Goal: Information Seeking & Learning: Learn about a topic

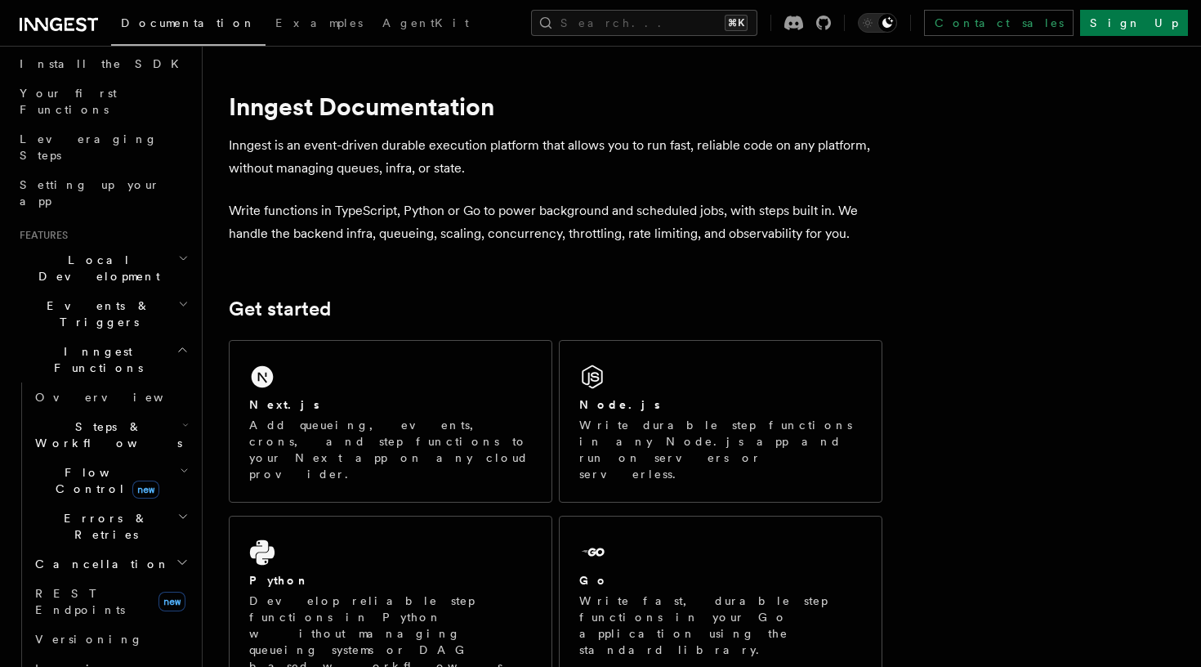
scroll to position [197, 0]
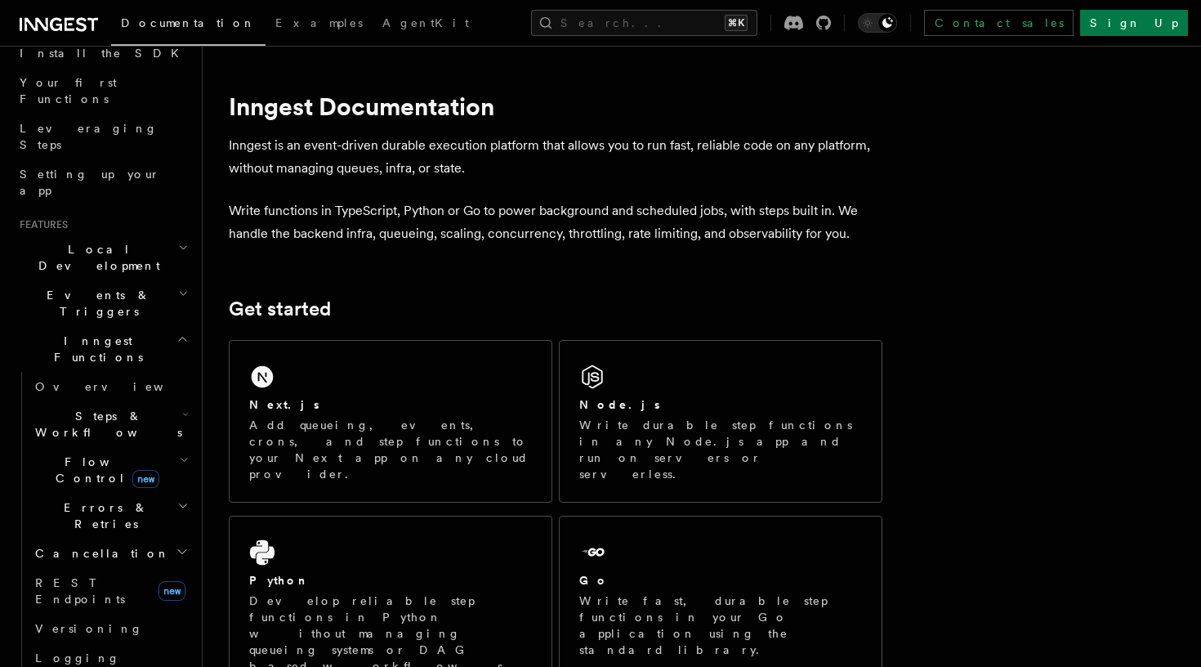
click at [72, 453] on span "Flow Control new" at bounding box center [104, 469] width 151 height 33
click at [110, 522] on link "Singleton new" at bounding box center [118, 538] width 148 height 33
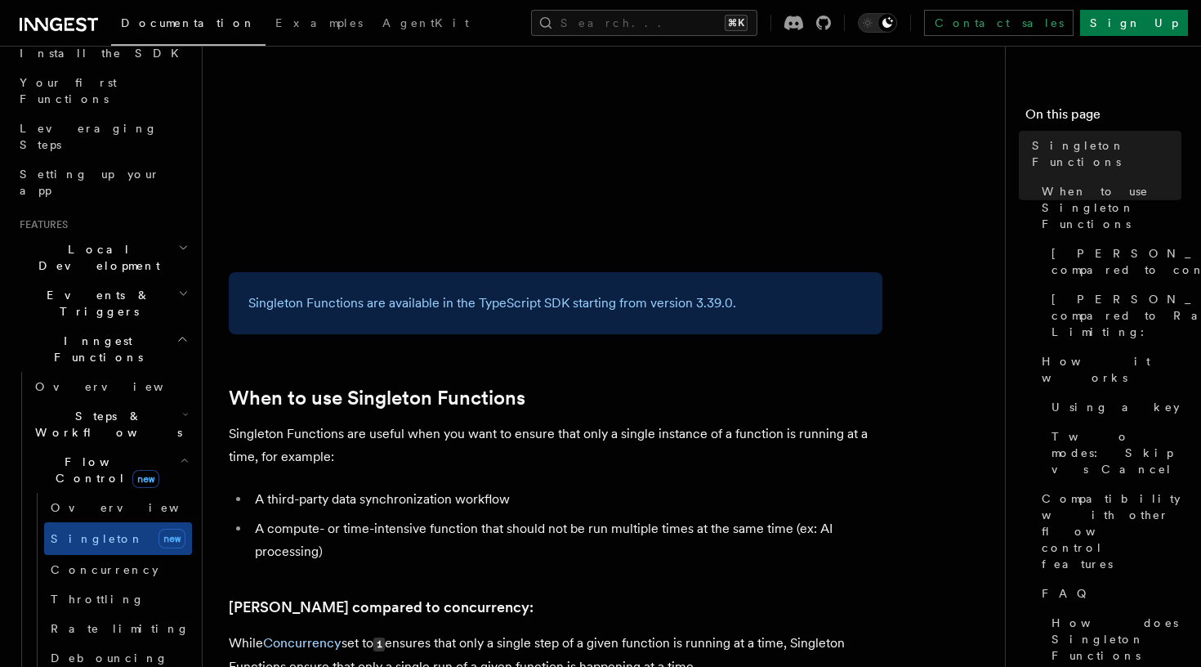
scroll to position [457, 0]
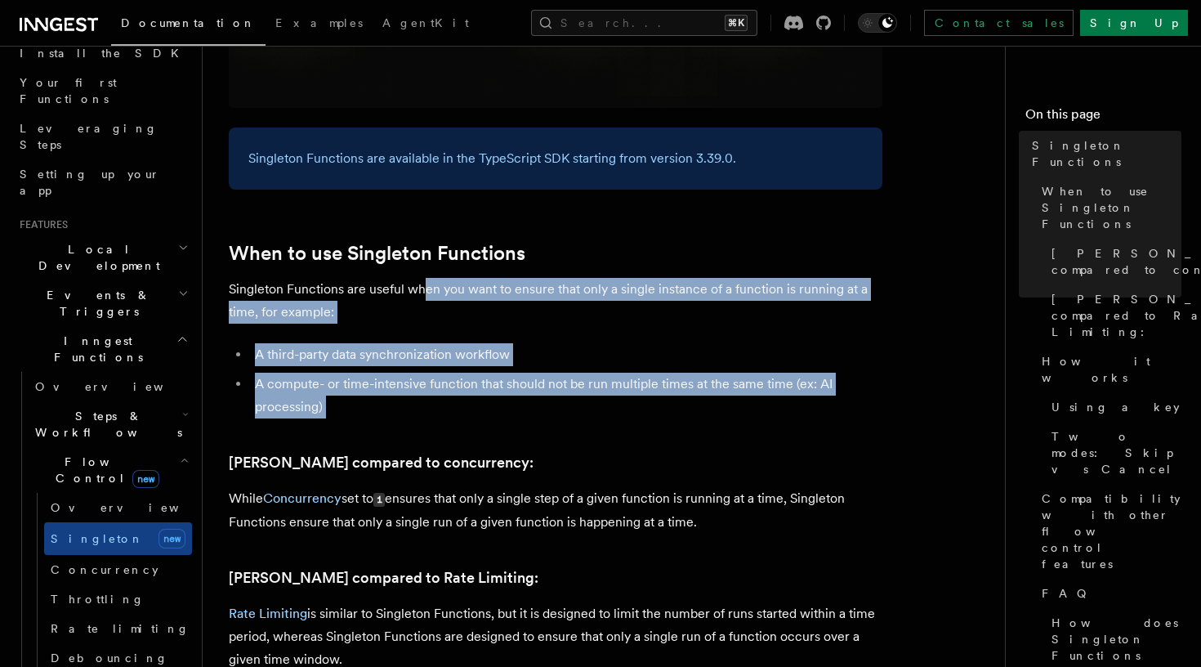
drag, startPoint x: 461, startPoint y: 398, endPoint x: 425, endPoint y: 255, distance: 147.4
click at [425, 278] on p "Singleton Functions are useful when you want to ensure that only a single insta…" at bounding box center [556, 301] width 654 height 46
drag, startPoint x: 425, startPoint y: 255, endPoint x: 424, endPoint y: 380, distance: 125.0
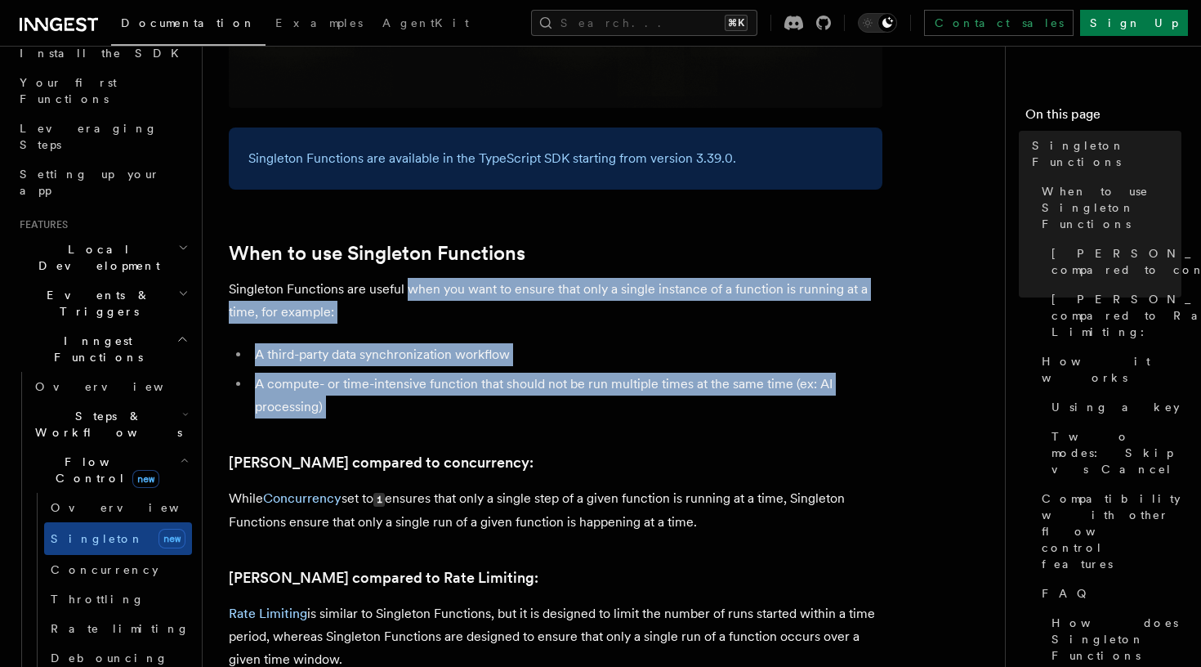
click at [424, 380] on li "A compute- or time-intensive function that should not be run multiple times at …" at bounding box center [566, 396] width 632 height 46
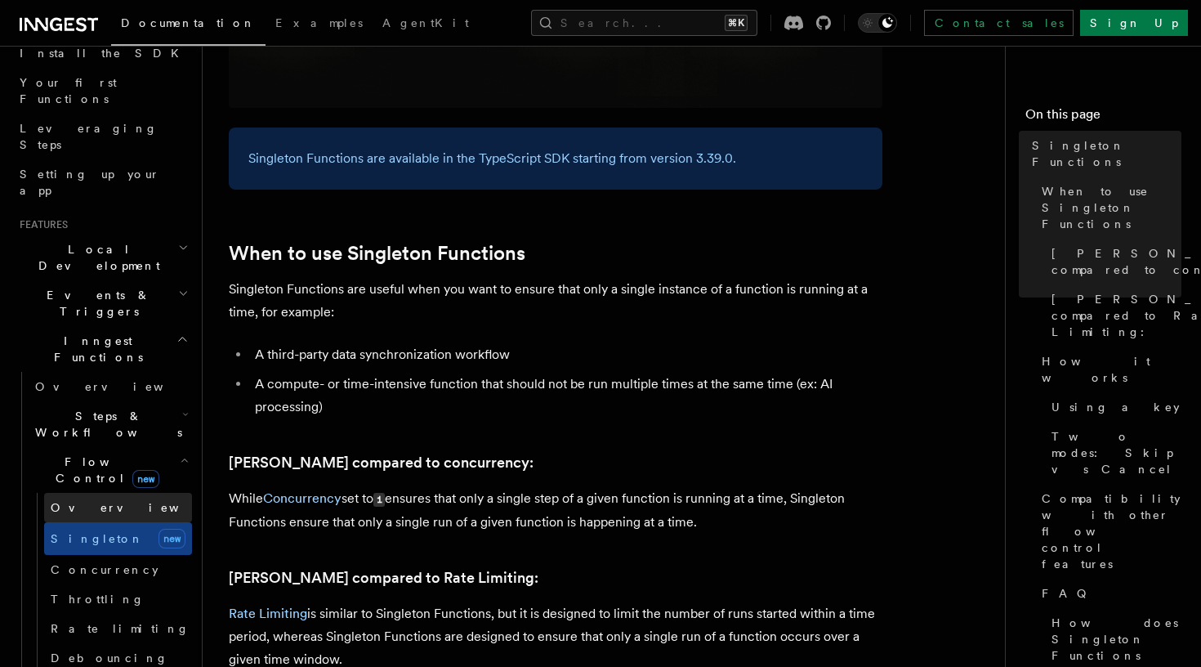
click at [123, 493] on link "Overview" at bounding box center [118, 507] width 148 height 29
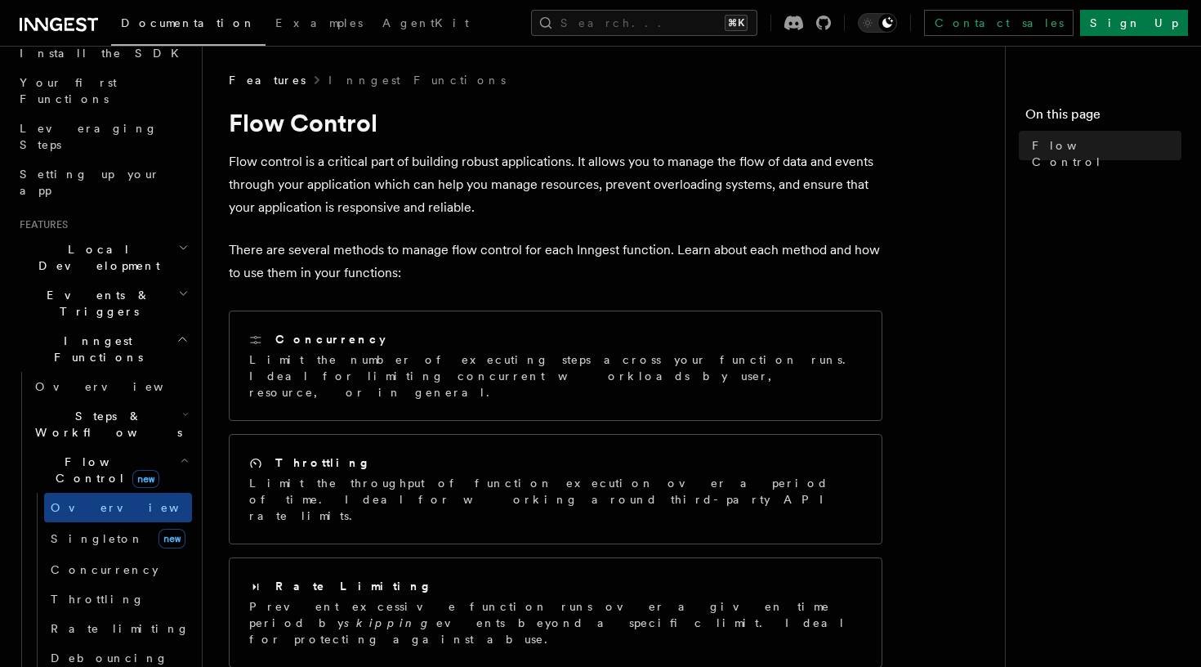
click at [133, 280] on h2 "Events & Triggers" at bounding box center [102, 303] width 179 height 46
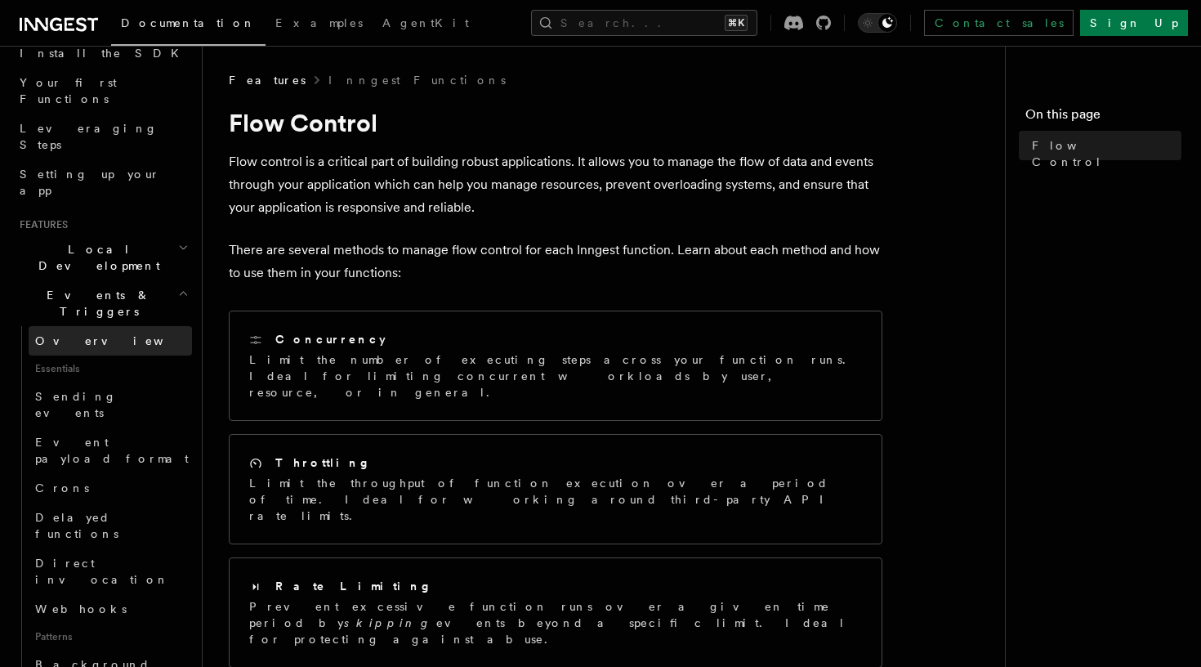
click at [109, 326] on link "Overview" at bounding box center [110, 340] width 163 height 29
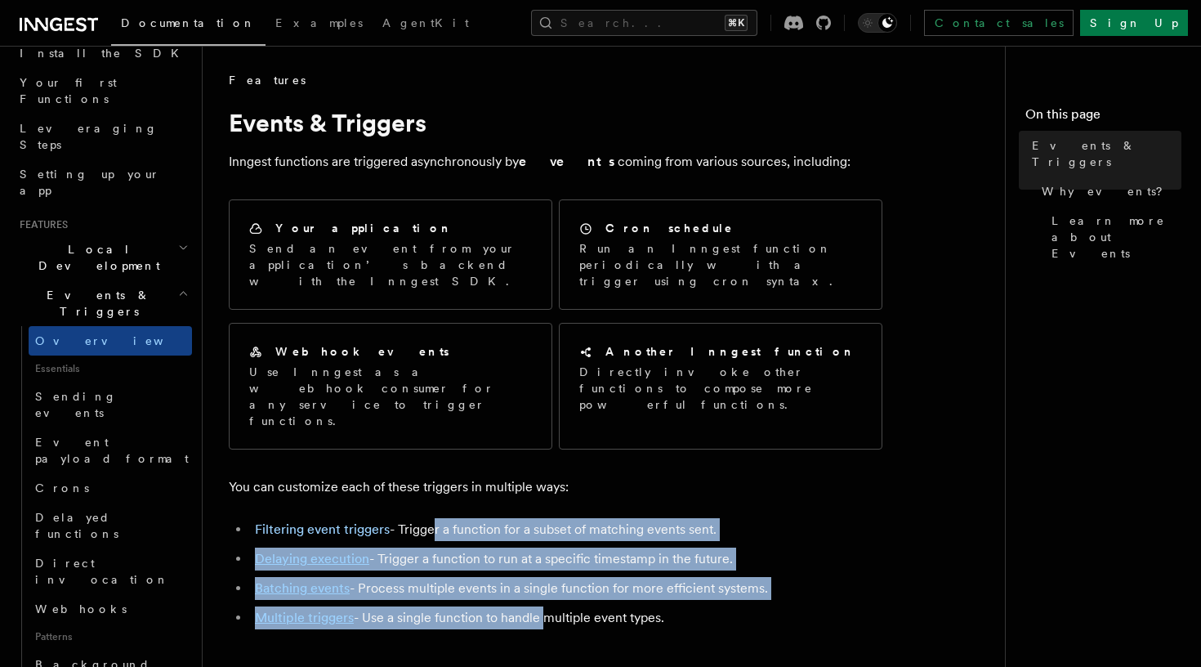
drag, startPoint x: 431, startPoint y: 477, endPoint x: 540, endPoint y: 567, distance: 141.6
click at [540, 567] on ul "Filtering event triggers - Trigger a function for a subset of matching events s…" at bounding box center [556, 573] width 654 height 111
click at [540, 606] on li "Multiple triggers - Use a single function to handle multiple event types." at bounding box center [566, 617] width 632 height 23
drag, startPoint x: 540, startPoint y: 567, endPoint x: 487, endPoint y: 484, distance: 98.8
click at [487, 518] on ul "Filtering event triggers - Trigger a function for a subset of matching events s…" at bounding box center [556, 573] width 654 height 111
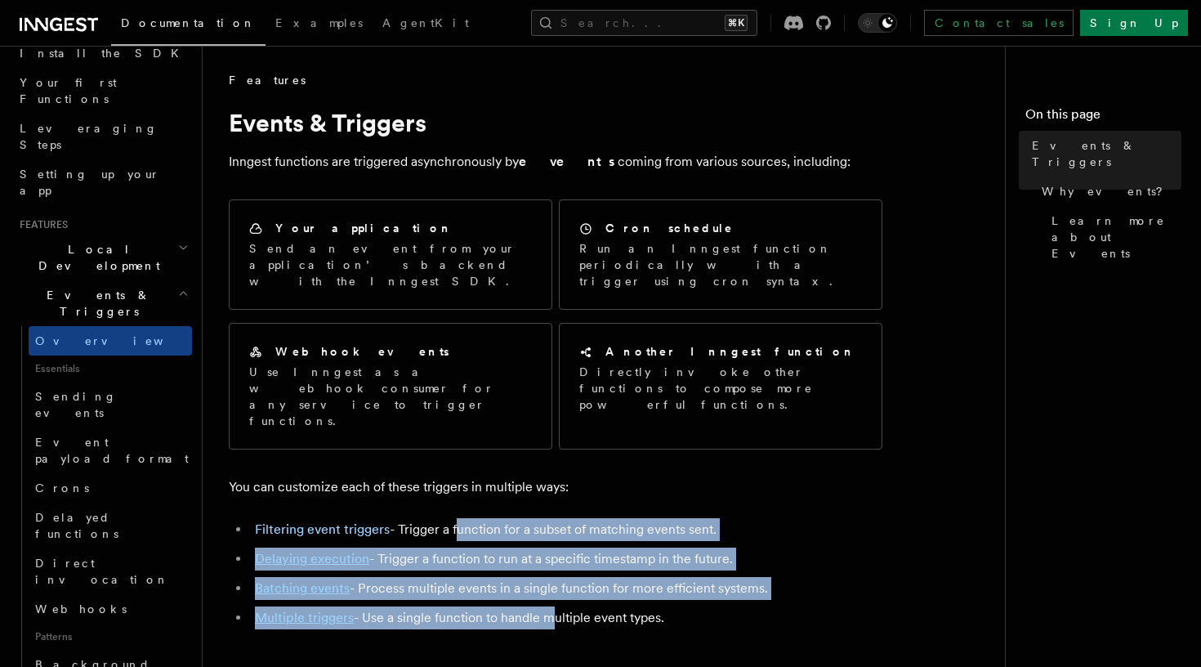
click at [487, 518] on li "Filtering event triggers - Trigger a function for a subset of matching events s…" at bounding box center [566, 529] width 632 height 23
drag, startPoint x: 487, startPoint y: 484, endPoint x: 501, endPoint y: 567, distance: 84.5
click at [501, 567] on ul "Filtering event triggers - Trigger a function for a subset of matching events s…" at bounding box center [556, 573] width 654 height 111
click at [501, 606] on li "Multiple triggers - Use a single function to handle multiple event types." at bounding box center [566, 617] width 632 height 23
drag, startPoint x: 501, startPoint y: 567, endPoint x: 472, endPoint y: 479, distance: 92.7
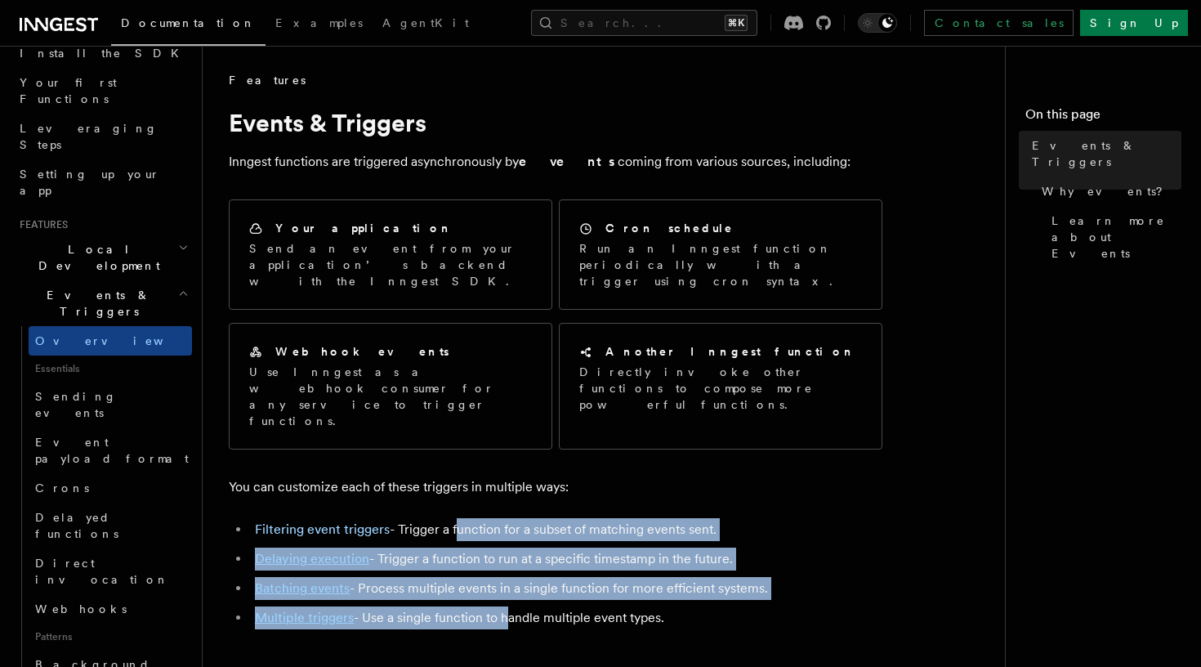
click at [472, 518] on ul "Filtering event triggers - Trigger a function for a subset of matching events s…" at bounding box center [556, 573] width 654 height 111
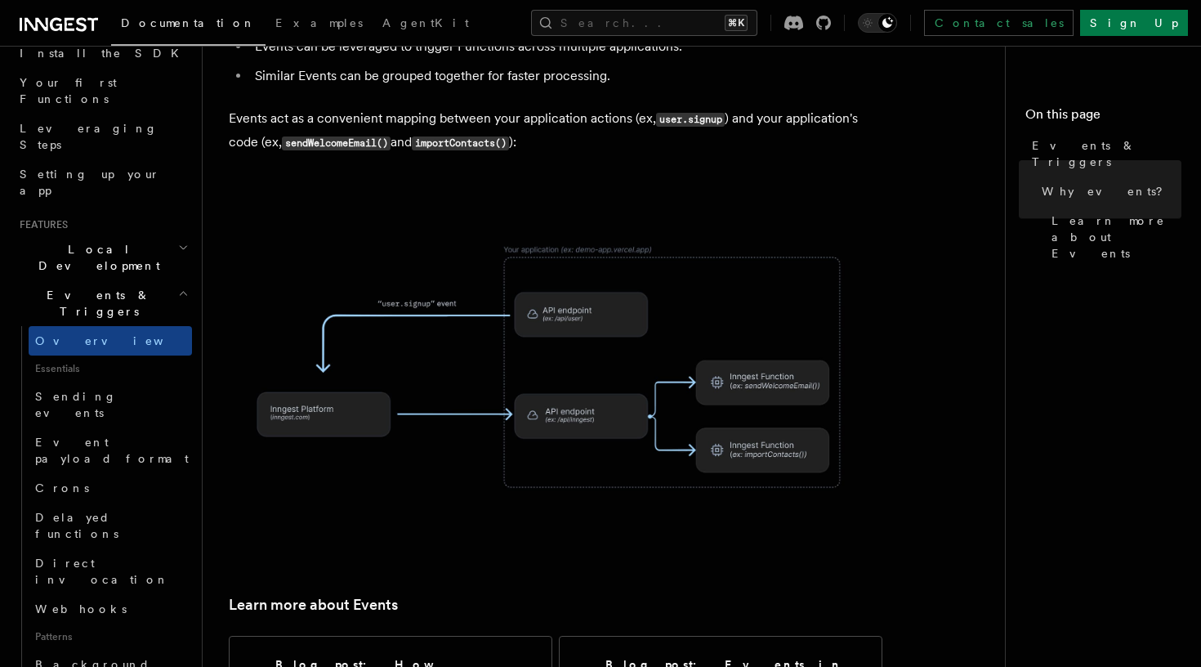
scroll to position [784, 0]
click at [135, 382] on link "Sending events" at bounding box center [110, 405] width 163 height 46
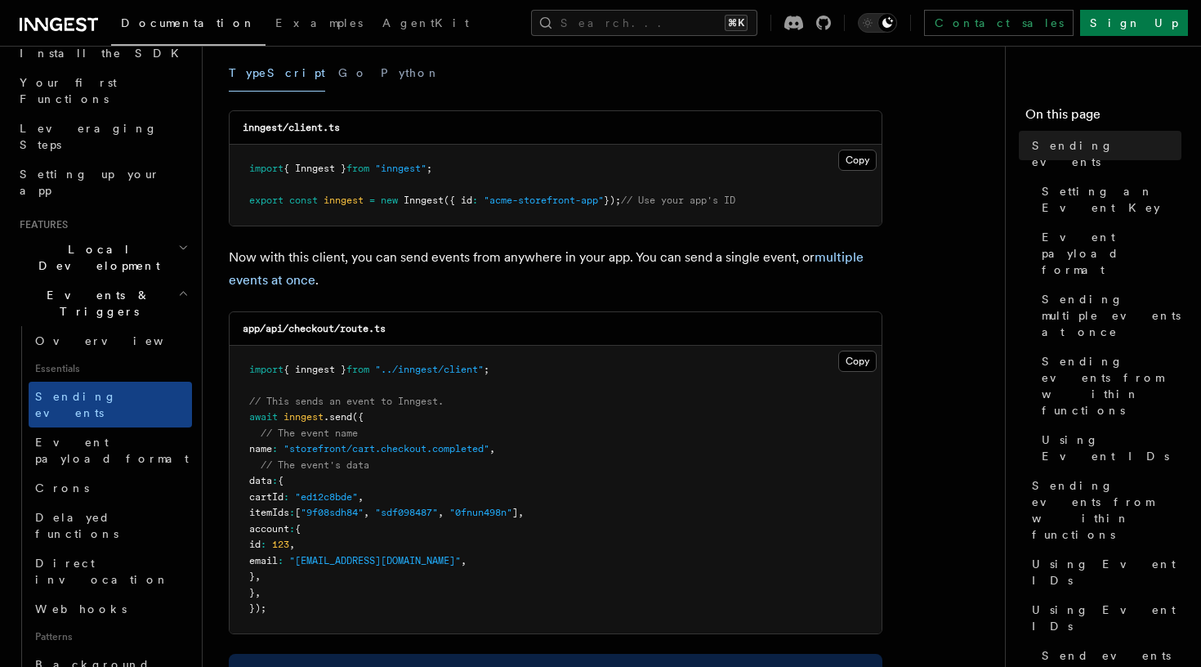
scroll to position [262, 0]
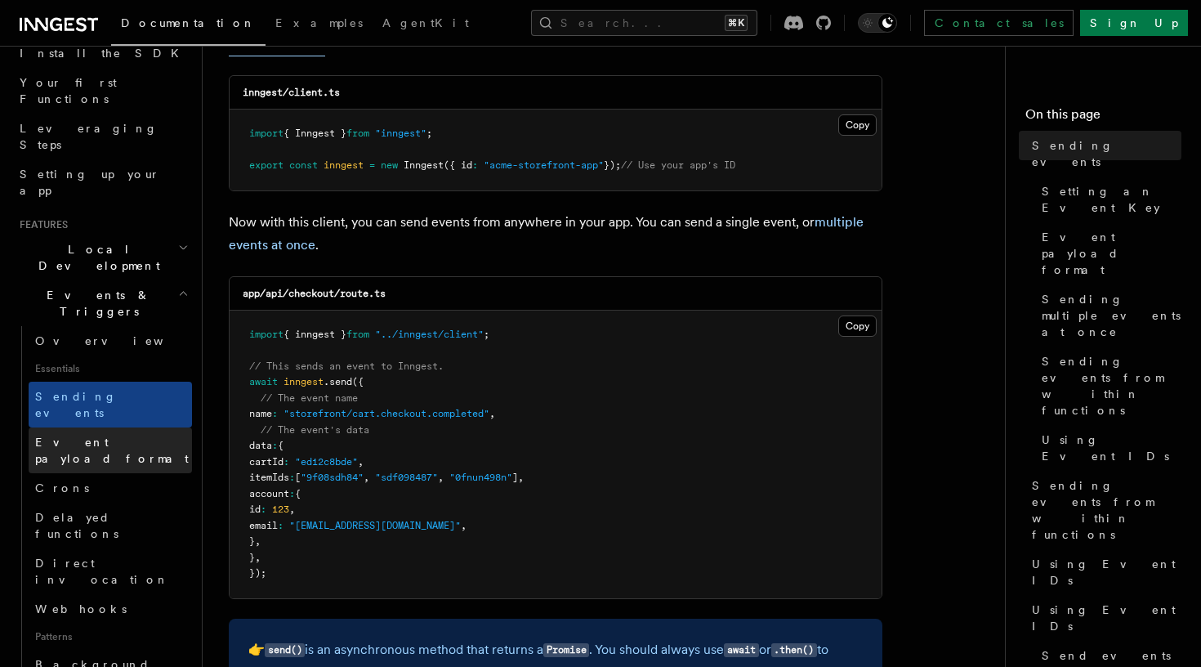
click at [87, 427] on link "Event payload format" at bounding box center [110, 450] width 163 height 46
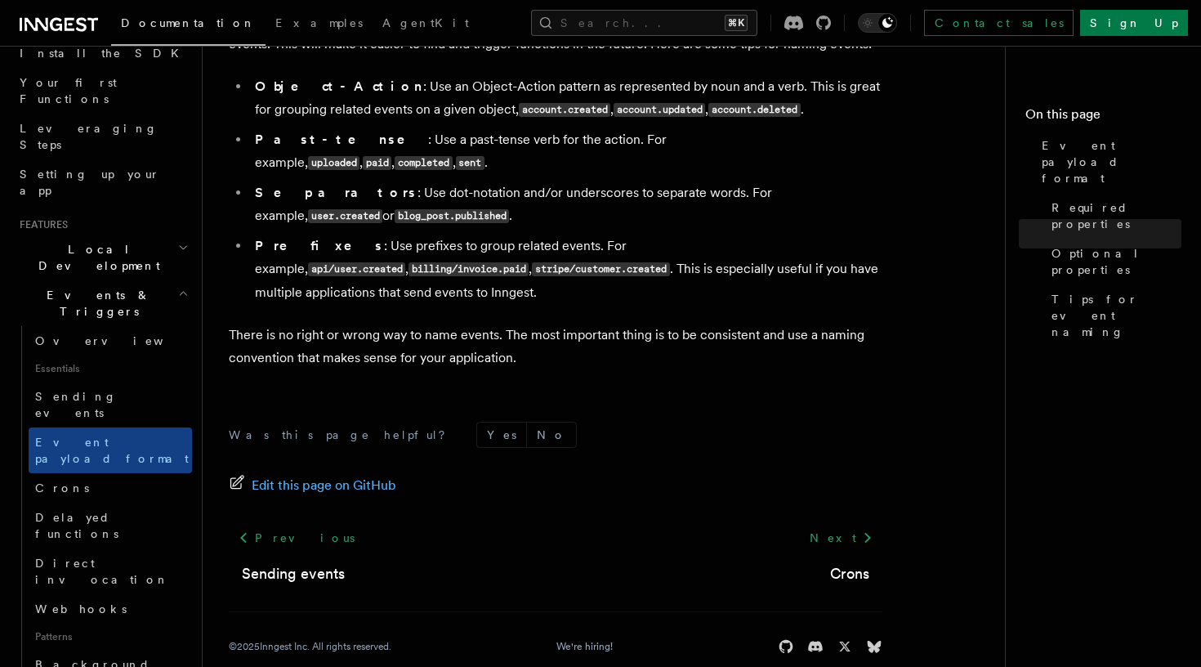
scroll to position [1156, 0]
click at [144, 502] on link "Delayed functions" at bounding box center [110, 525] width 163 height 46
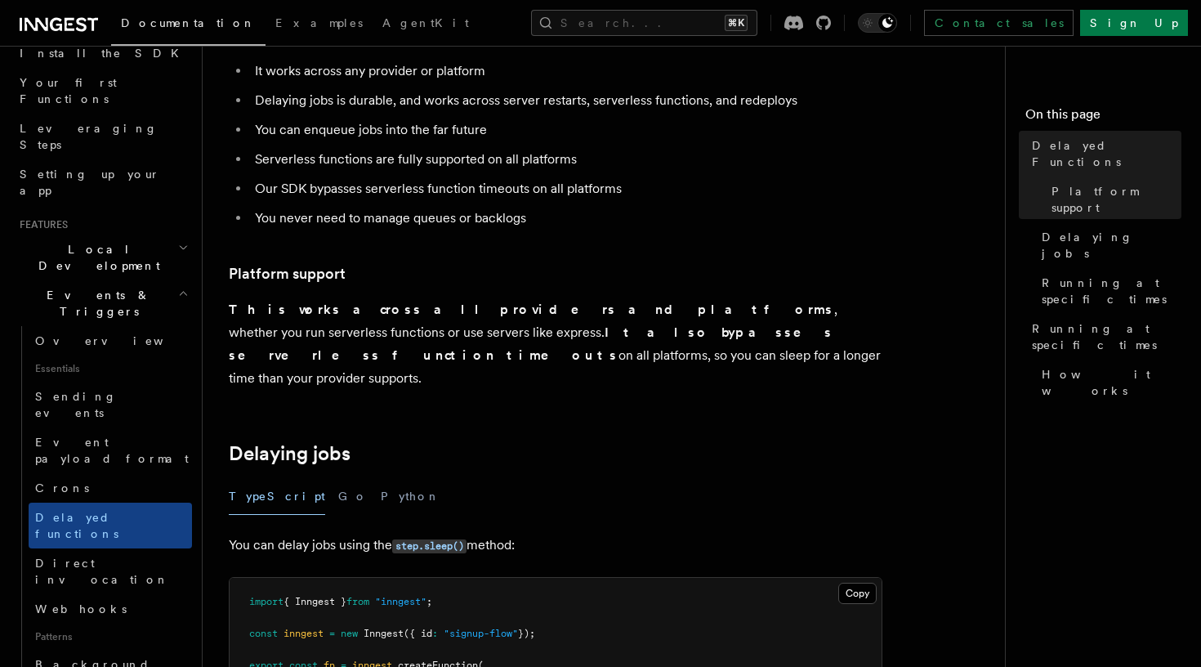
scroll to position [217, 0]
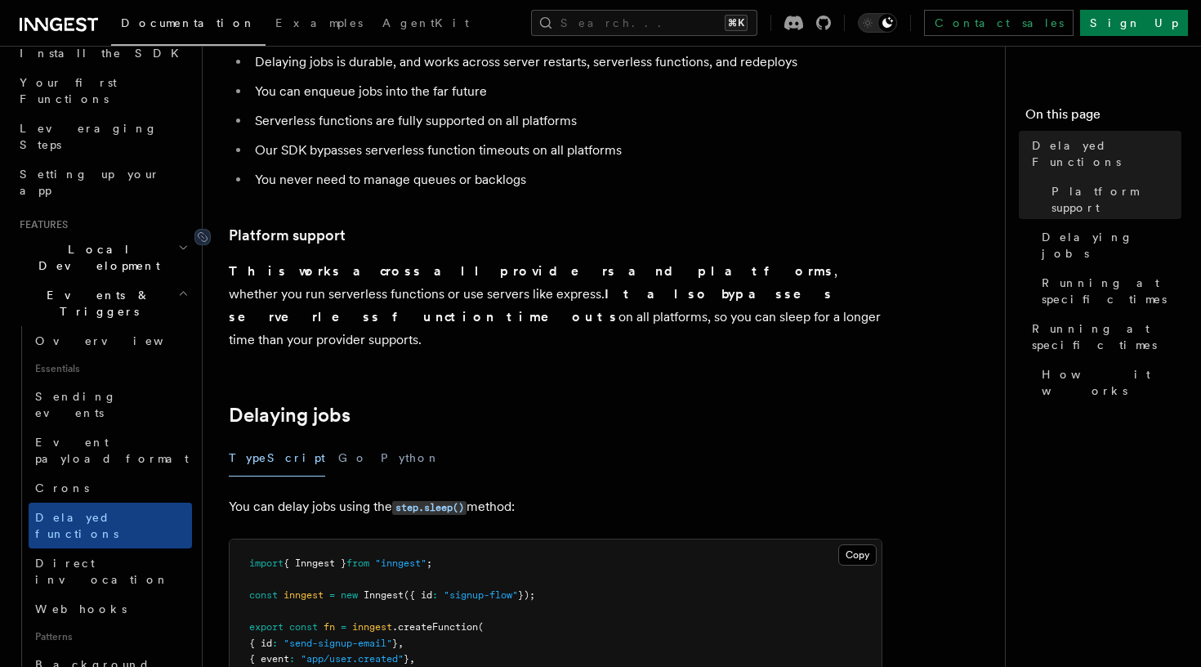
drag, startPoint x: 339, startPoint y: 321, endPoint x: 266, endPoint y: 234, distance: 114.2
click at [296, 315] on p "This works across all providers and platforms , whether you run serverless func…" at bounding box center [556, 305] width 654 height 91
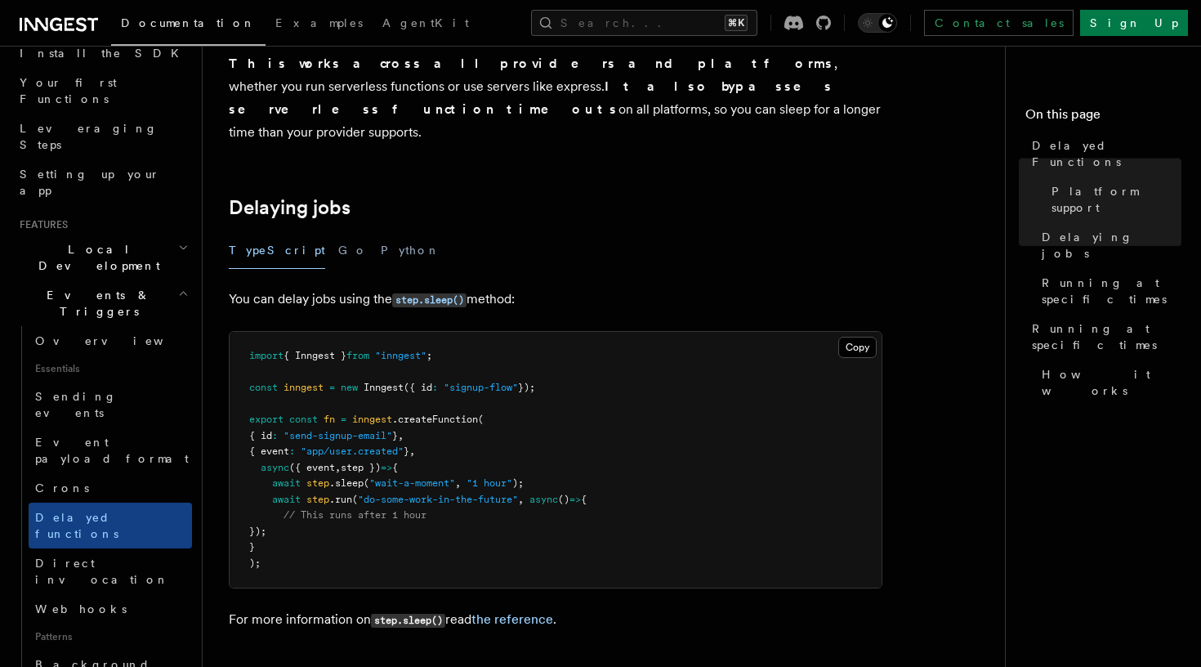
scroll to position [425, 0]
drag, startPoint x: 257, startPoint y: 270, endPoint x: 387, endPoint y: 279, distance: 131.0
click at [387, 288] on p "You can delay jobs using the step.sleep() method:" at bounding box center [556, 300] width 654 height 24
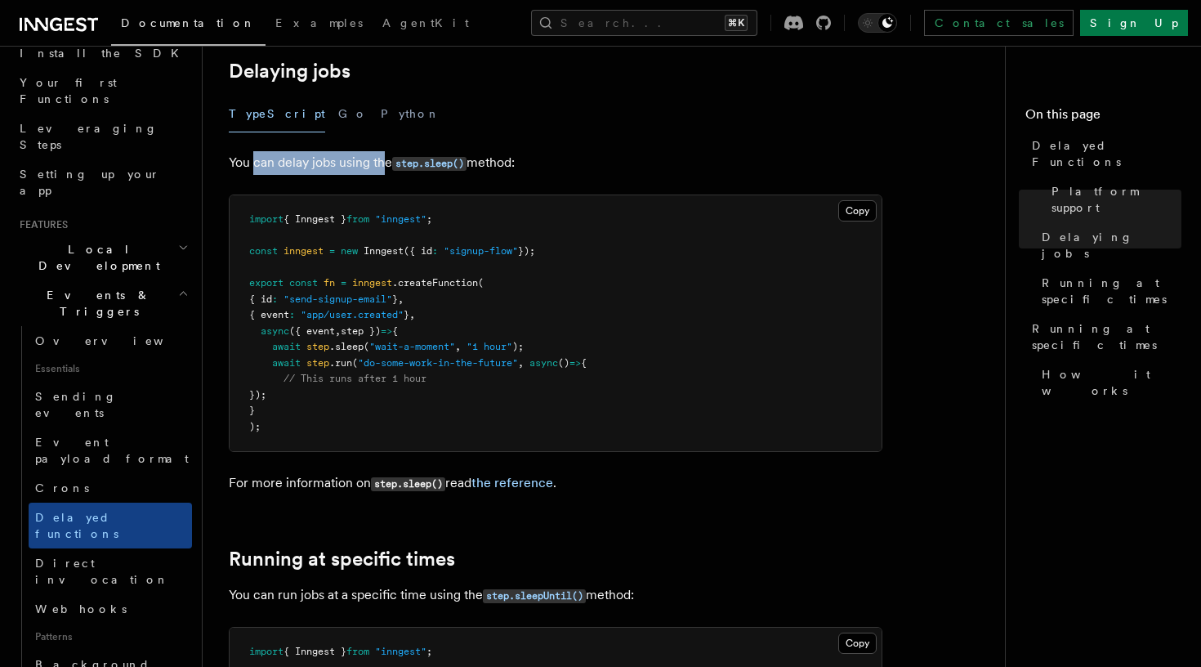
scroll to position [558, 0]
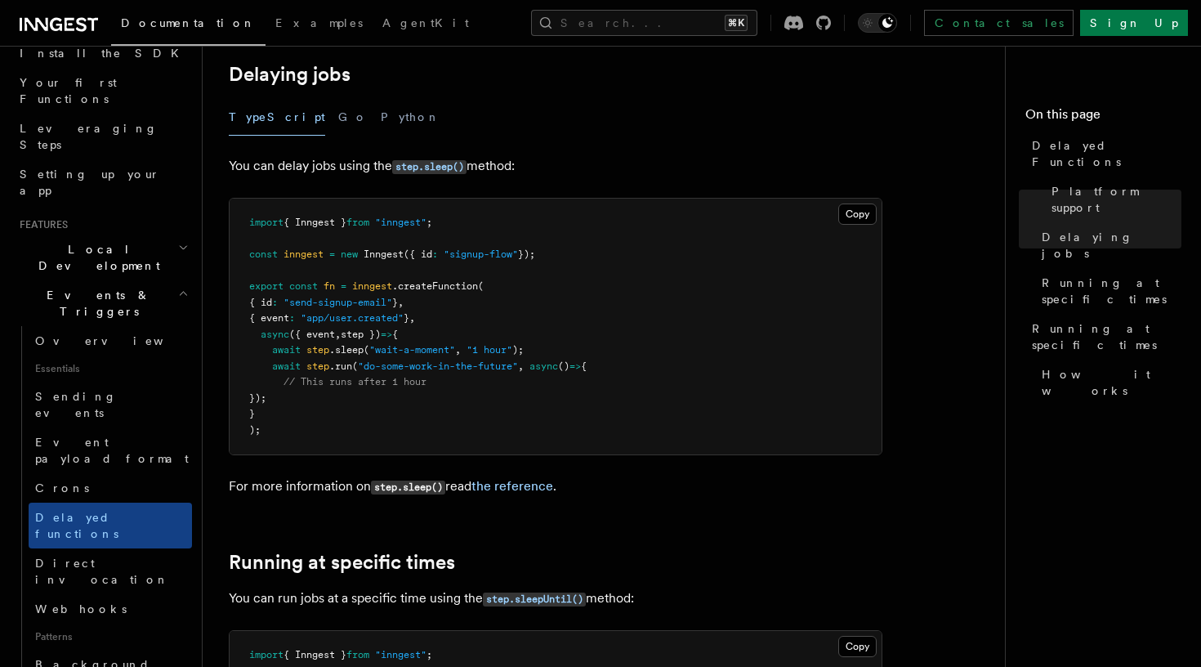
click at [560, 154] on p "You can delay jobs using the step.sleep() method:" at bounding box center [556, 166] width 654 height 24
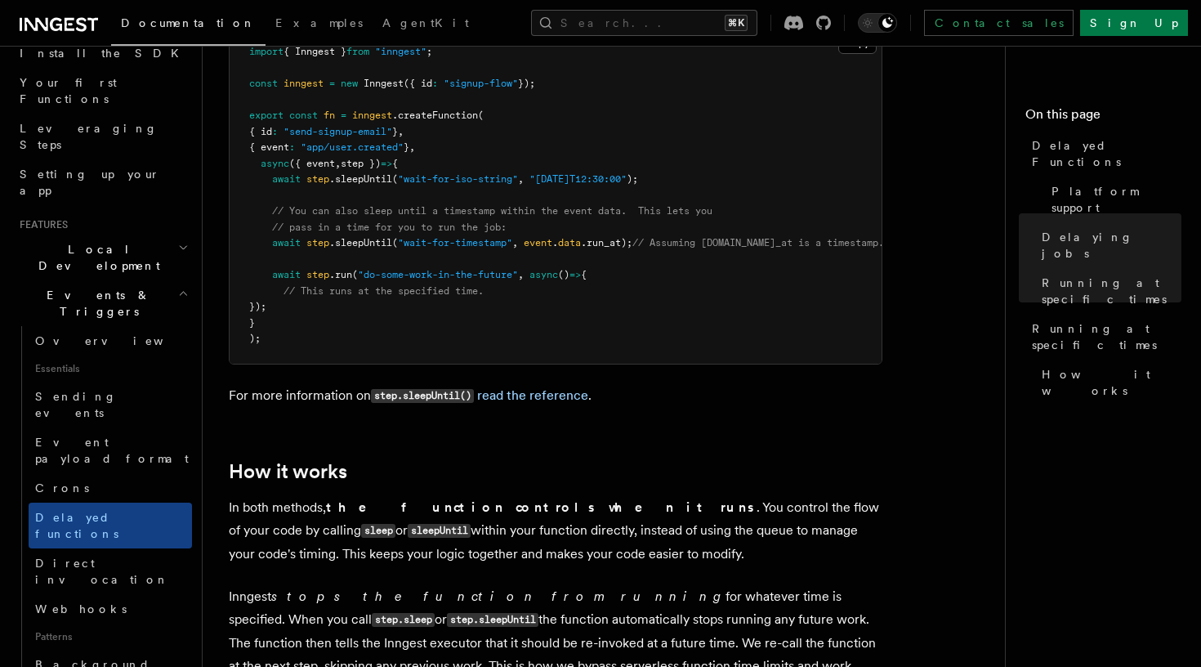
scroll to position [1323, 0]
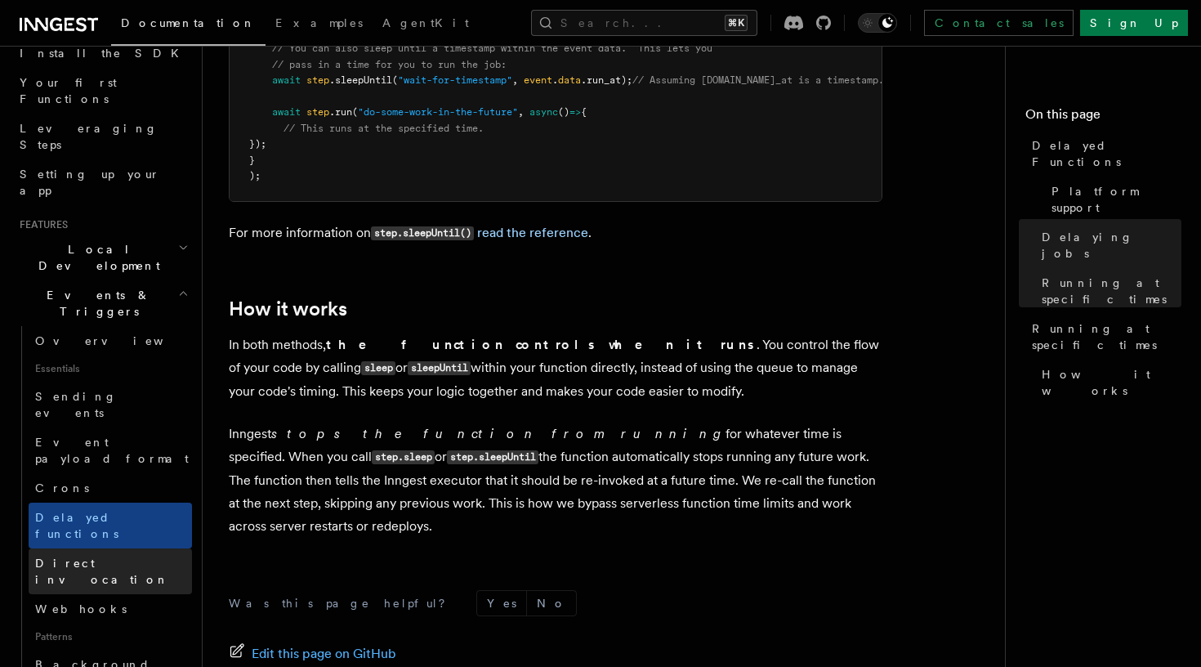
click at [74, 556] on span "Direct invocation" at bounding box center [102, 570] width 134 height 29
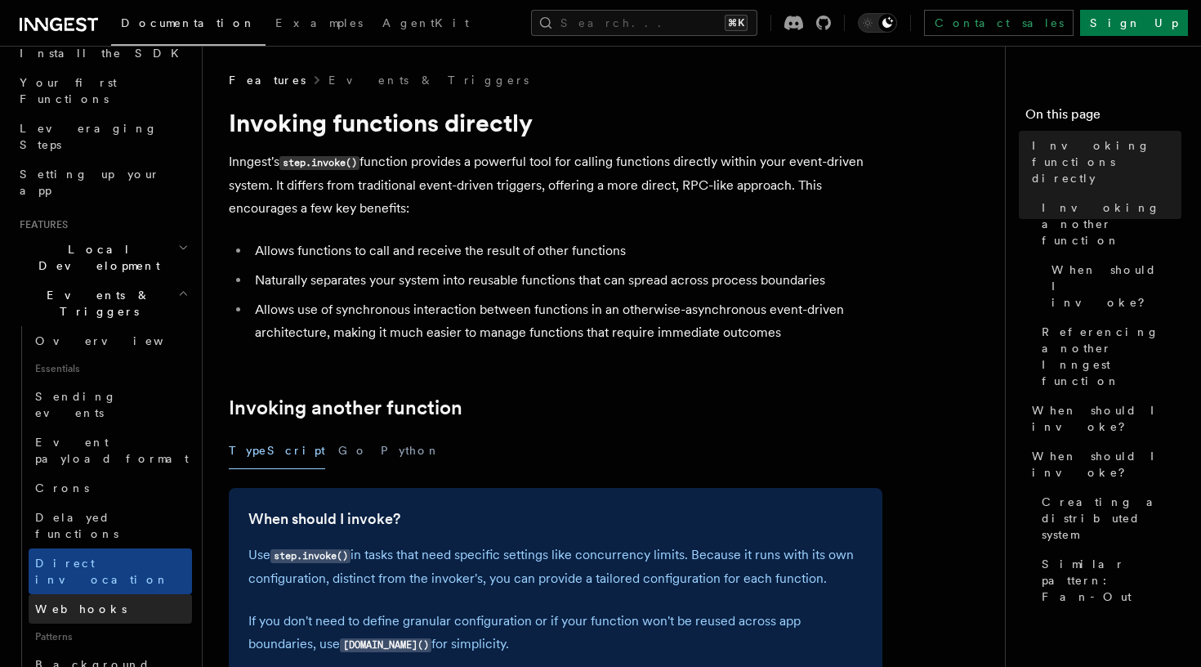
click at [96, 594] on link "Webhooks" at bounding box center [110, 608] width 163 height 29
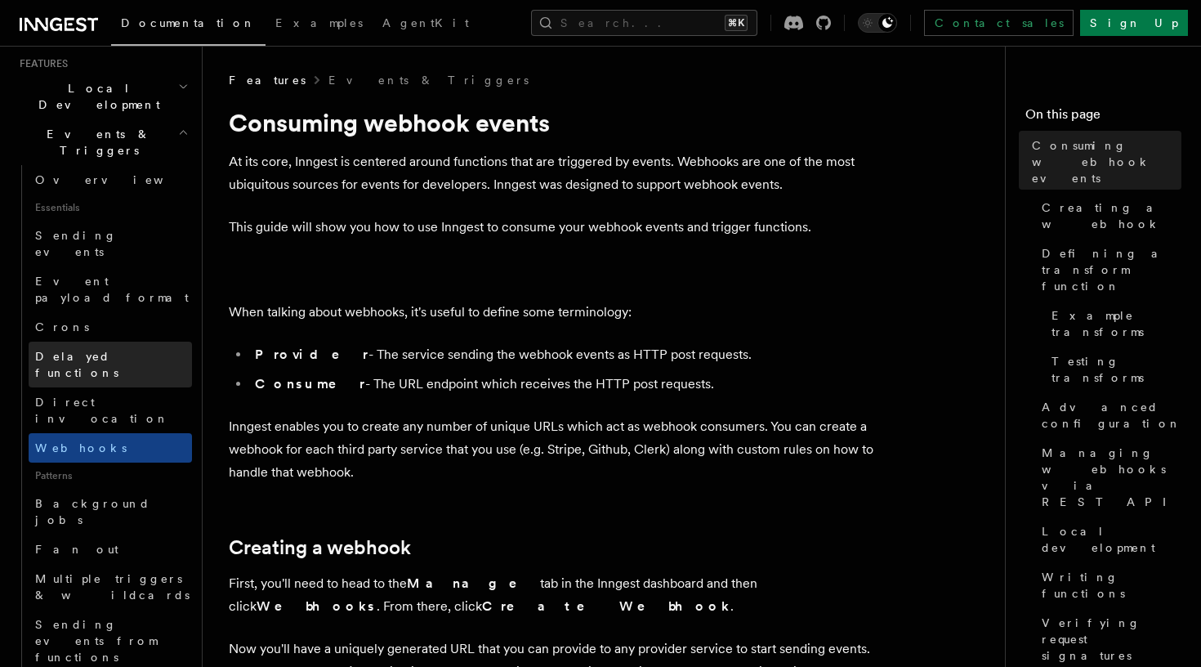
scroll to position [426, 0]
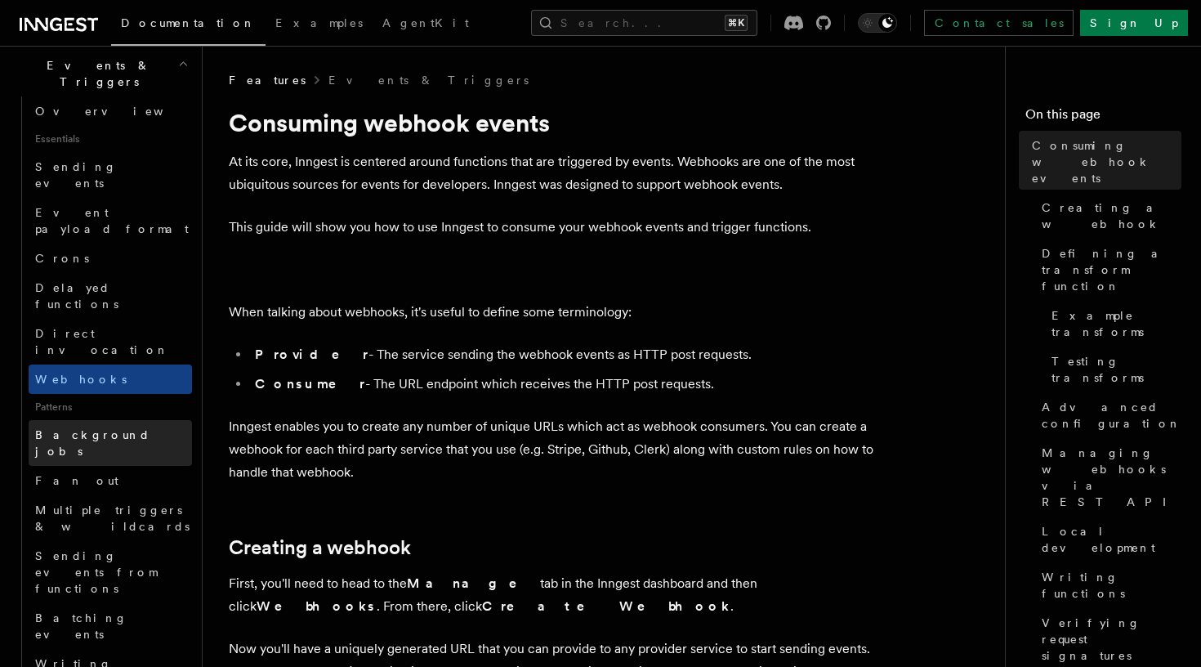
click at [109, 420] on link "Background jobs" at bounding box center [110, 443] width 163 height 46
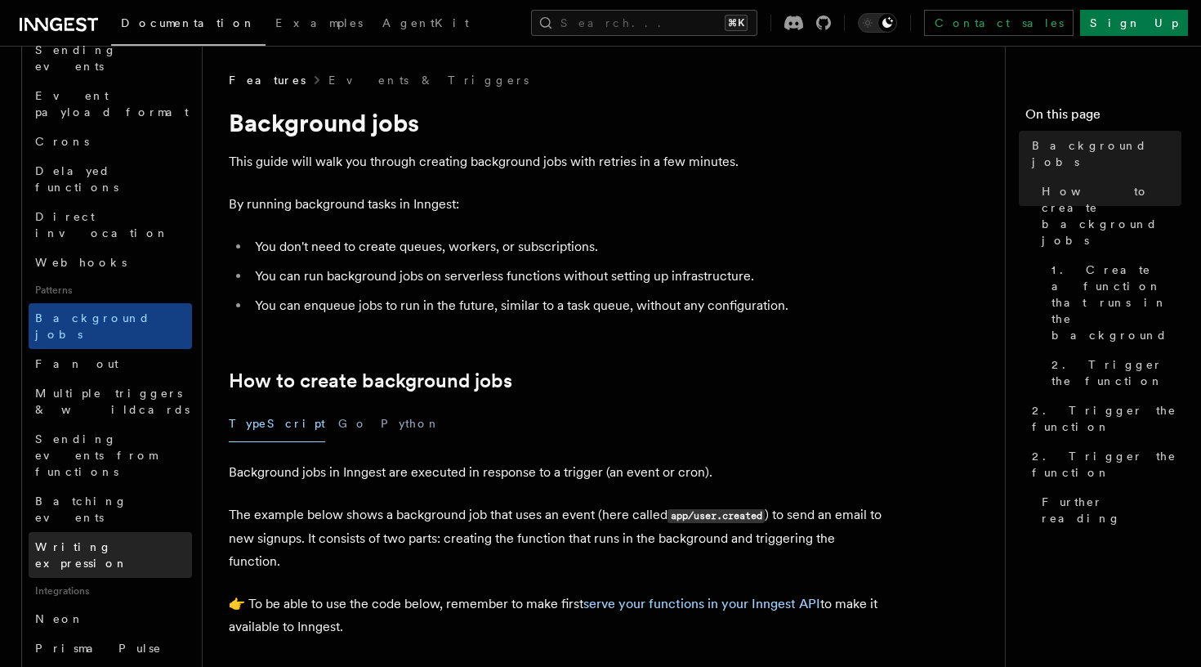
scroll to position [596, 0]
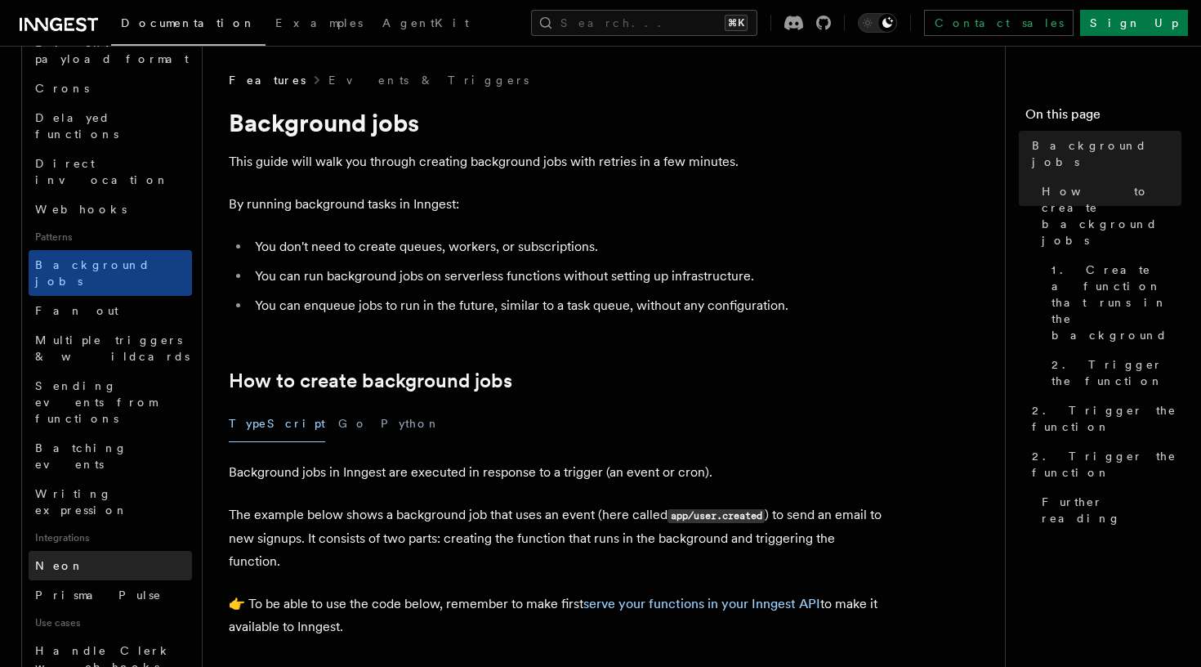
click at [100, 551] on link "Neon" at bounding box center [110, 565] width 163 height 29
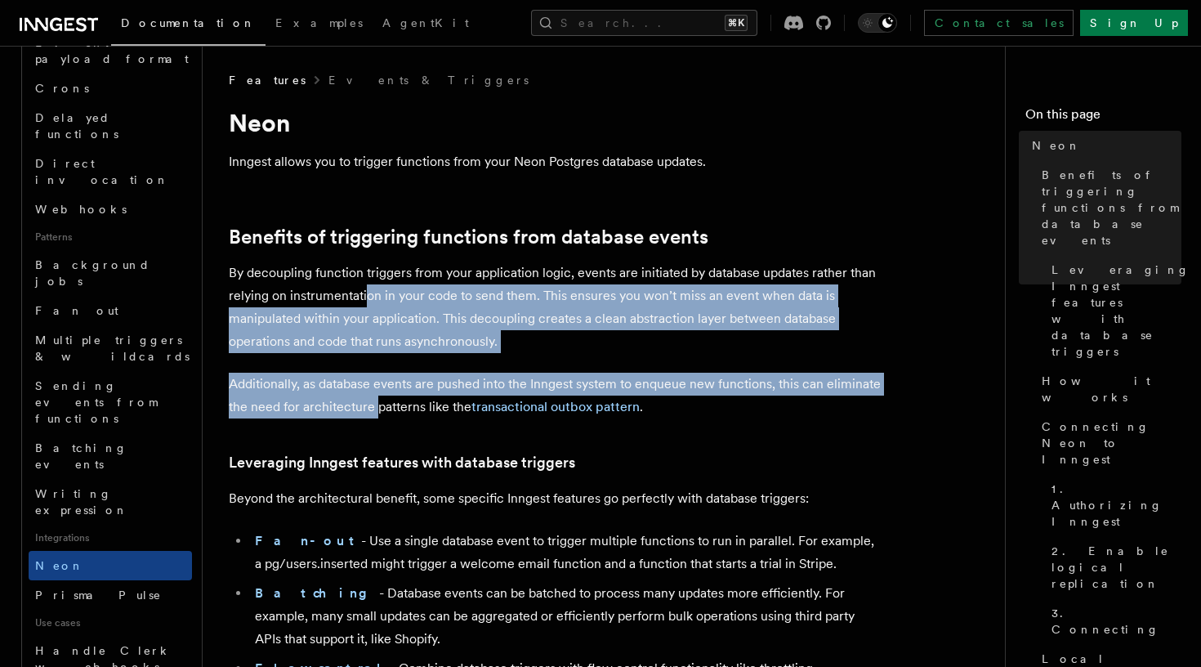
drag, startPoint x: 375, startPoint y: 407, endPoint x: 364, endPoint y: 283, distance: 124.6
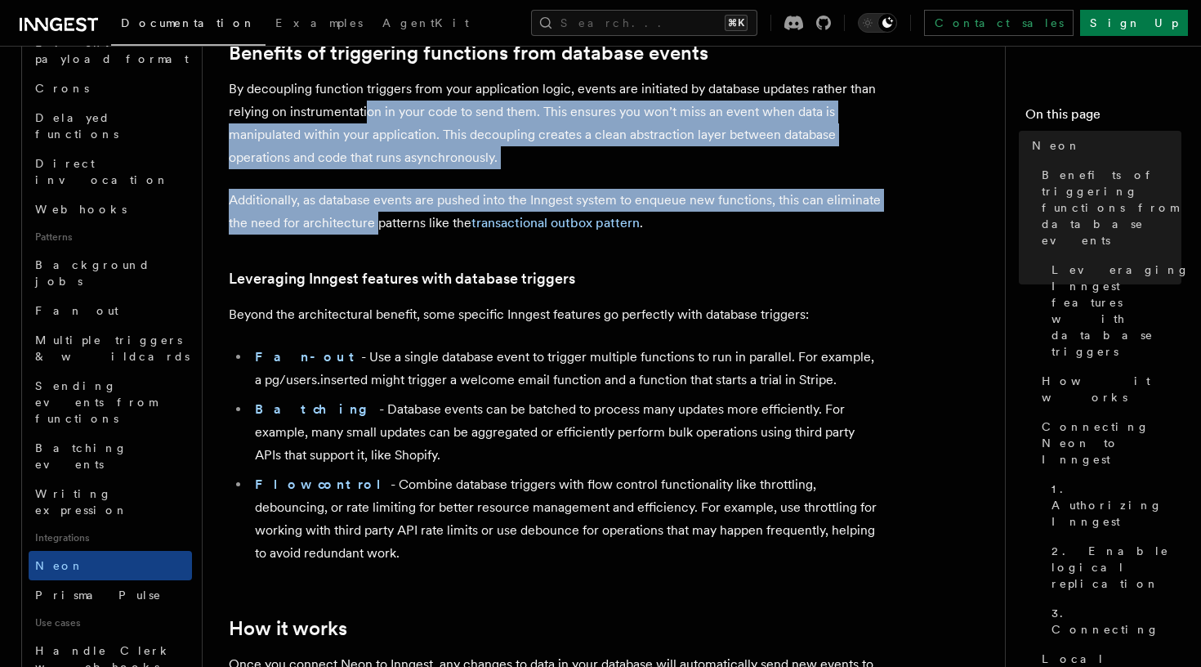
scroll to position [194, 0]
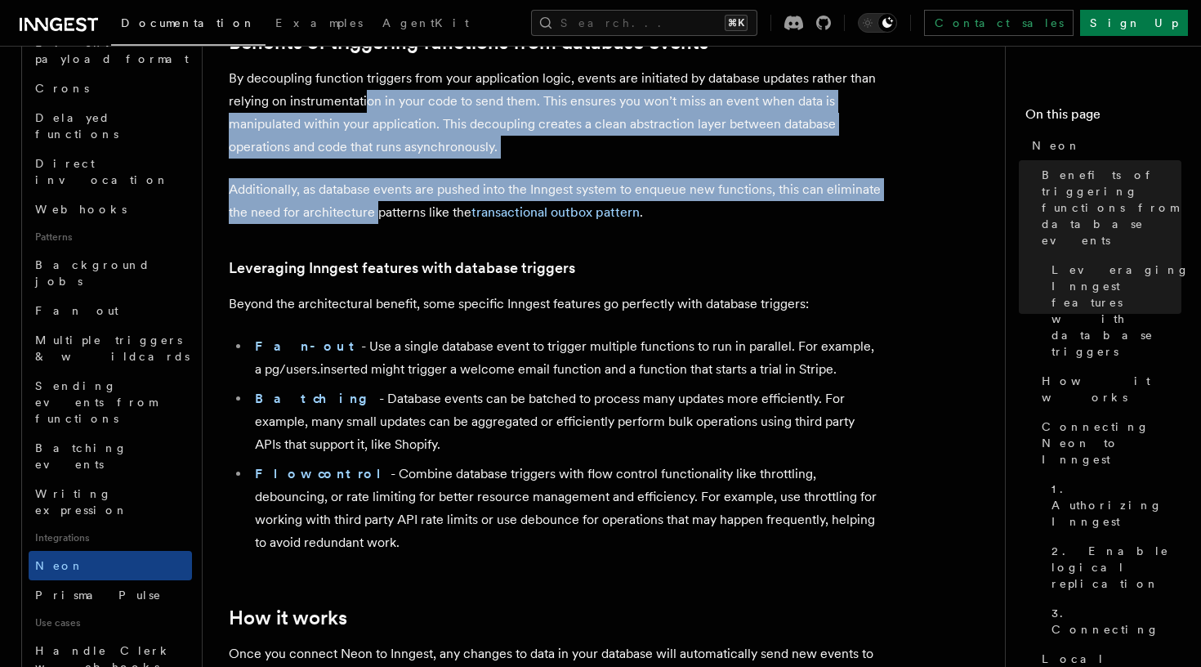
drag, startPoint x: 279, startPoint y: 262, endPoint x: 311, endPoint y: 284, distance: 39.4
drag, startPoint x: 391, startPoint y: 442, endPoint x: 385, endPoint y: 392, distance: 50.2
click at [385, 392] on li "Batching - Database events can be batched to process many updates more efficien…" at bounding box center [566, 421] width 632 height 69
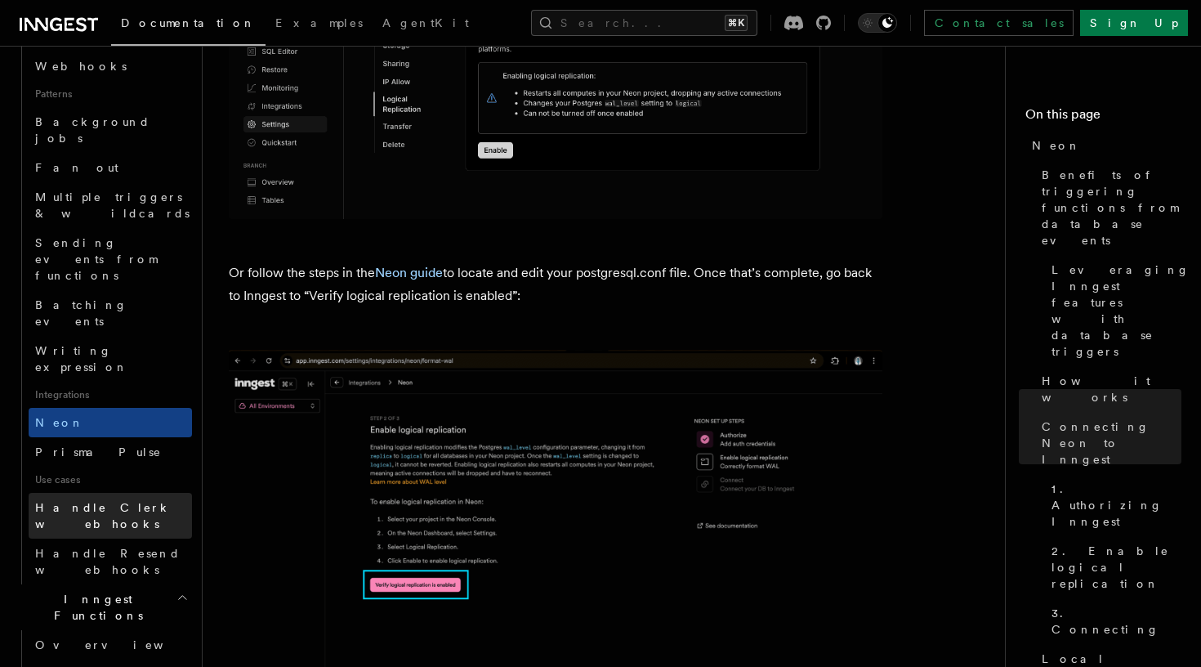
scroll to position [749, 0]
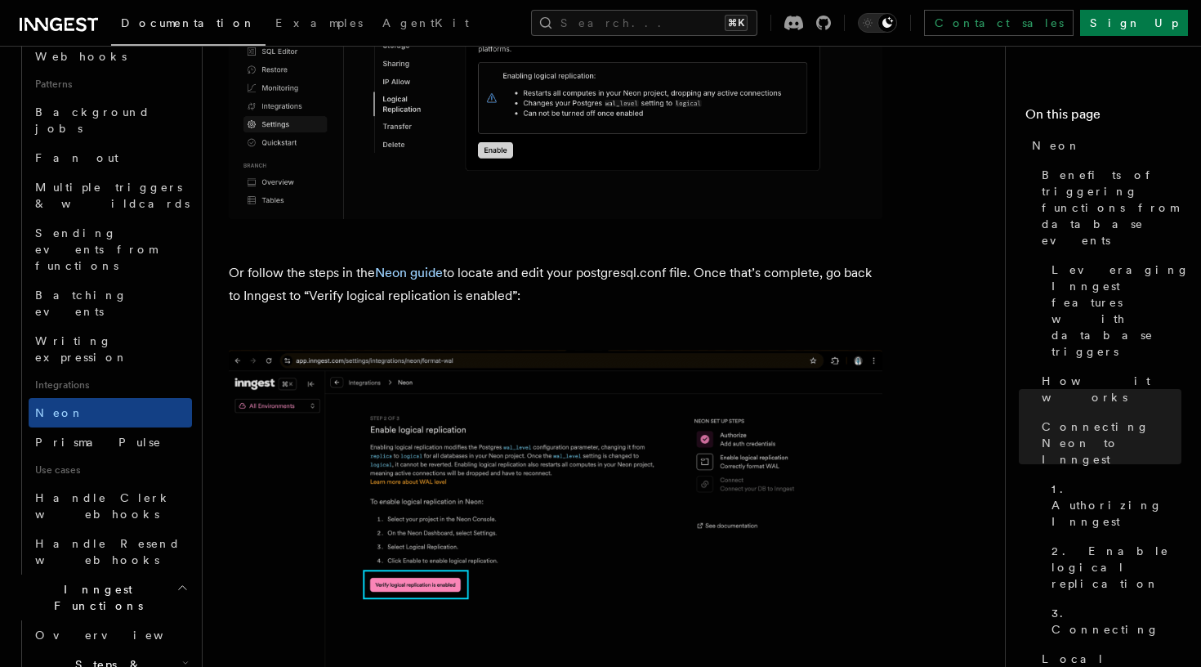
click at [123, 656] on span "Steps & Workflows" at bounding box center [106, 672] width 154 height 33
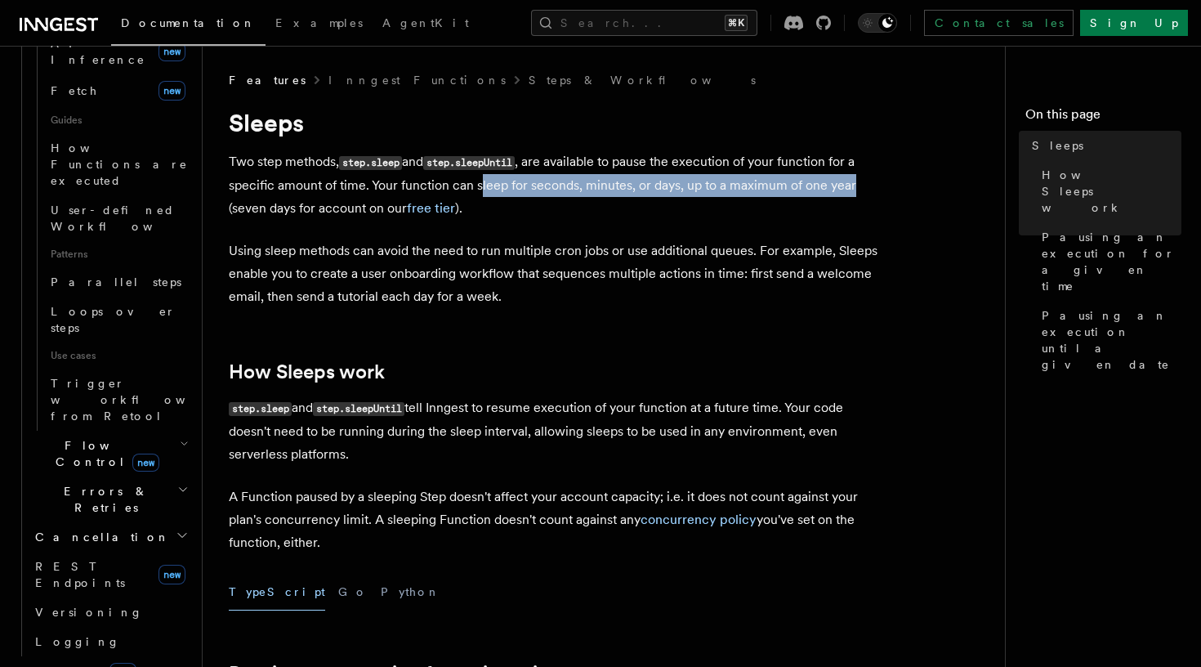
drag, startPoint x: 480, startPoint y: 183, endPoint x: 864, endPoint y: 190, distance: 384.0
click at [864, 190] on p "Two step methods, step.sleep and step.sleepUntil , are available to pause the e…" at bounding box center [556, 184] width 654 height 69
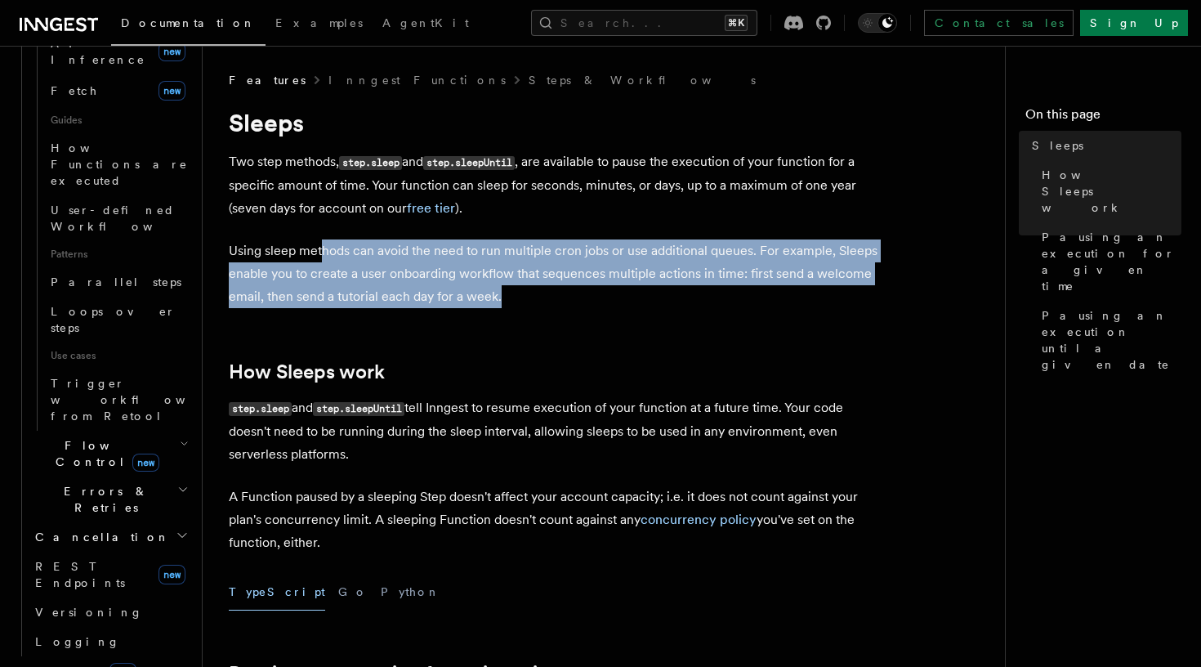
drag, startPoint x: 321, startPoint y: 248, endPoint x: 599, endPoint y: 288, distance: 280.5
click at [599, 288] on p "Using sleep methods can avoid the need to run multiple cron jobs or use additio…" at bounding box center [556, 273] width 654 height 69
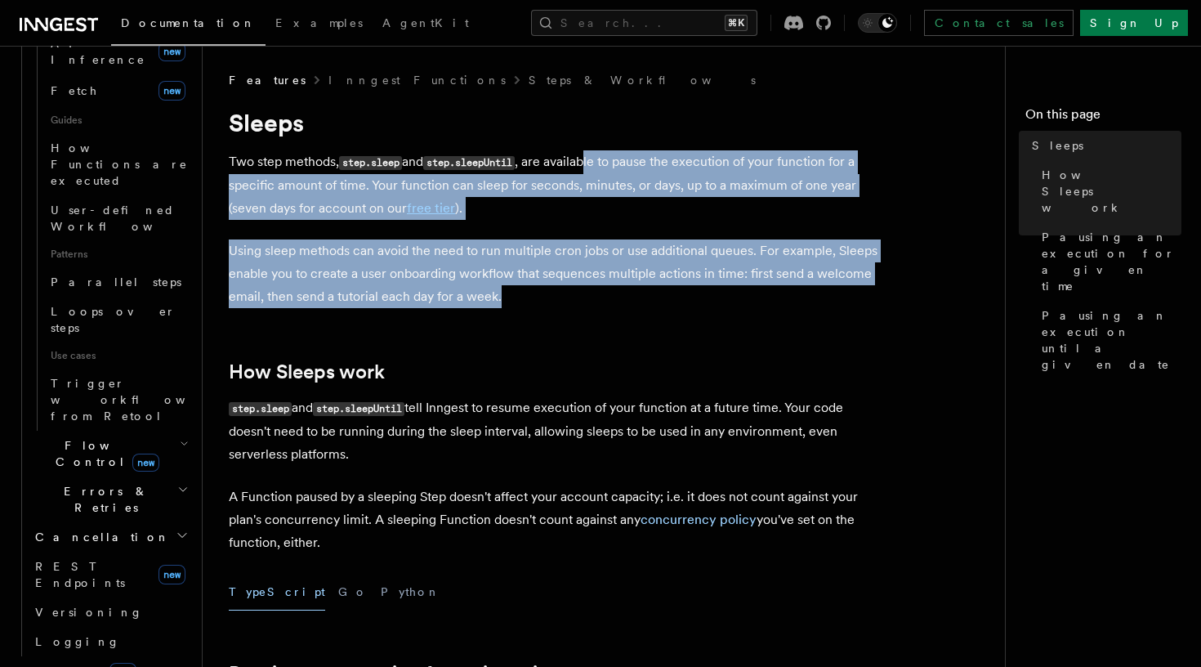
drag, startPoint x: 599, startPoint y: 288, endPoint x: 603, endPoint y: 164, distance: 123.4
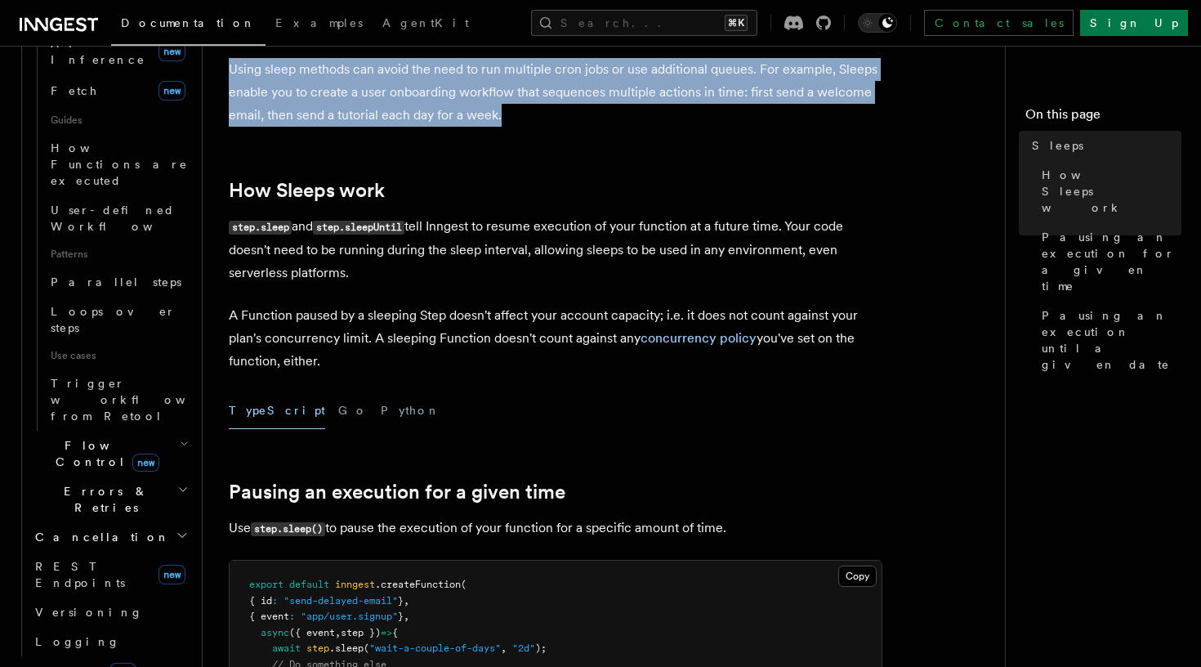
scroll to position [197, 0]
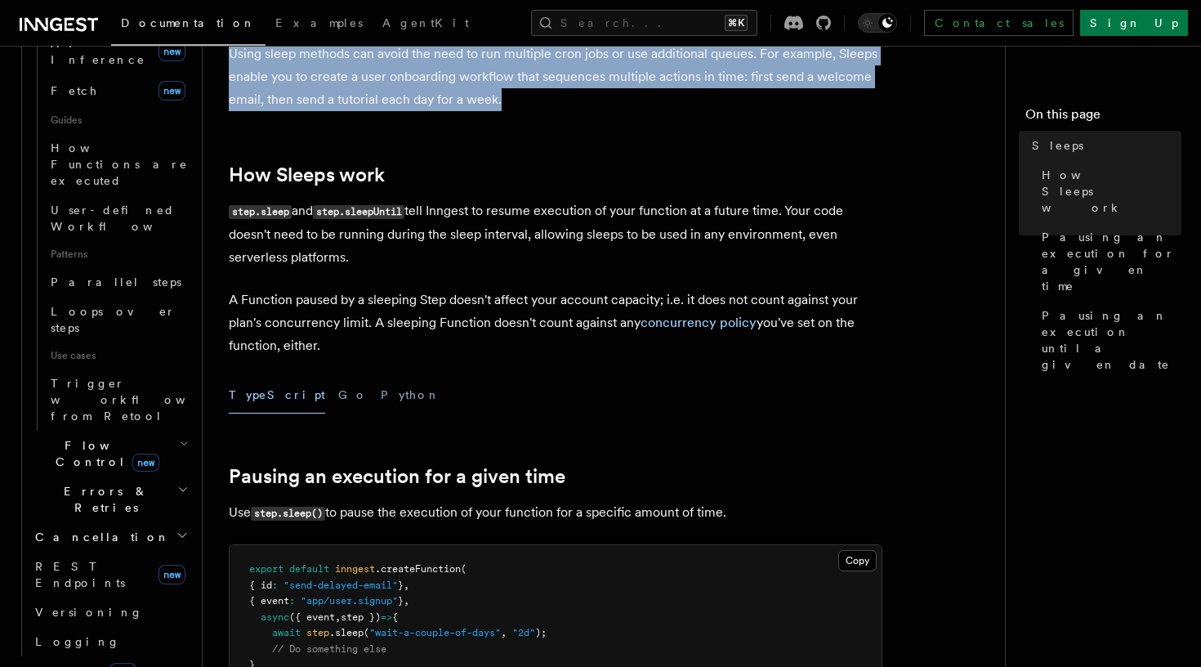
drag, startPoint x: 411, startPoint y: 340, endPoint x: 508, endPoint y: 213, distance: 159.6
click at [508, 213] on p "step.sleep and step.sleepUntil tell Inngest to resume execution of your functio…" at bounding box center [556, 233] width 654 height 69
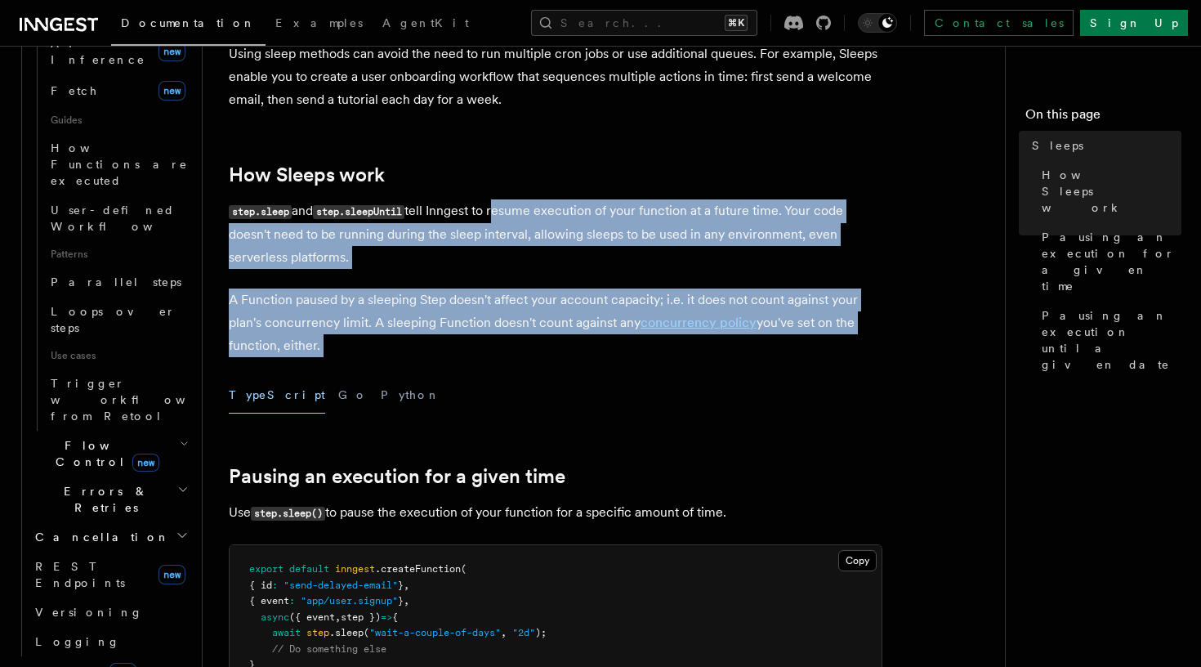
drag, startPoint x: 508, startPoint y: 213, endPoint x: 521, endPoint y: 336, distance: 123.2
click at [521, 336] on p "A Function paused by a sleeping Step doesn't affect your account capacity; i.e.…" at bounding box center [556, 322] width 654 height 69
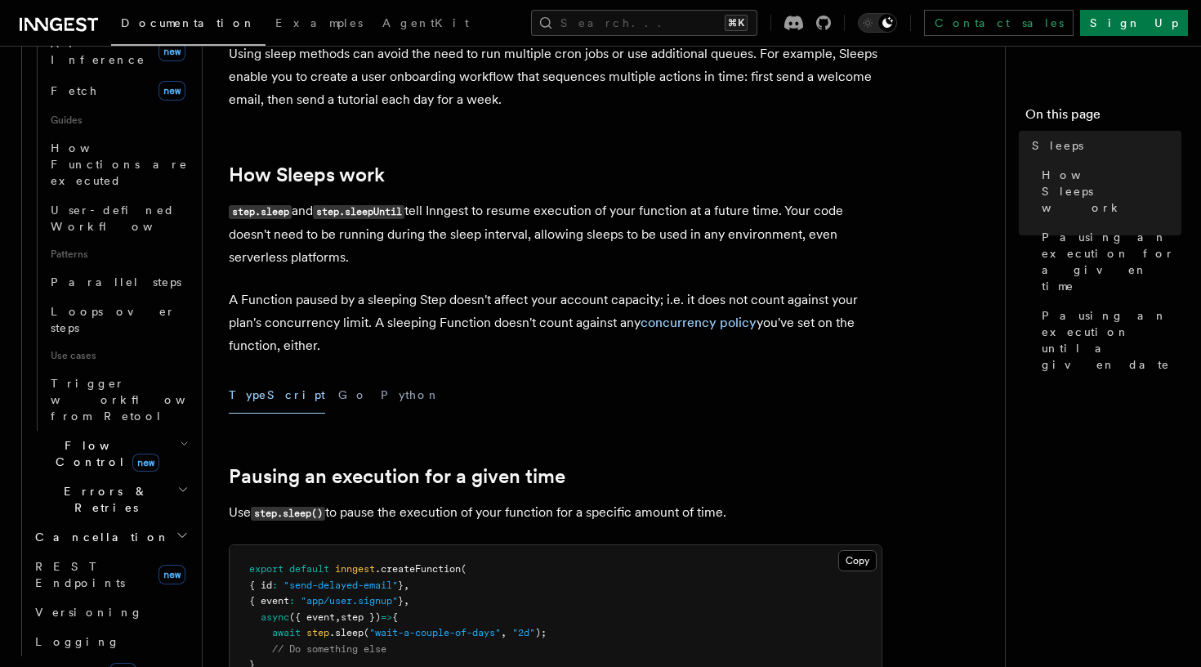
drag, startPoint x: 552, startPoint y: 335, endPoint x: 545, endPoint y: 192, distance: 143.2
click at [514, 300] on p "A Function paused by a sleeping Step doesn't affect your account capacity; i.e.…" at bounding box center [556, 322] width 654 height 69
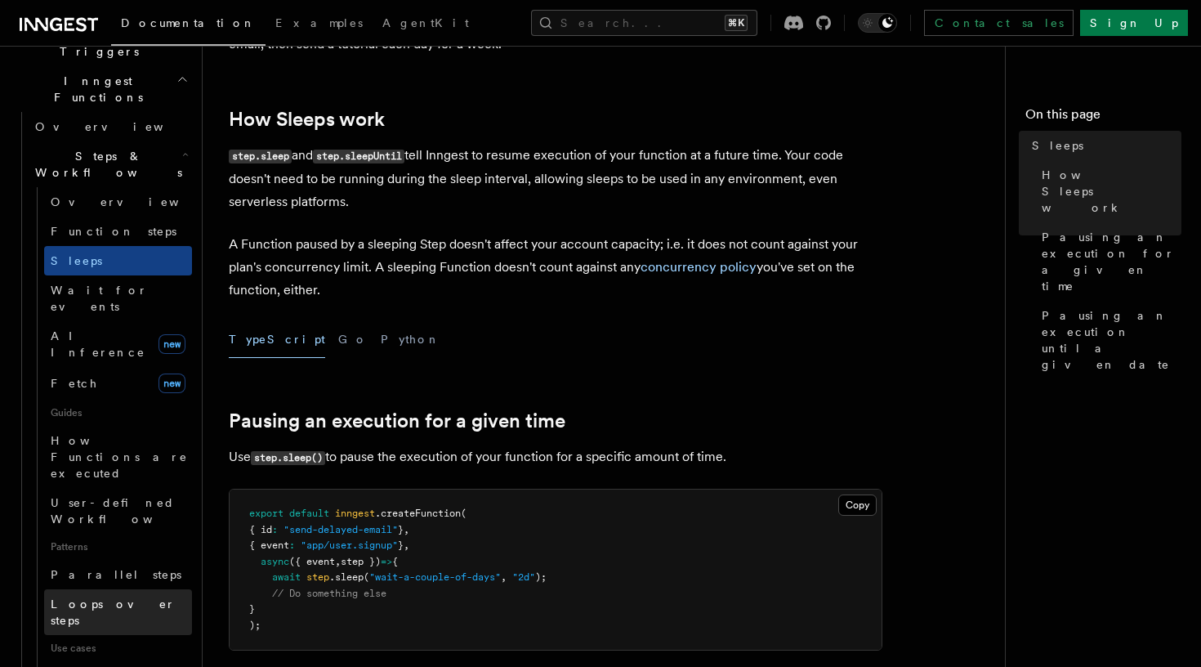
scroll to position [457, 0]
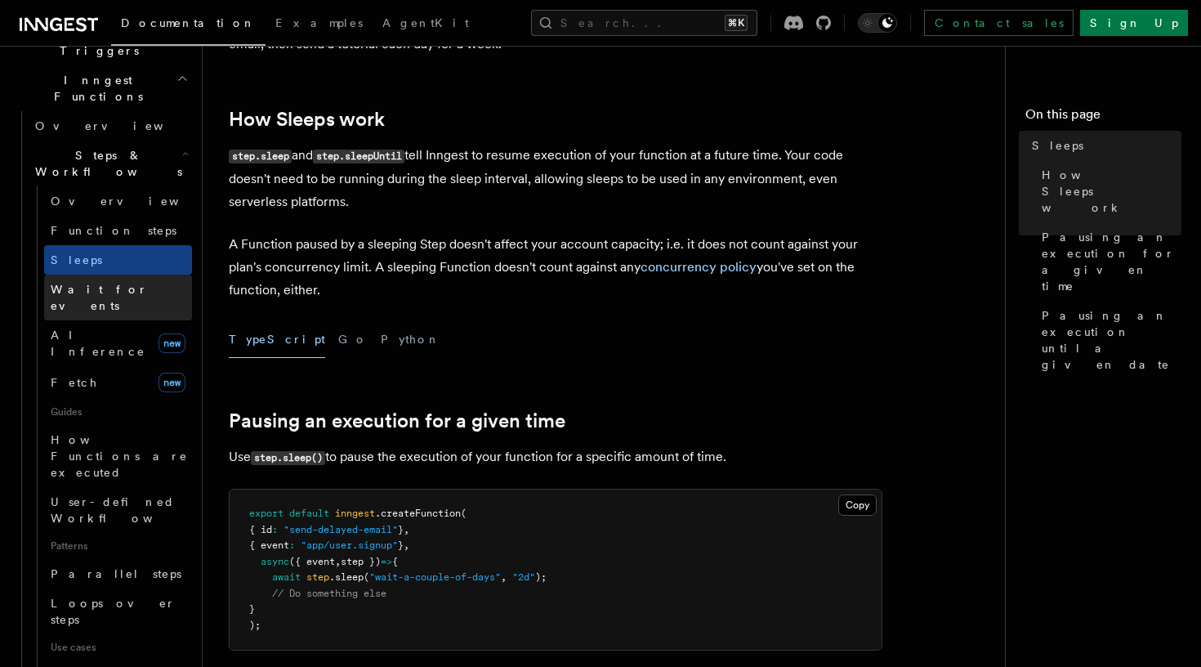
click at [119, 274] on link "Wait for events" at bounding box center [118, 297] width 148 height 46
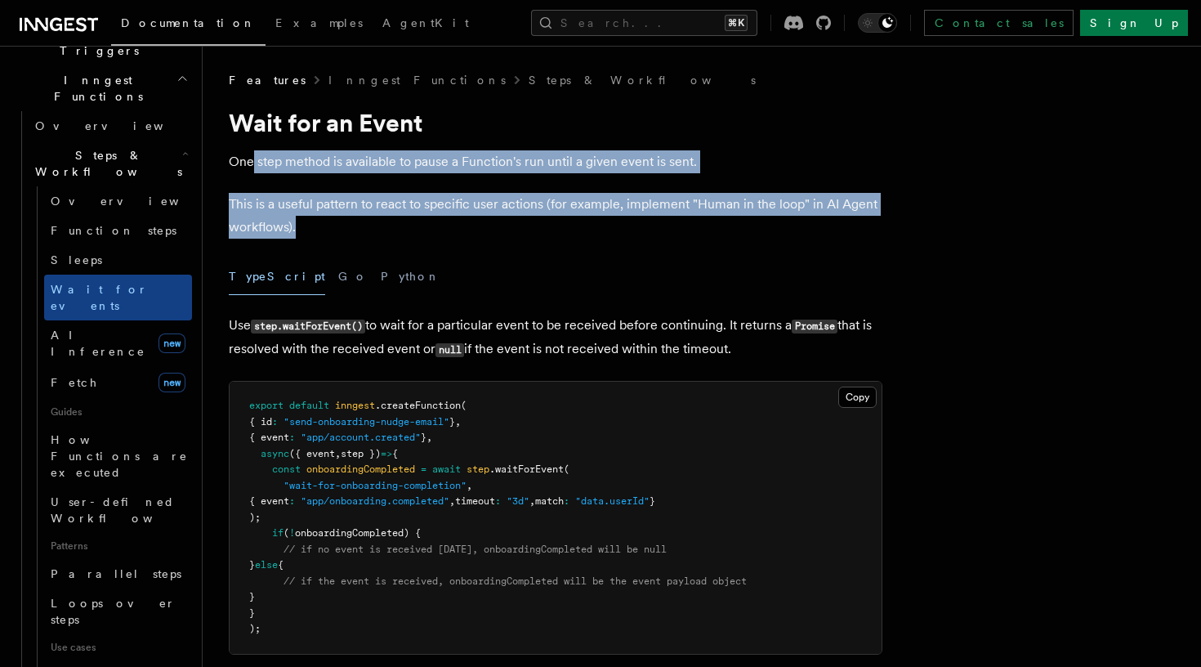
drag, startPoint x: 357, startPoint y: 221, endPoint x: 255, endPoint y: 156, distance: 121.2
click at [255, 156] on p "One step method is available to pause a Function's run until a given event is s…" at bounding box center [556, 161] width 654 height 23
drag, startPoint x: 255, startPoint y: 156, endPoint x: 270, endPoint y: 221, distance: 67.2
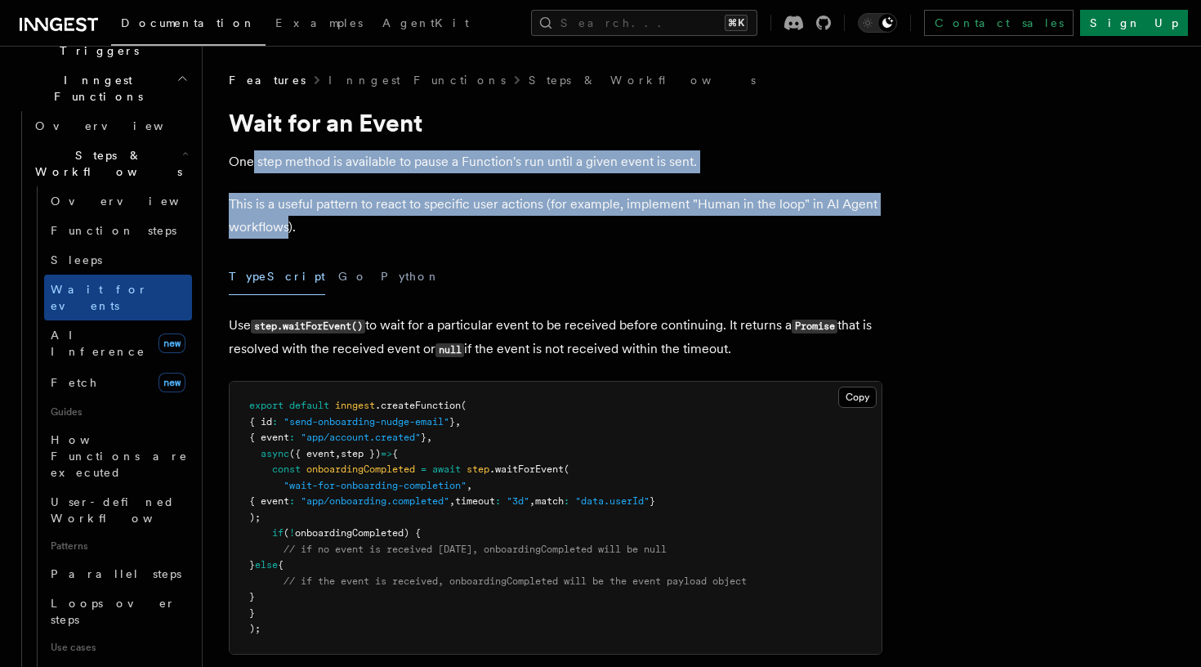
click at [270, 221] on p "This is a useful pattern to react to specific user actions (for example, implem…" at bounding box center [556, 216] width 654 height 46
drag, startPoint x: 270, startPoint y: 221, endPoint x: 261, endPoint y: 164, distance: 57.9
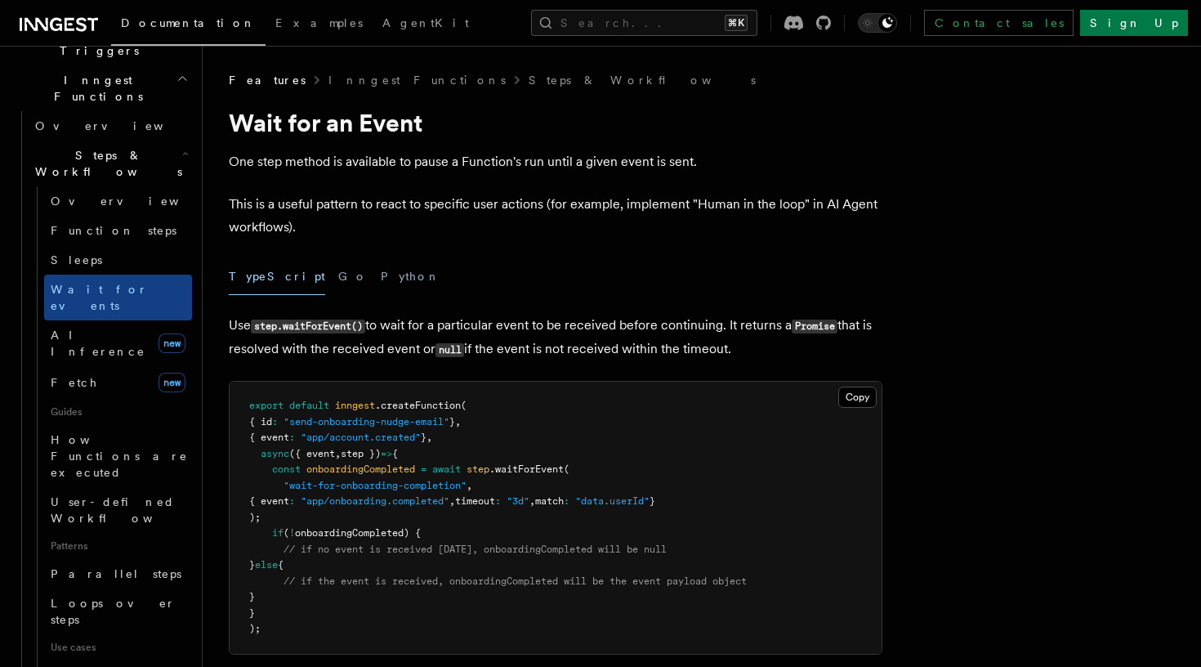
click at [308, 221] on p "This is a useful pattern to react to specific user actions (for example, implem…" at bounding box center [556, 216] width 654 height 46
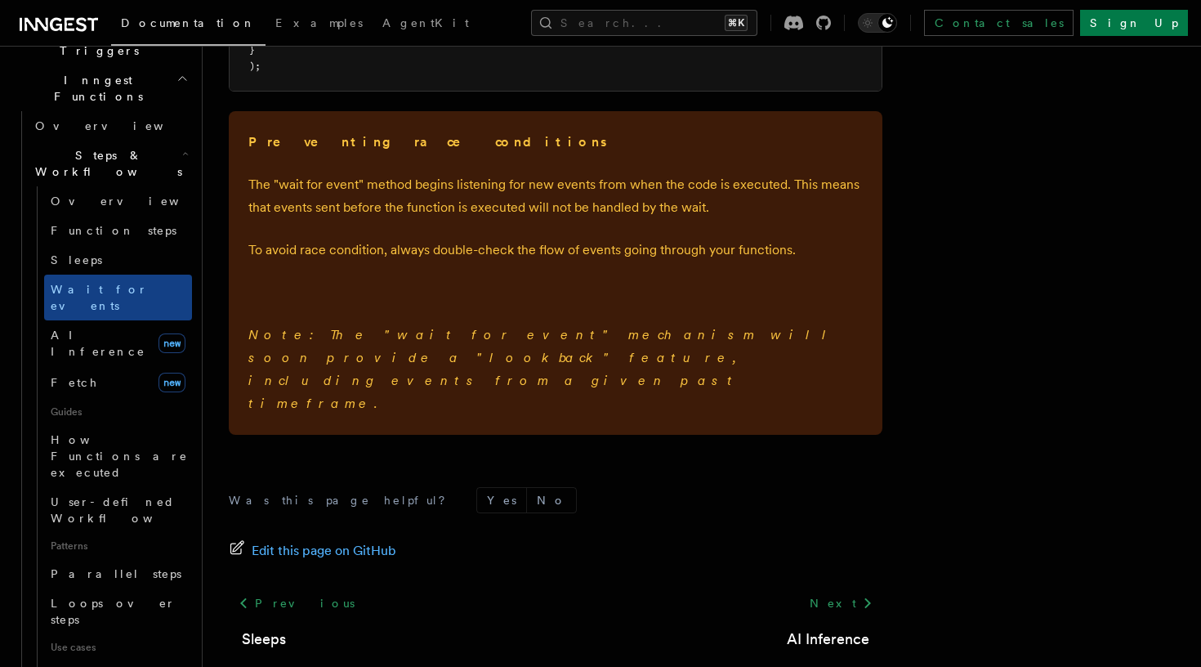
scroll to position [2489, 0]
click at [91, 328] on span "AI Inference" at bounding box center [98, 342] width 95 height 29
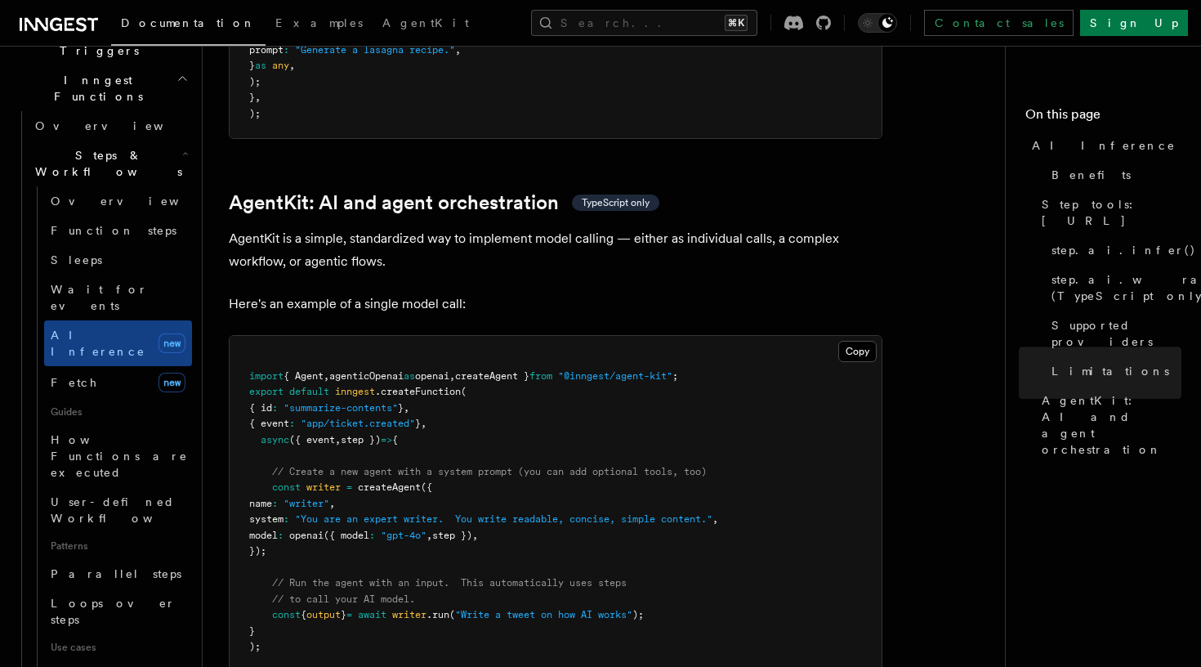
scroll to position [4678, 0]
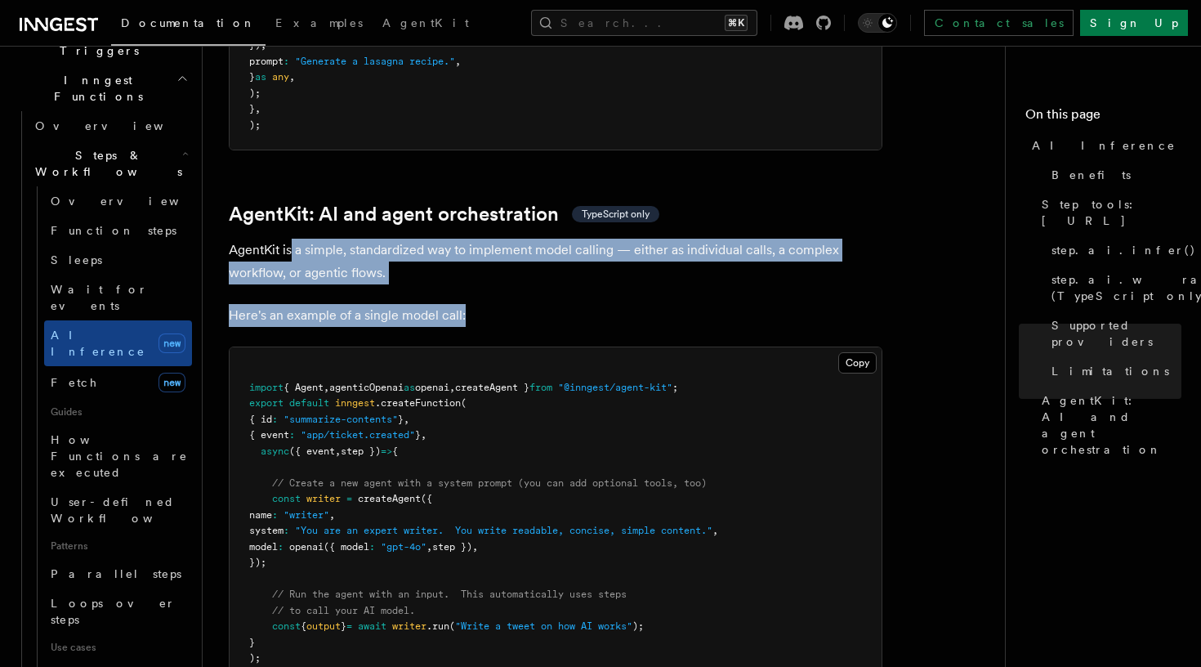
drag, startPoint x: 292, startPoint y: 153, endPoint x: 511, endPoint y: 230, distance: 231.3
click at [511, 304] on p "Here's an example of a single model call:" at bounding box center [556, 315] width 654 height 23
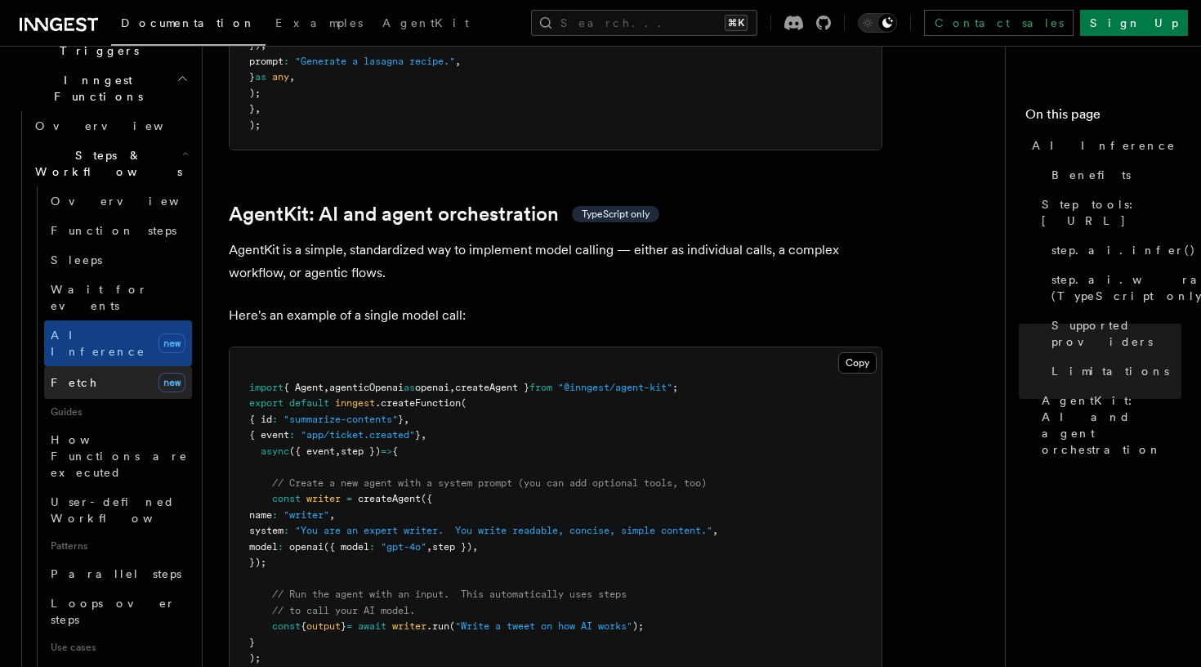
click at [108, 366] on link "Fetch new" at bounding box center [118, 382] width 148 height 33
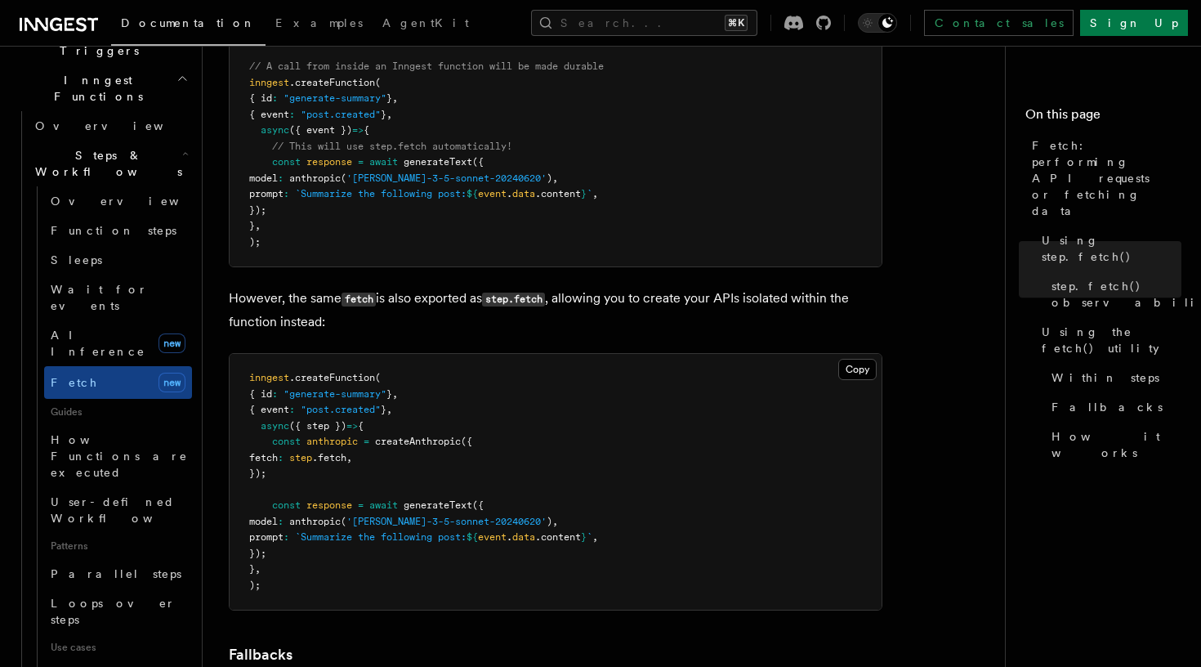
scroll to position [3011, 0]
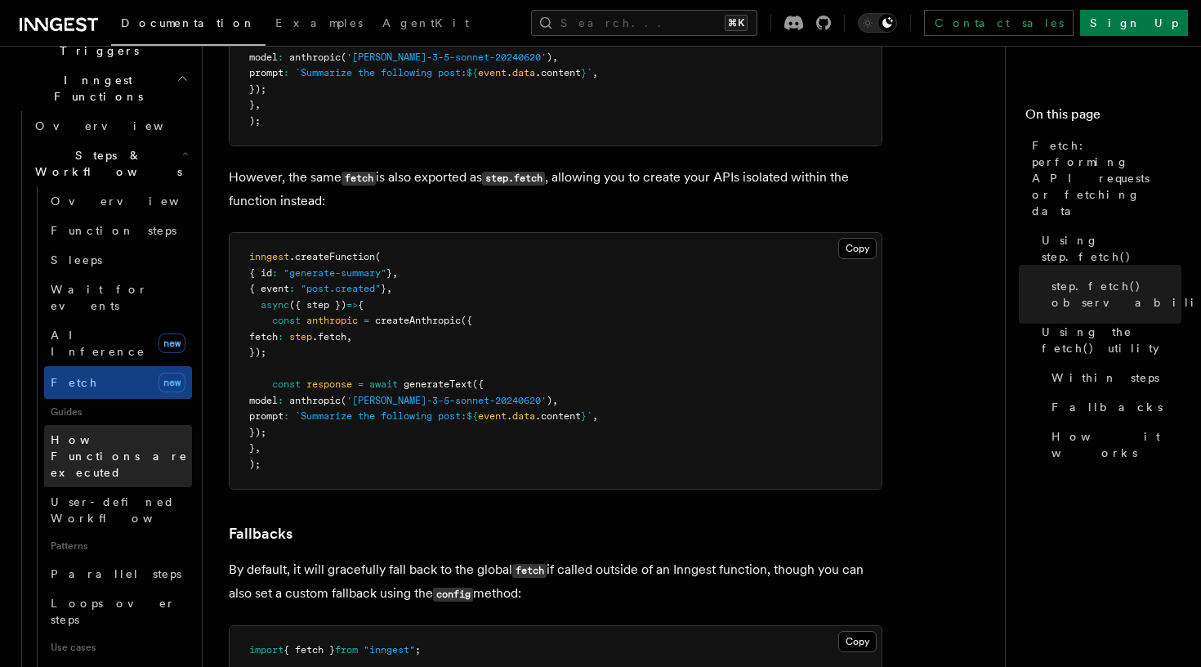
click at [69, 433] on span "How Functions are executed" at bounding box center [119, 456] width 137 height 46
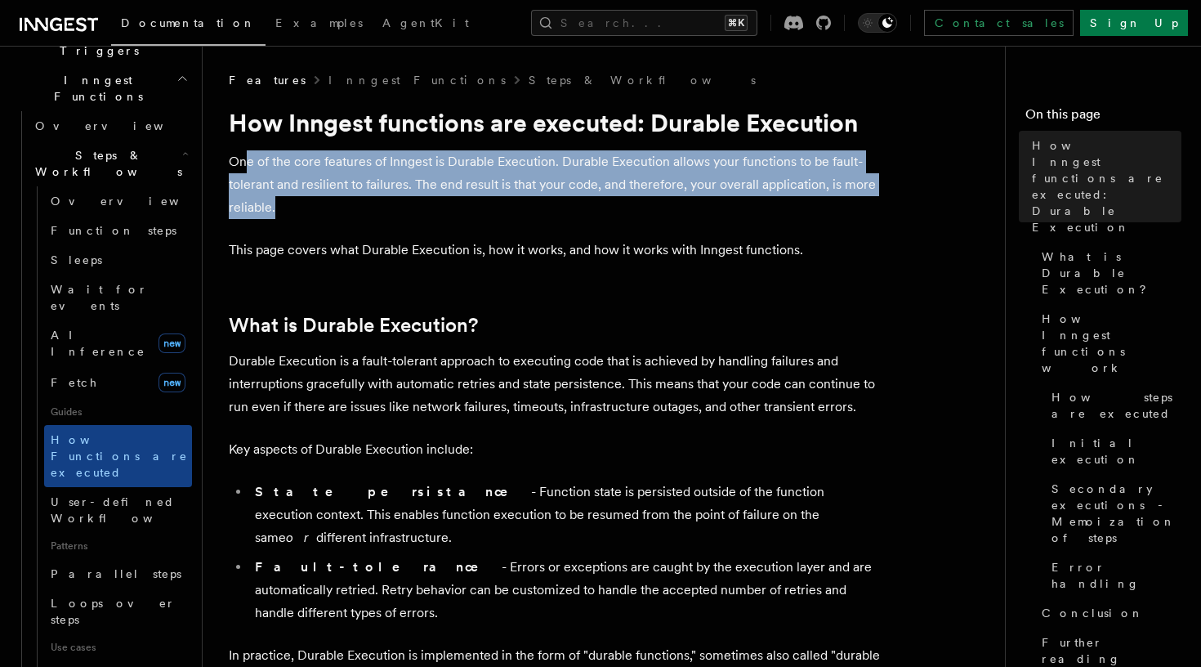
drag, startPoint x: 543, startPoint y: 209, endPoint x: 249, endPoint y: 161, distance: 298.0
click at [248, 161] on p "One of the core features of Inngest is Durable Execution. Durable Execution all…" at bounding box center [556, 184] width 654 height 69
click at [249, 161] on p "One of the core features of Inngest is Durable Execution. Durable Execution all…" at bounding box center [556, 184] width 654 height 69
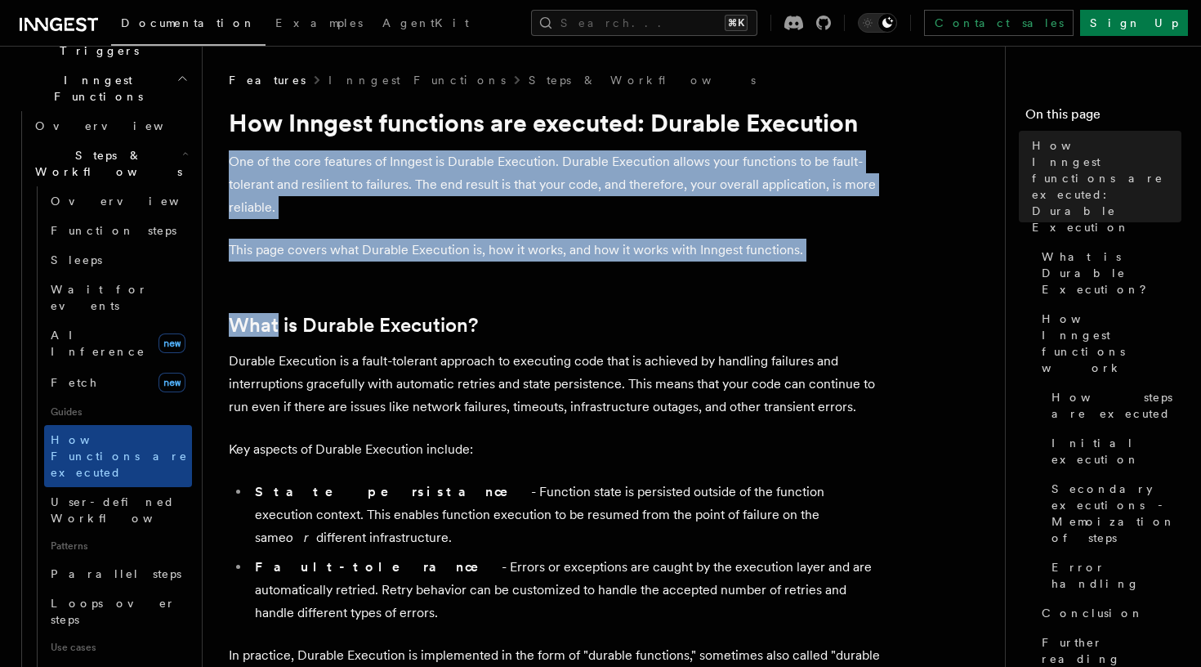
drag, startPoint x: 249, startPoint y: 161, endPoint x: 409, endPoint y: 269, distance: 193.1
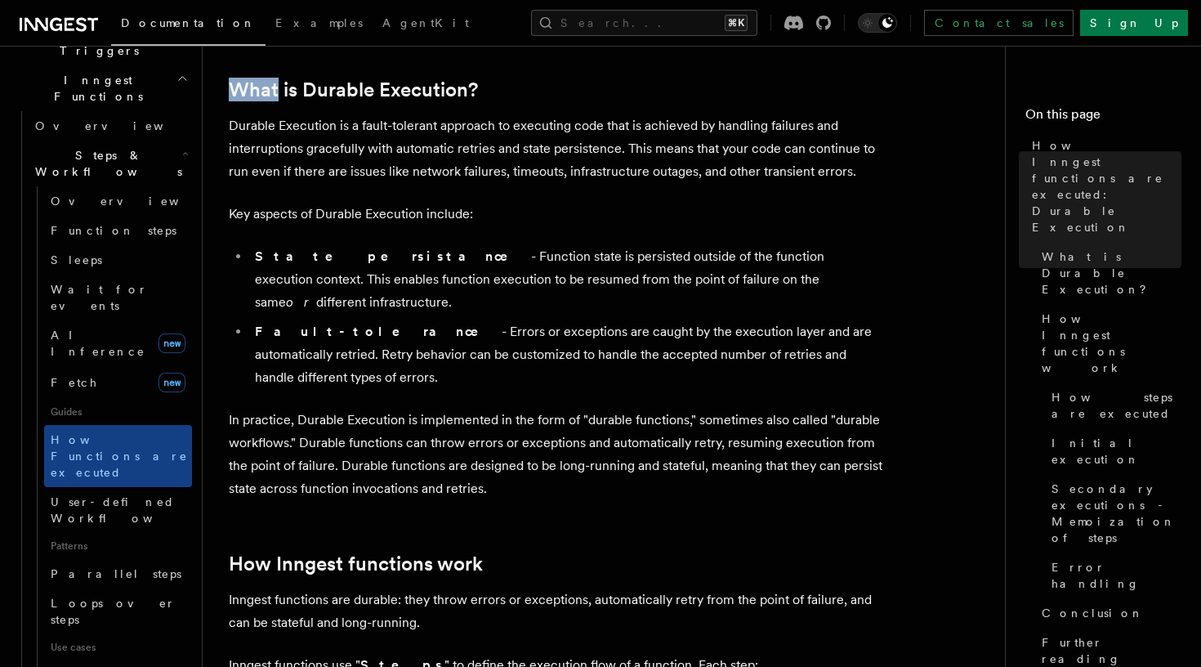
scroll to position [237, 0]
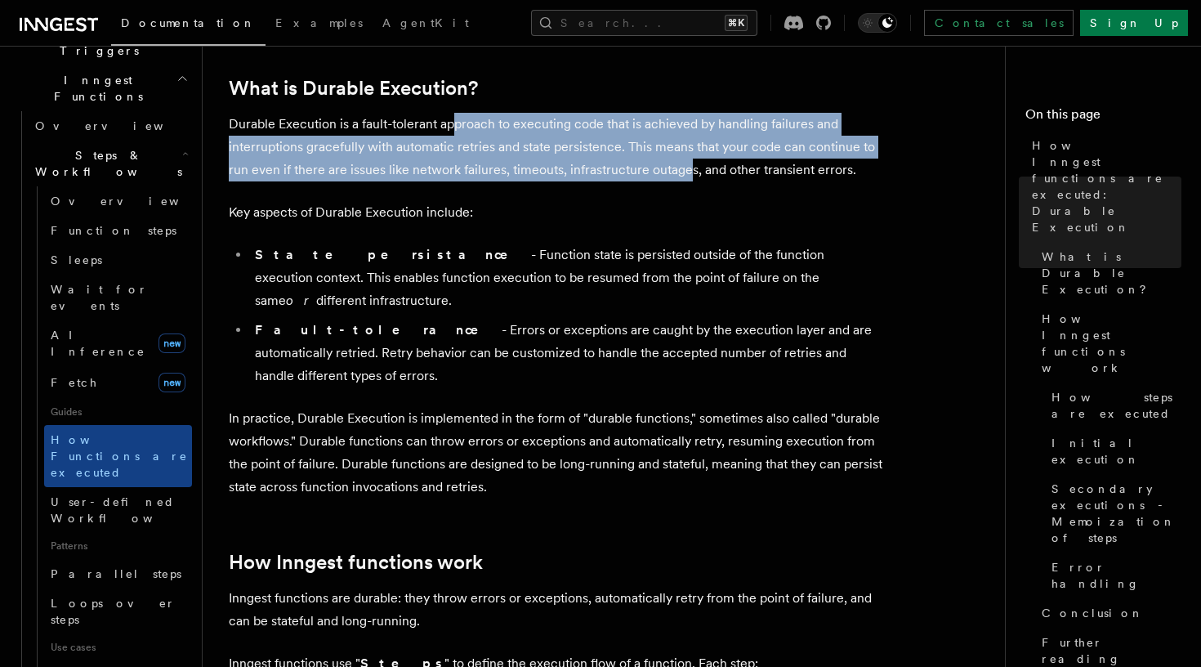
drag, startPoint x: 685, startPoint y: 168, endPoint x: 456, endPoint y: 114, distance: 235.8
click at [454, 114] on p "Durable Execution is a fault-tolerant approach to executing code that is achiev…" at bounding box center [556, 147] width 654 height 69
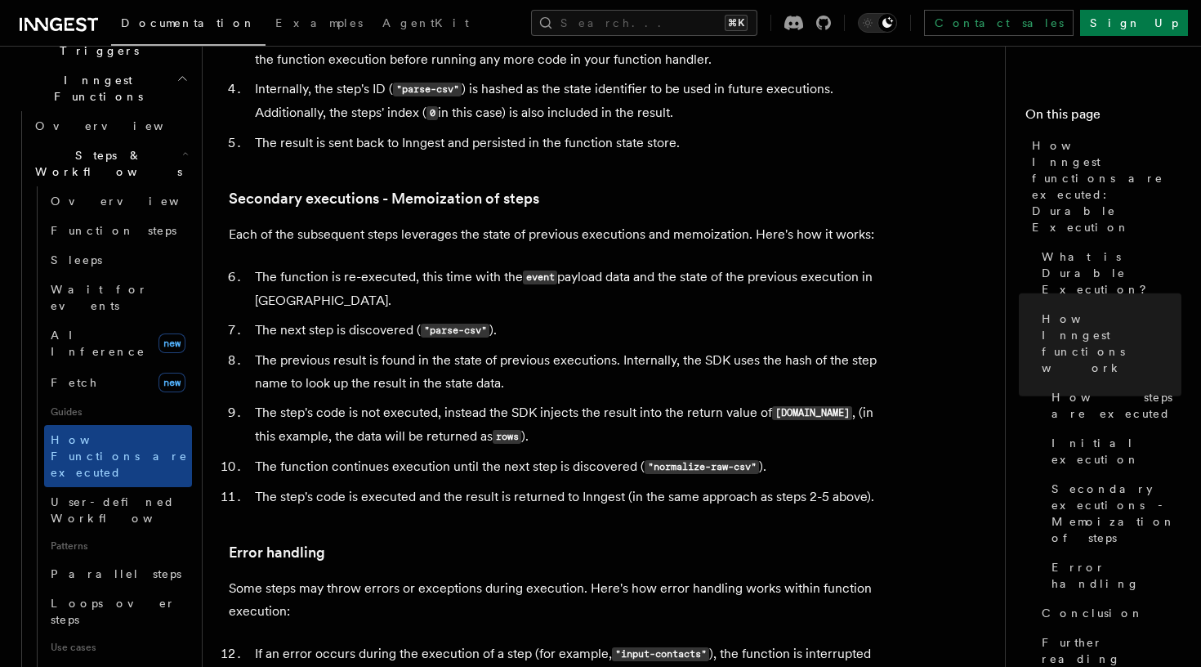
scroll to position [2256, 0]
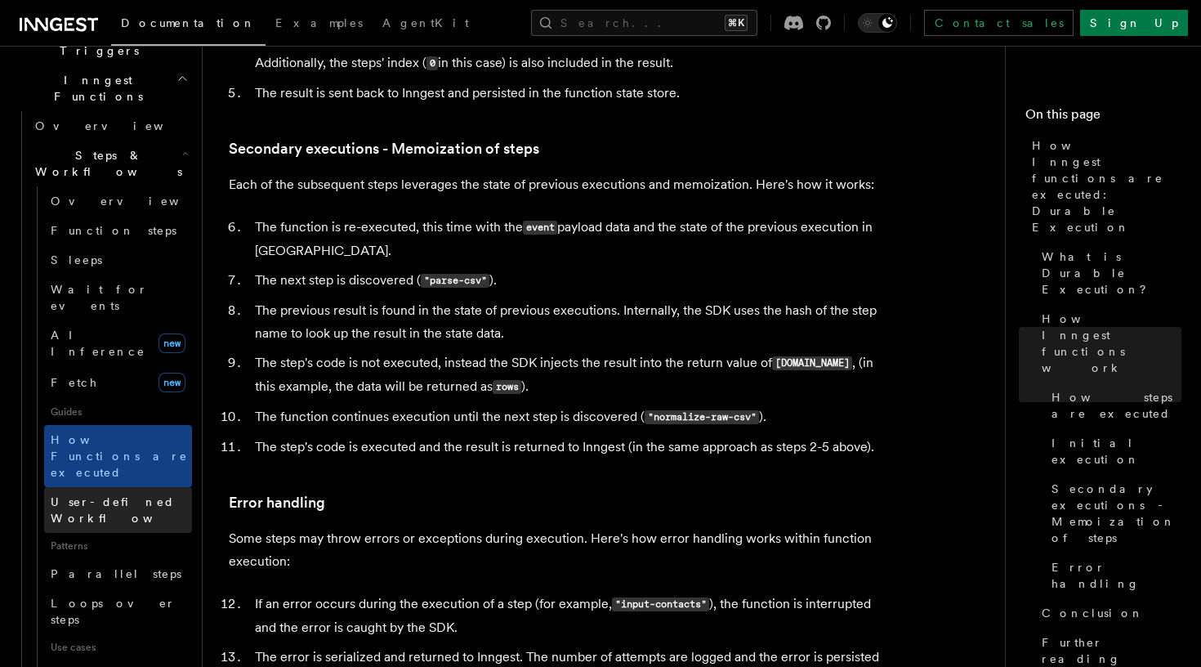
click at [127, 495] on span "User-defined Workflows" at bounding box center [124, 509] width 147 height 29
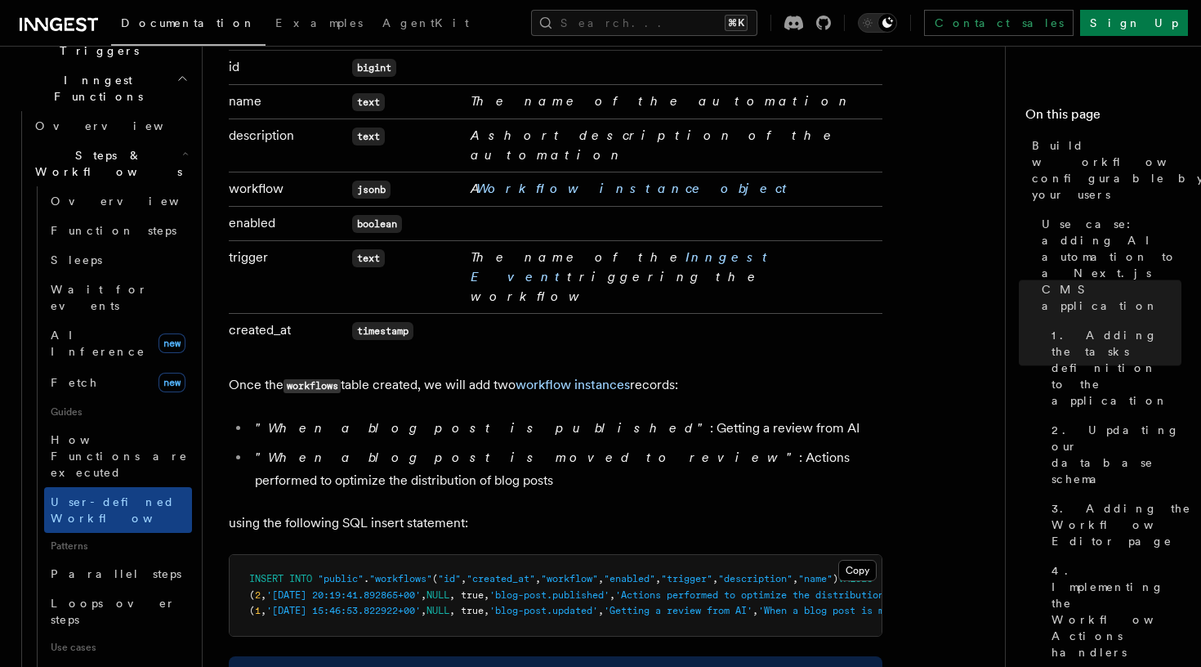
scroll to position [3244, 0]
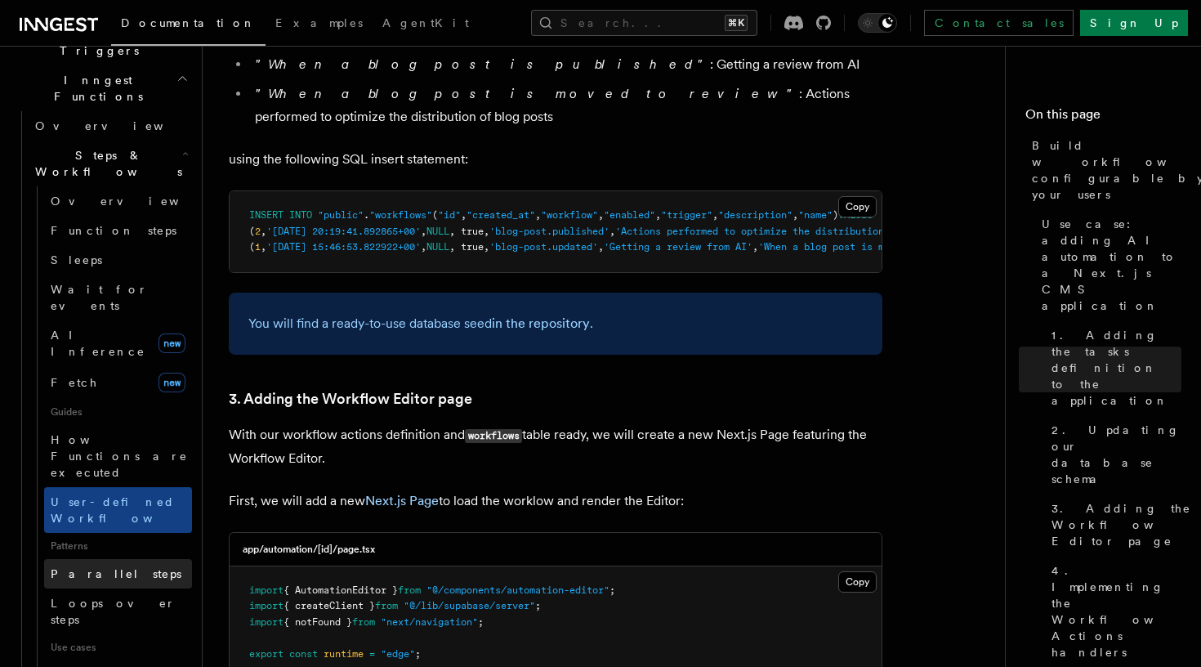
click at [132, 559] on link "Parallel steps" at bounding box center [118, 573] width 148 height 29
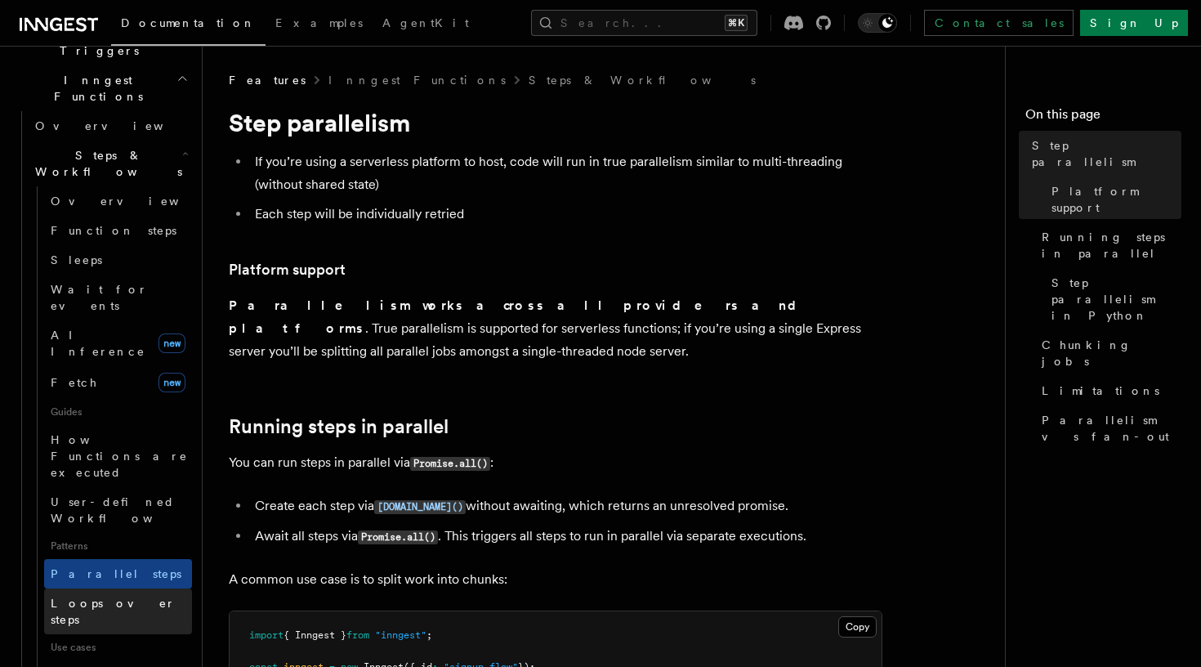
click at [90, 596] on span "Loops over steps" at bounding box center [113, 610] width 125 height 29
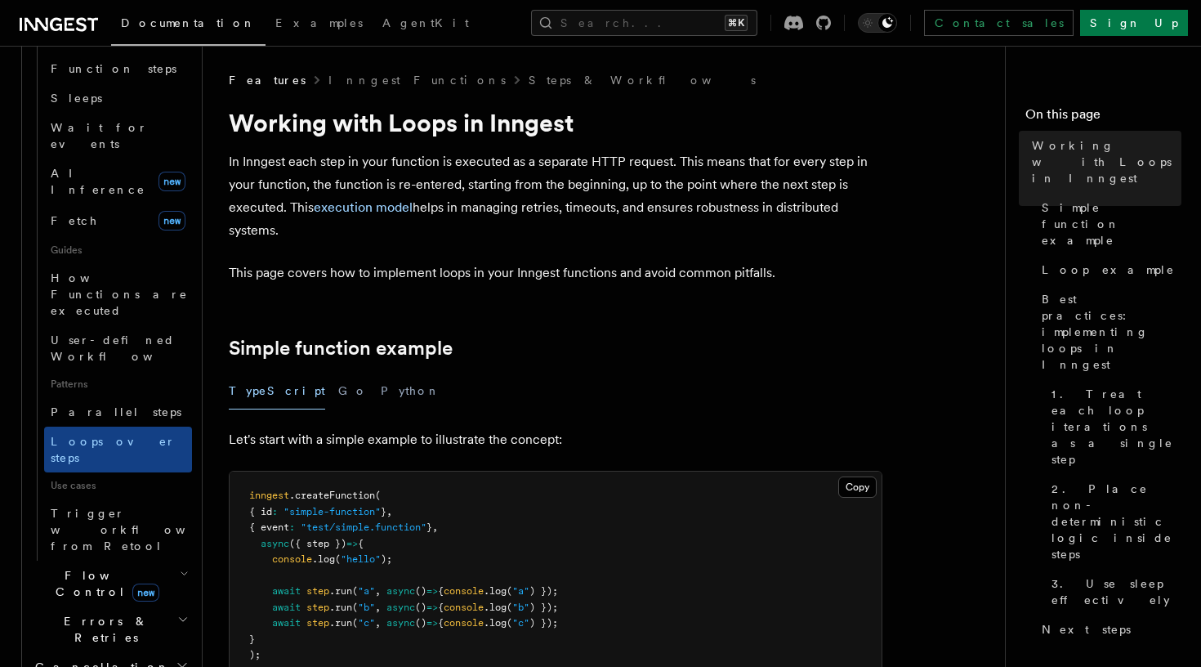
scroll to position [645, 0]
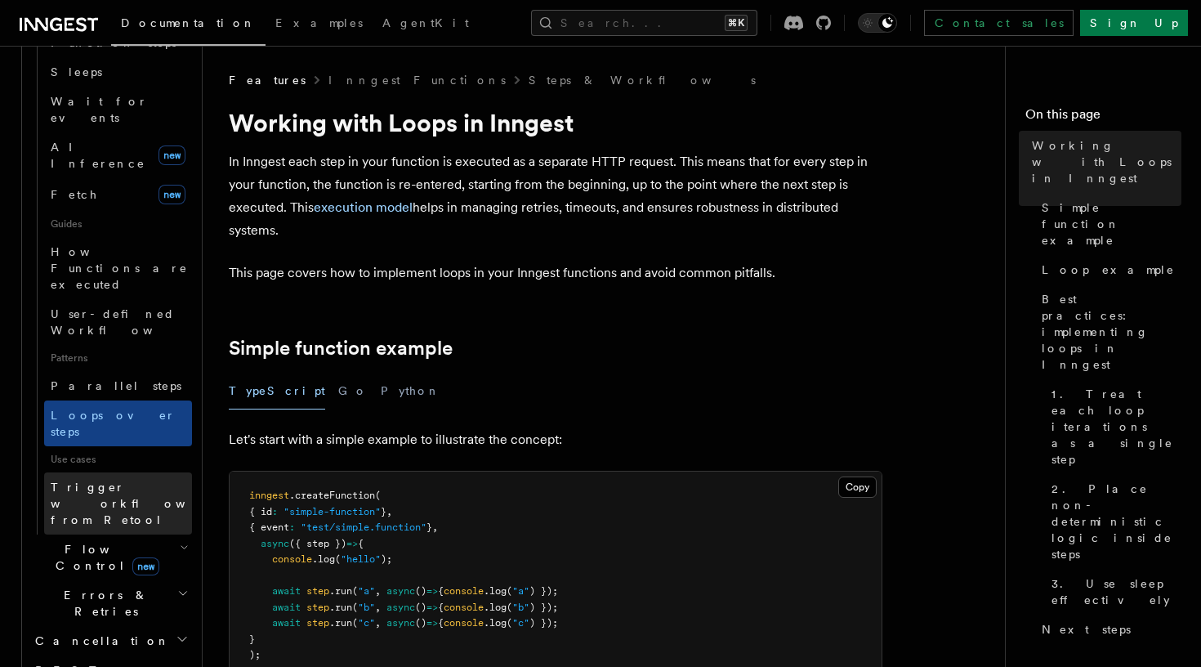
click at [86, 479] on span "Trigger workflows from Retool" at bounding box center [141, 503] width 180 height 49
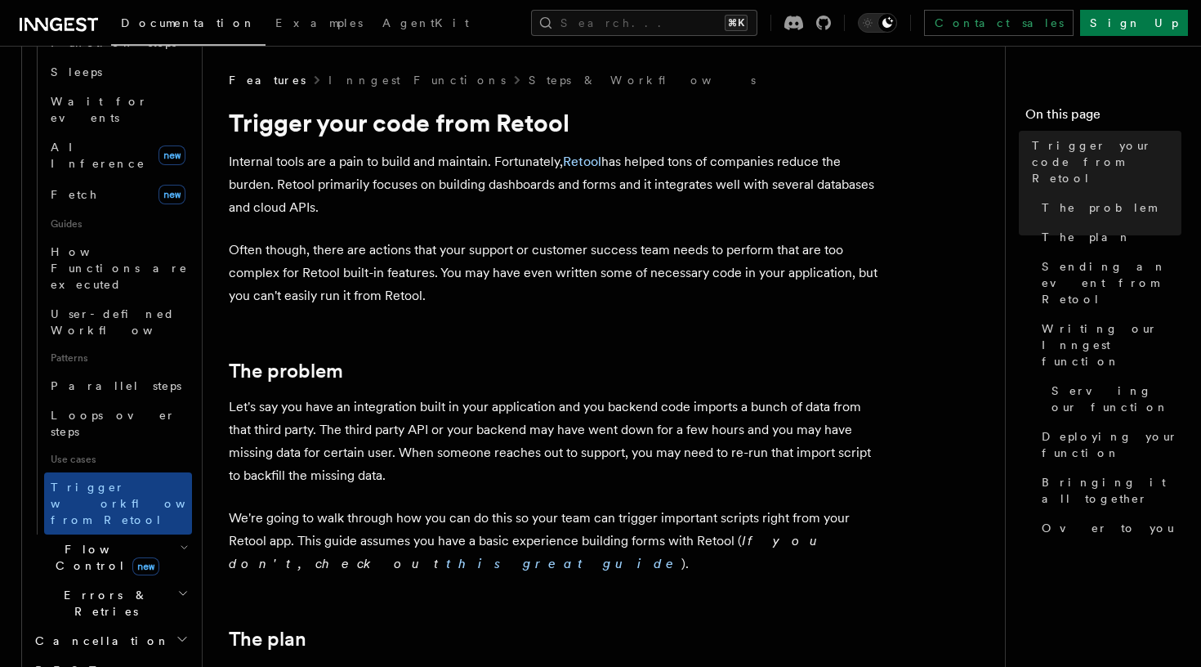
click at [140, 534] on h2 "Flow Control new" at bounding box center [110, 557] width 163 height 46
click at [88, 650] on span "Concurrency" at bounding box center [105, 656] width 108 height 13
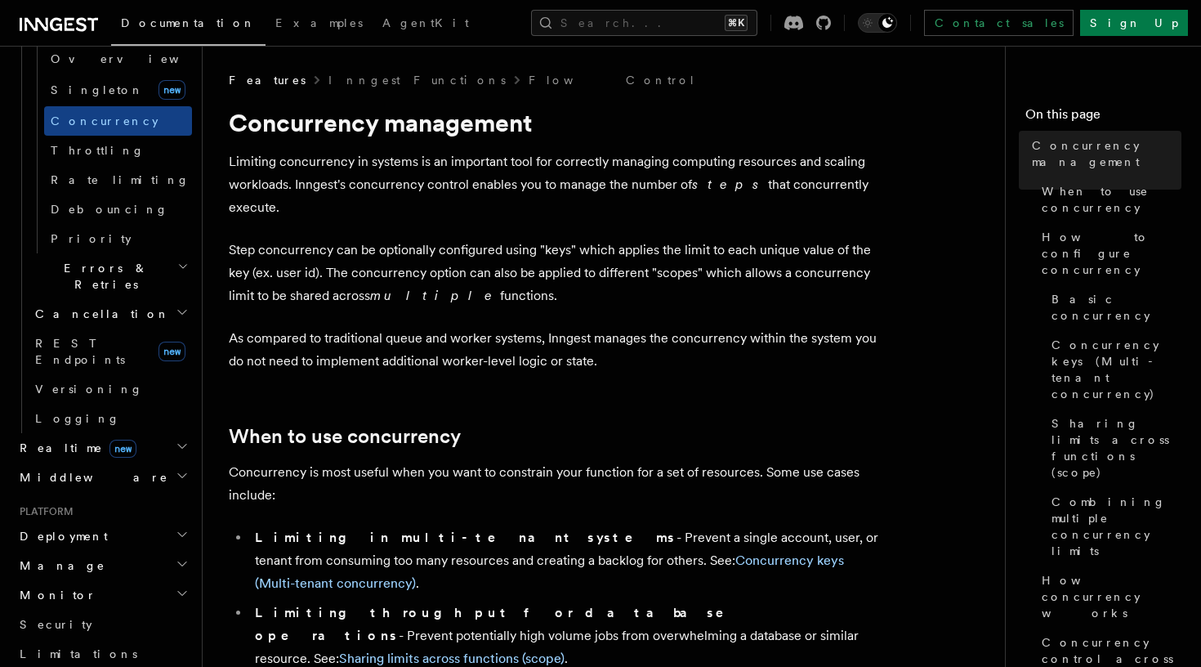
click at [126, 433] on h2 "Realtime new" at bounding box center [102, 447] width 179 height 29
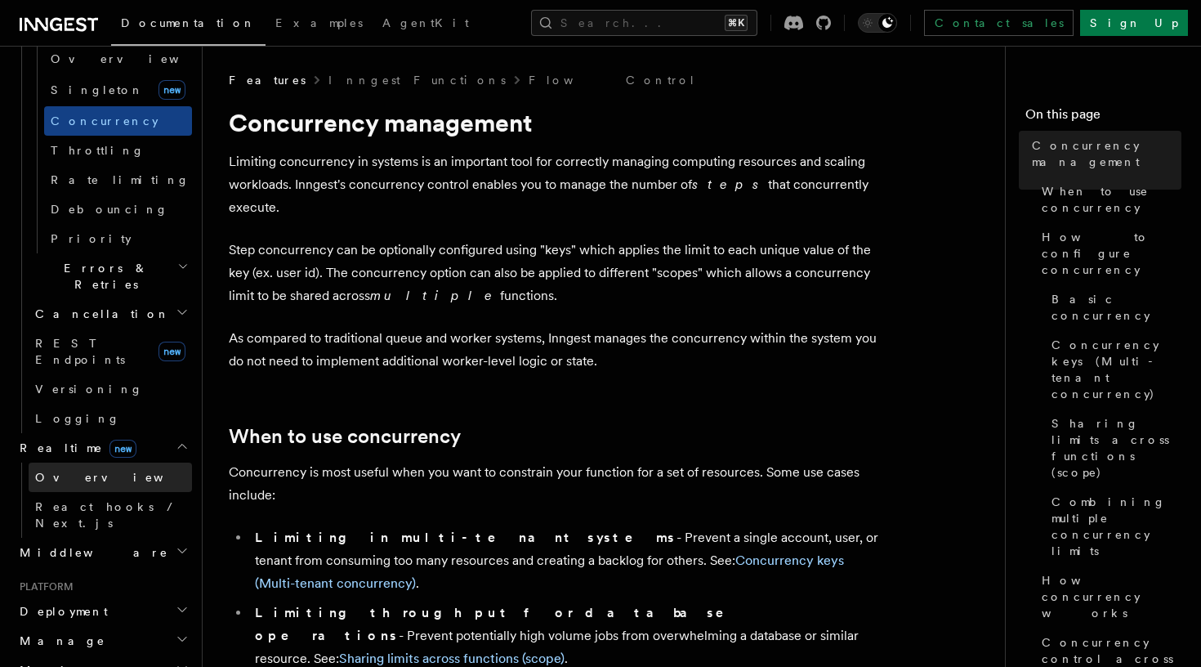
click at [116, 462] on link "Overview" at bounding box center [110, 476] width 163 height 29
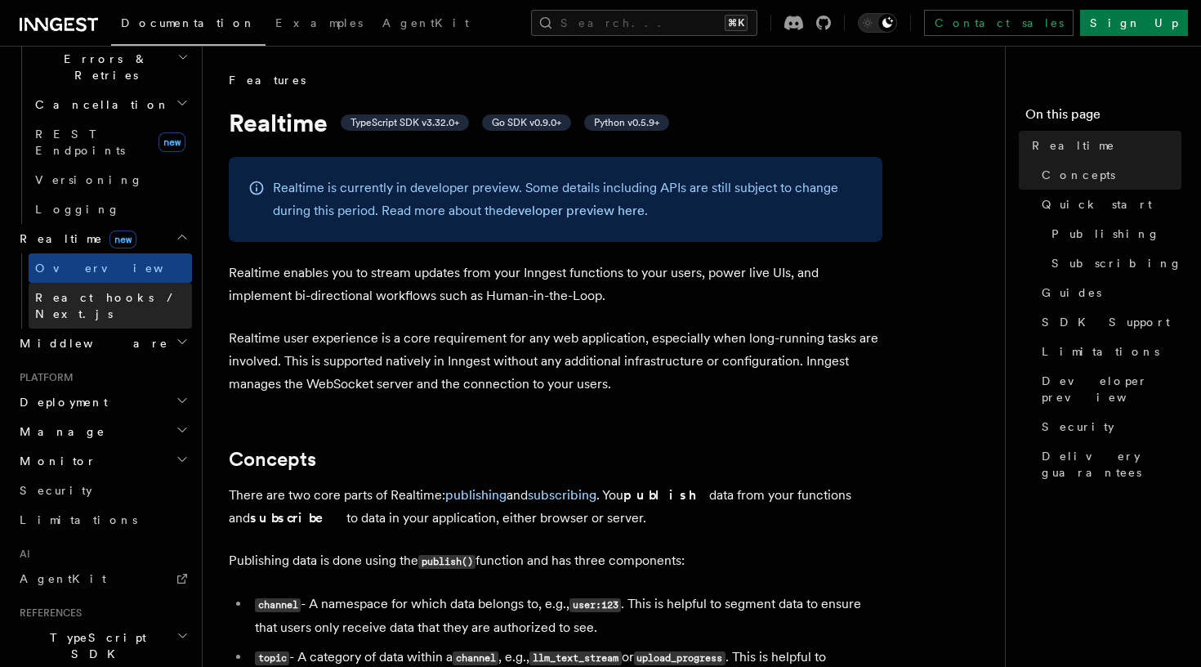
click at [120, 291] on span "React hooks / Next.js" at bounding box center [107, 305] width 145 height 29
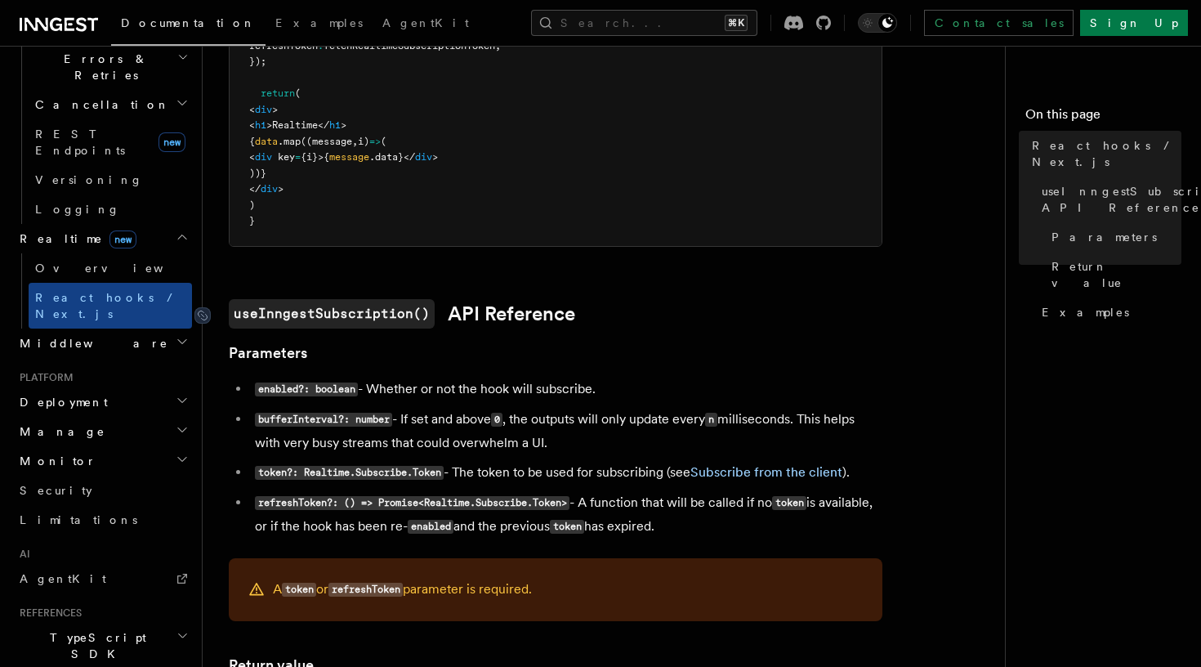
scroll to position [797, 0]
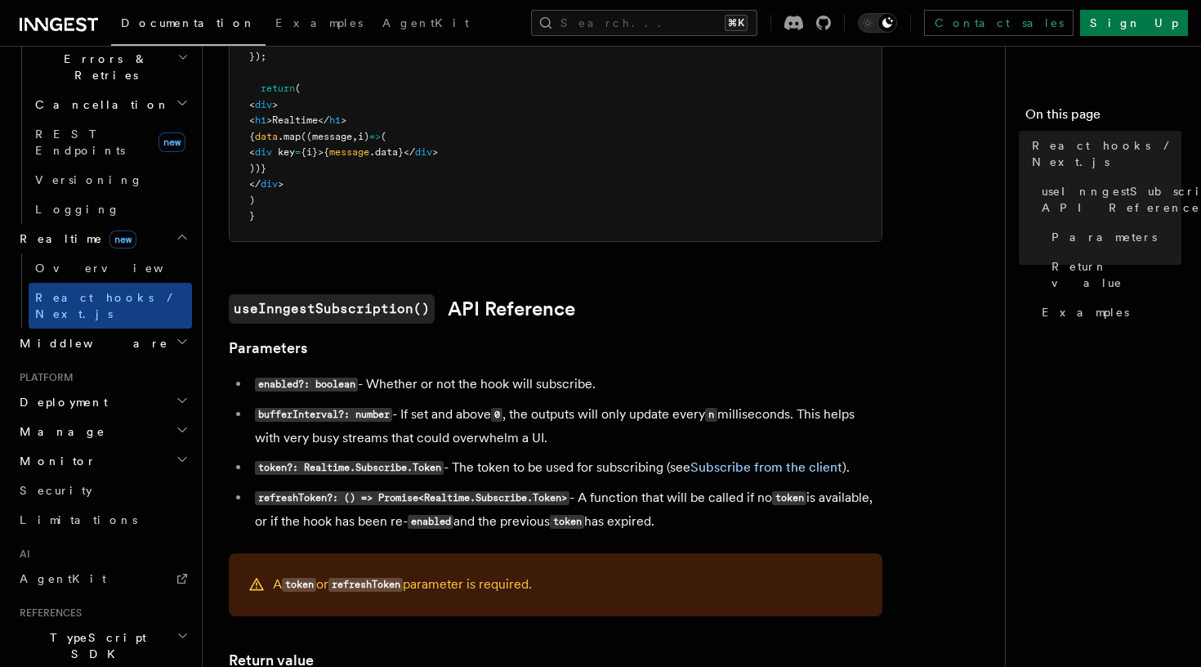
click at [137, 387] on h2 "Deployment" at bounding box center [102, 401] width 179 height 29
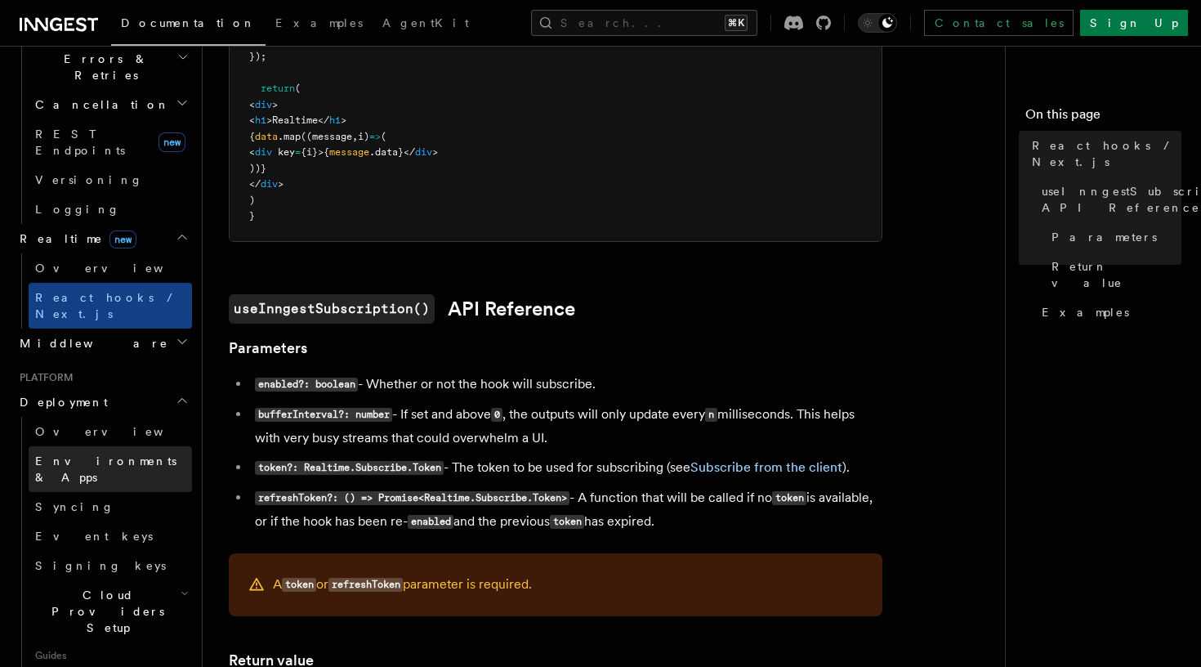
click at [105, 446] on link "Environments & Apps" at bounding box center [110, 469] width 163 height 46
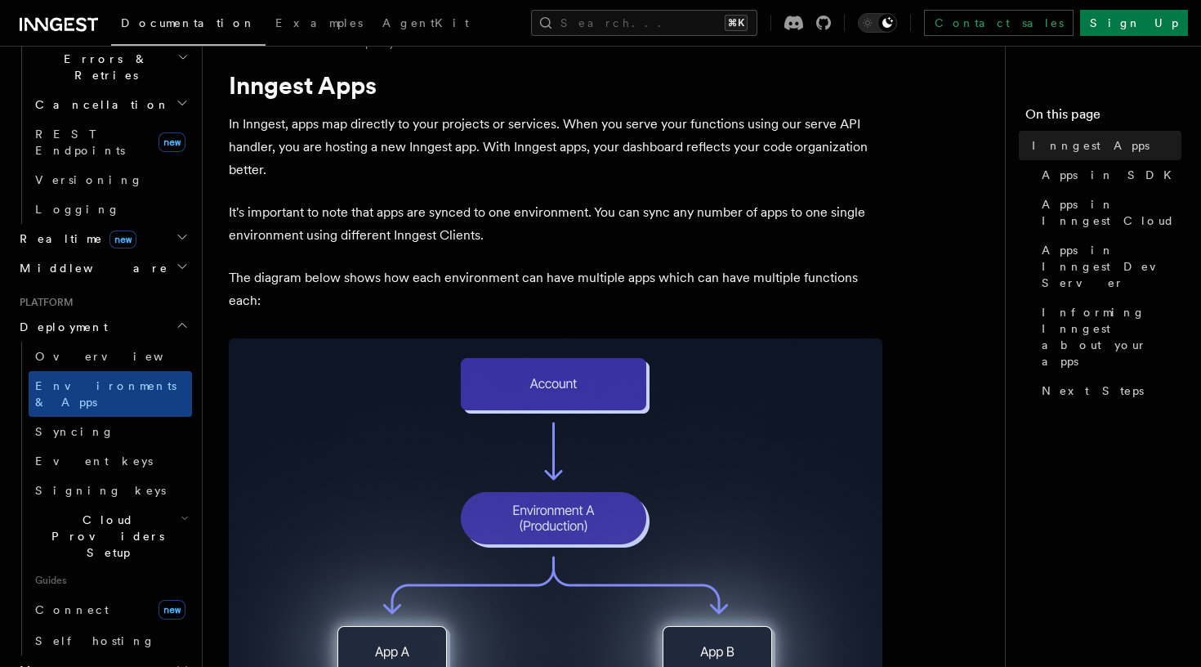
scroll to position [38, 0]
click at [113, 417] on link "Syncing" at bounding box center [110, 431] width 163 height 29
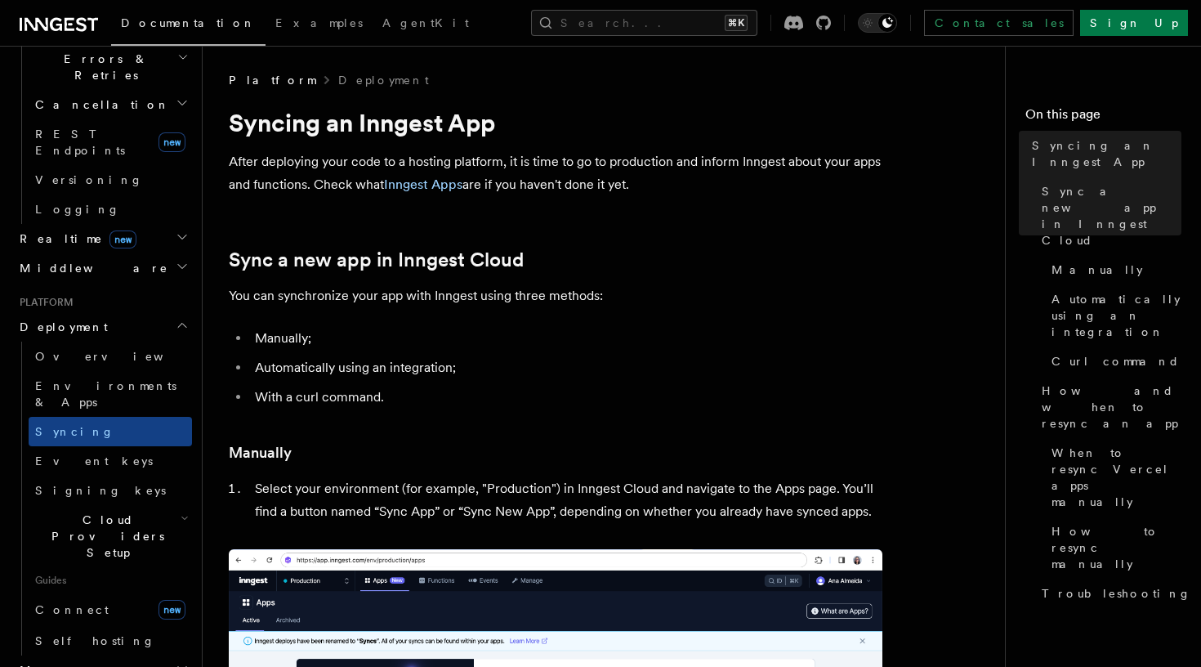
scroll to position [472, 0]
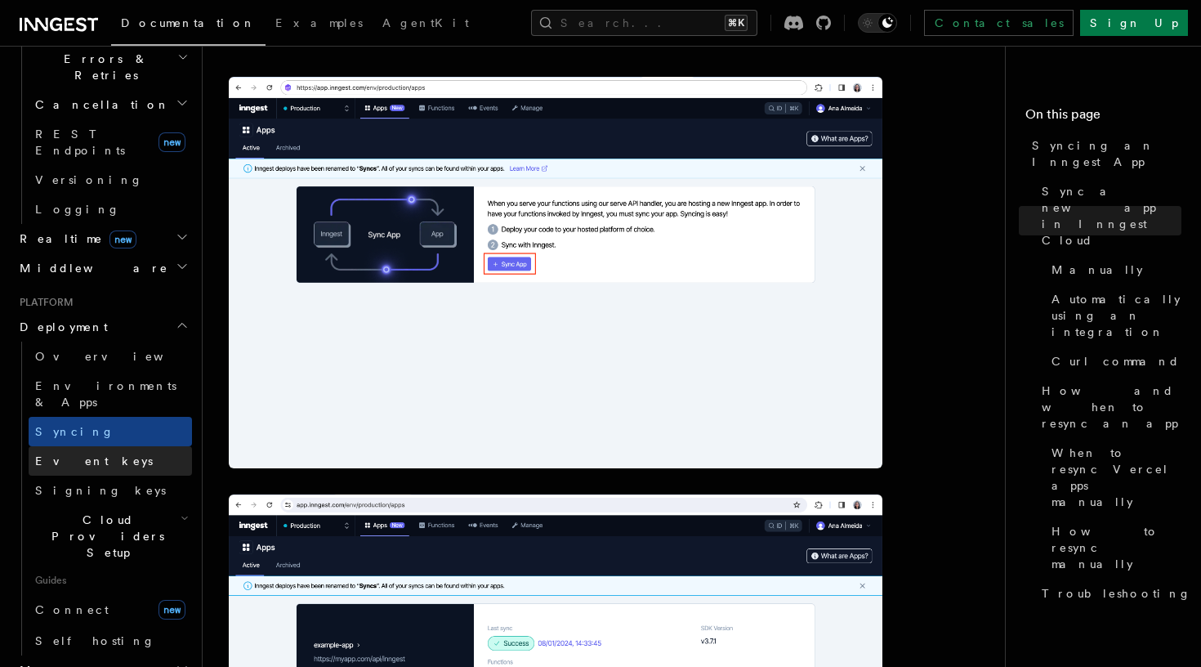
click at [143, 446] on link "Event keys" at bounding box center [110, 460] width 163 height 29
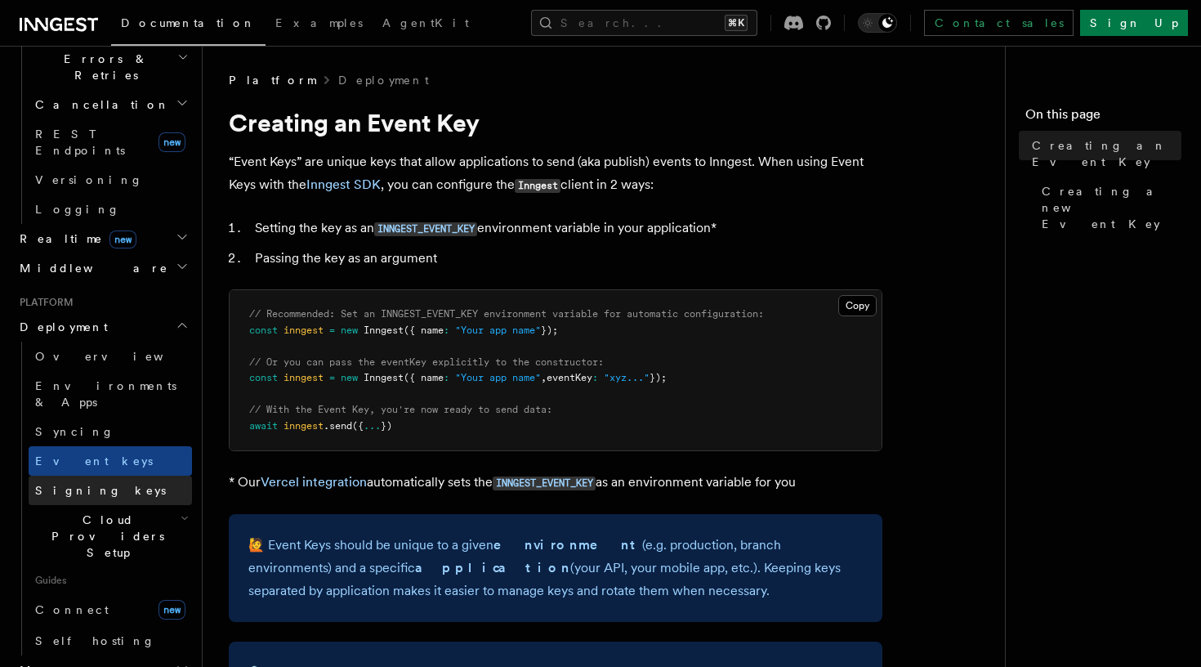
click at [135, 475] on link "Signing keys" at bounding box center [110, 489] width 163 height 29
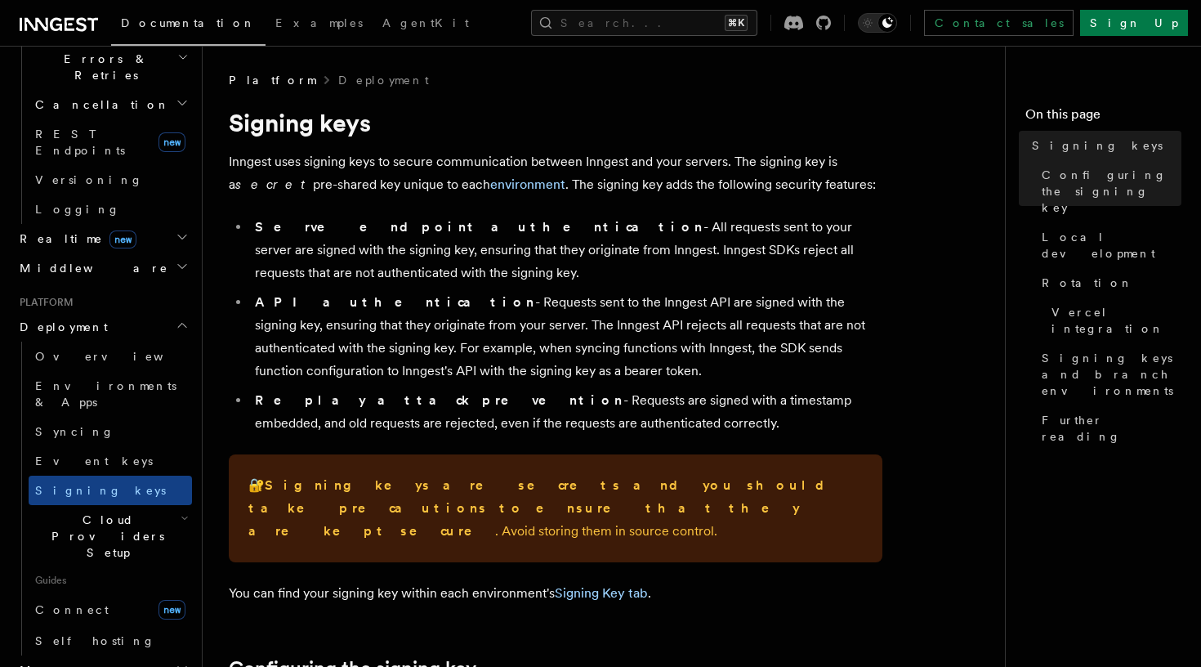
drag, startPoint x: 315, startPoint y: 279, endPoint x: 239, endPoint y: 159, distance: 142.5
click at [83, 505] on h2 "Cloud Providers Setup" at bounding box center [110, 536] width 163 height 62
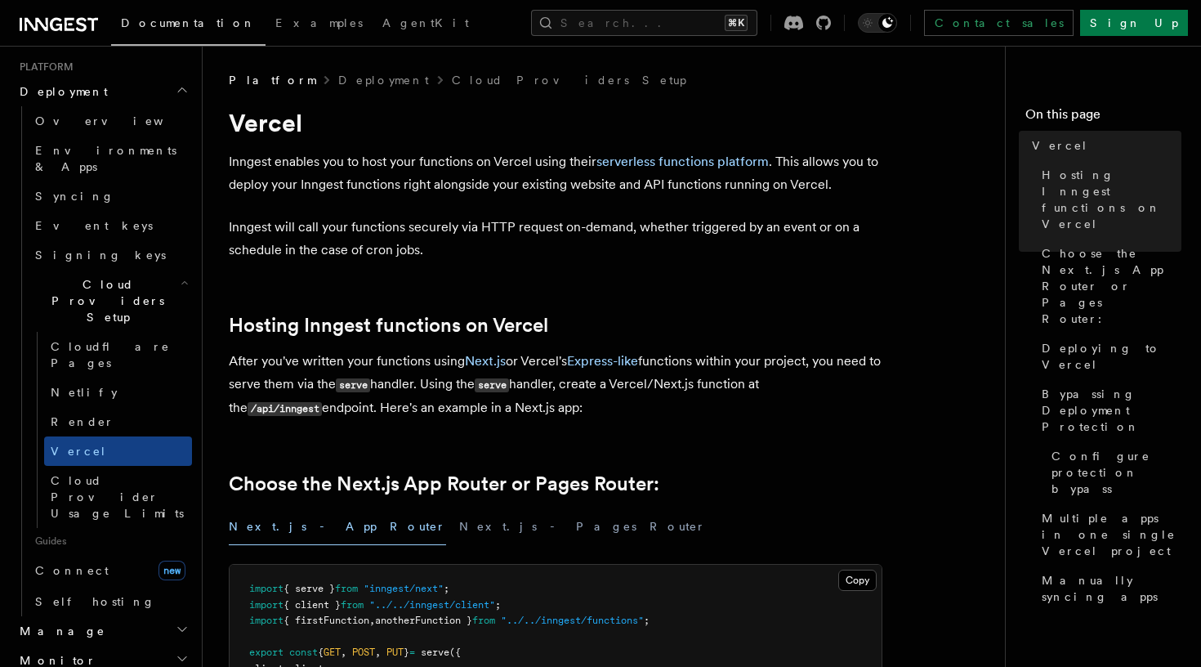
scroll to position [920, 0]
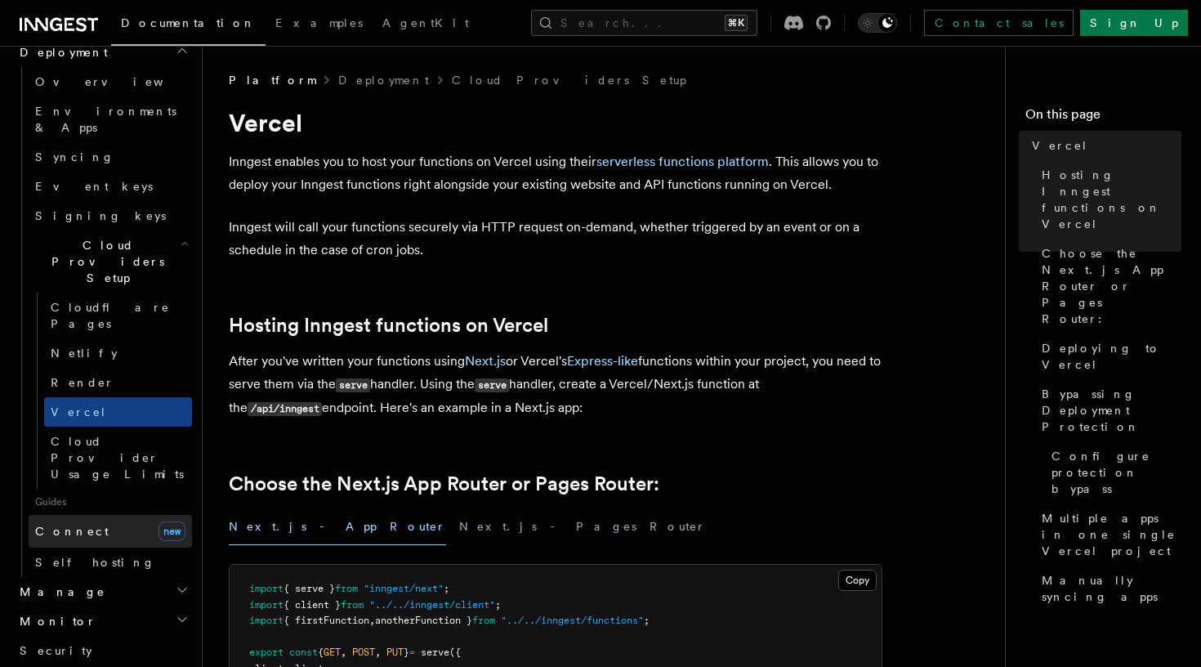
click at [80, 515] on link "Connect new" at bounding box center [110, 531] width 163 height 33
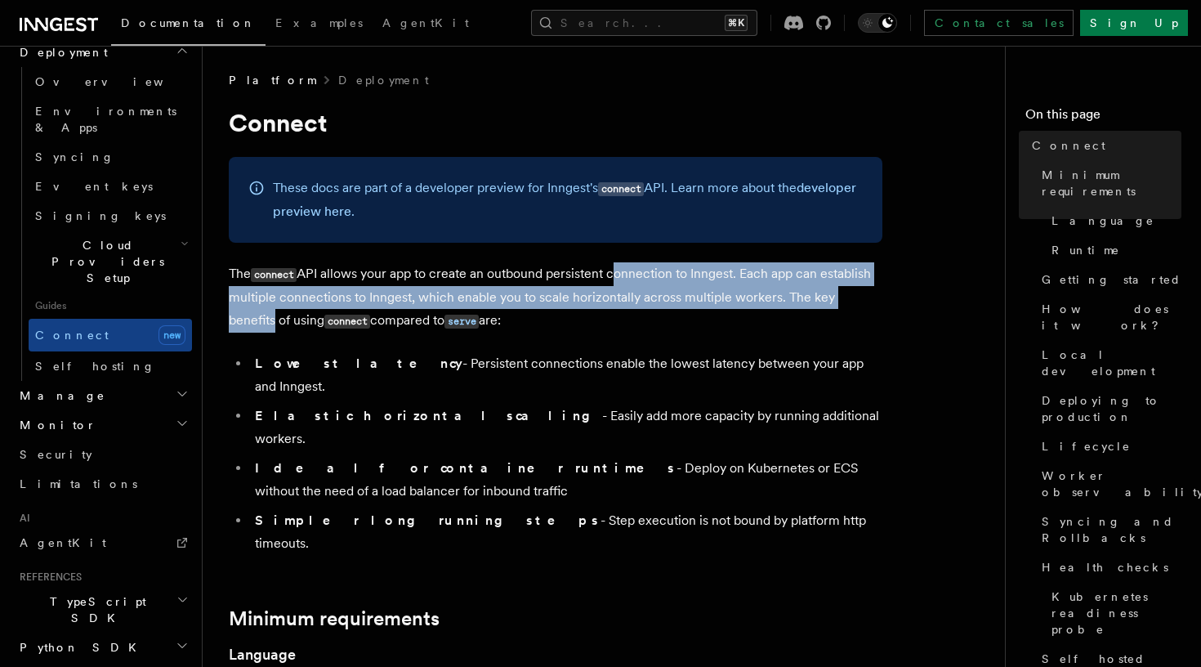
drag, startPoint x: 617, startPoint y: 266, endPoint x: 876, endPoint y: 302, distance: 261.6
click at [876, 301] on p "The connect API allows your app to create an outbound persistent connection to …" at bounding box center [556, 297] width 654 height 70
click at [876, 302] on p "The connect API allows your app to create an outbound persistent connection to …" at bounding box center [556, 297] width 654 height 70
drag, startPoint x: 876, startPoint y: 302, endPoint x: 380, endPoint y: 276, distance: 496.6
click at [380, 276] on p "The connect API allows your app to create an outbound persistent connection to …" at bounding box center [556, 297] width 654 height 70
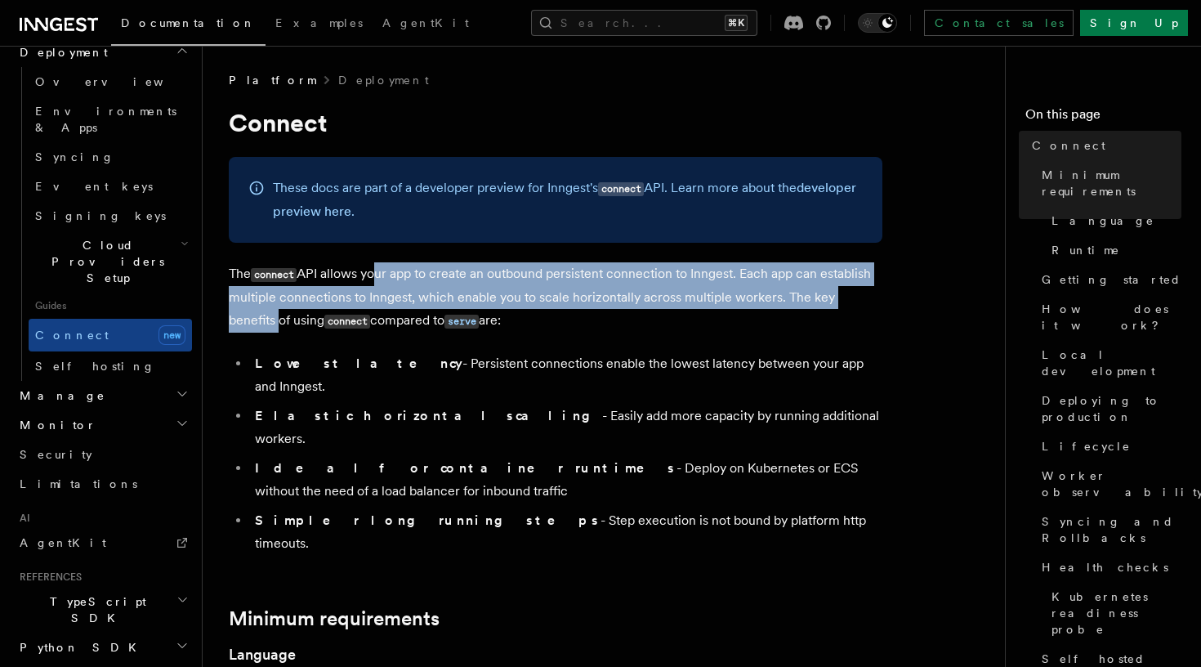
drag, startPoint x: 279, startPoint y: 367, endPoint x: 764, endPoint y: 471, distance: 496.2
click at [764, 471] on ul "Lowest latency - Persistent connections enable the lowest latency between your …" at bounding box center [556, 453] width 654 height 203
click at [764, 509] on li "Simpler long running steps - Step execution is not bound by platform http timeo…" at bounding box center [566, 532] width 632 height 46
drag, startPoint x: 764, startPoint y: 471, endPoint x: 252, endPoint y: 366, distance: 522.8
click at [252, 366] on ul "Lowest latency - Persistent connections enable the lowest latency between your …" at bounding box center [556, 453] width 654 height 203
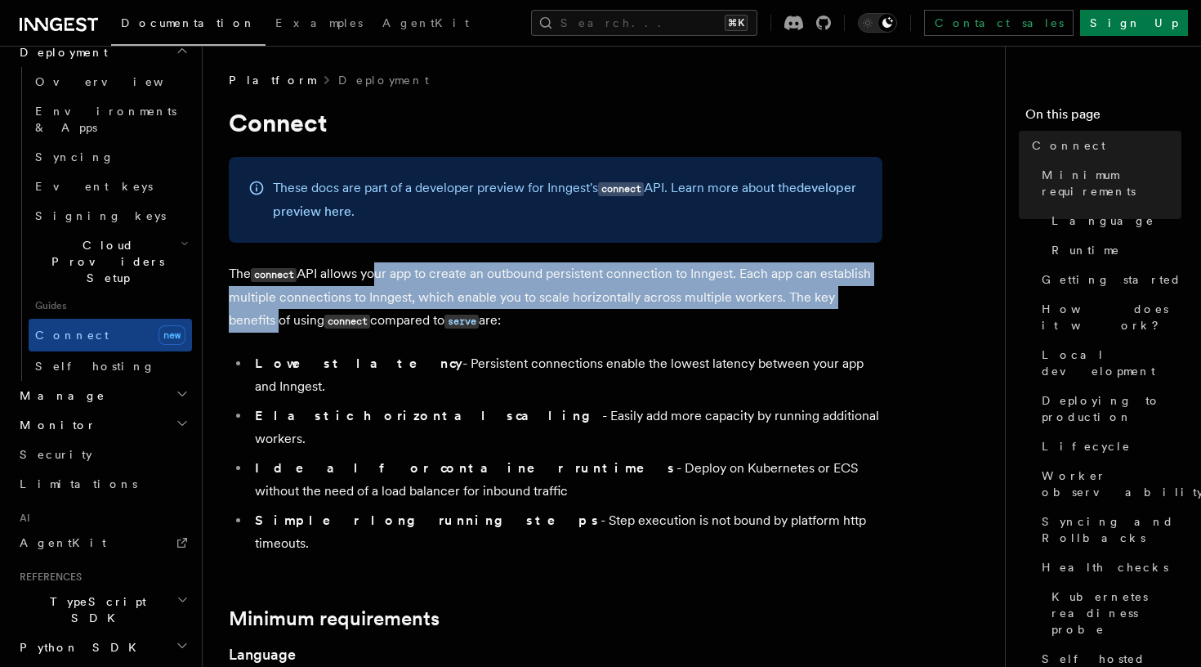
click at [252, 366] on li "Lowest latency - Persistent connections enable the lowest latency between your …" at bounding box center [566, 375] width 632 height 46
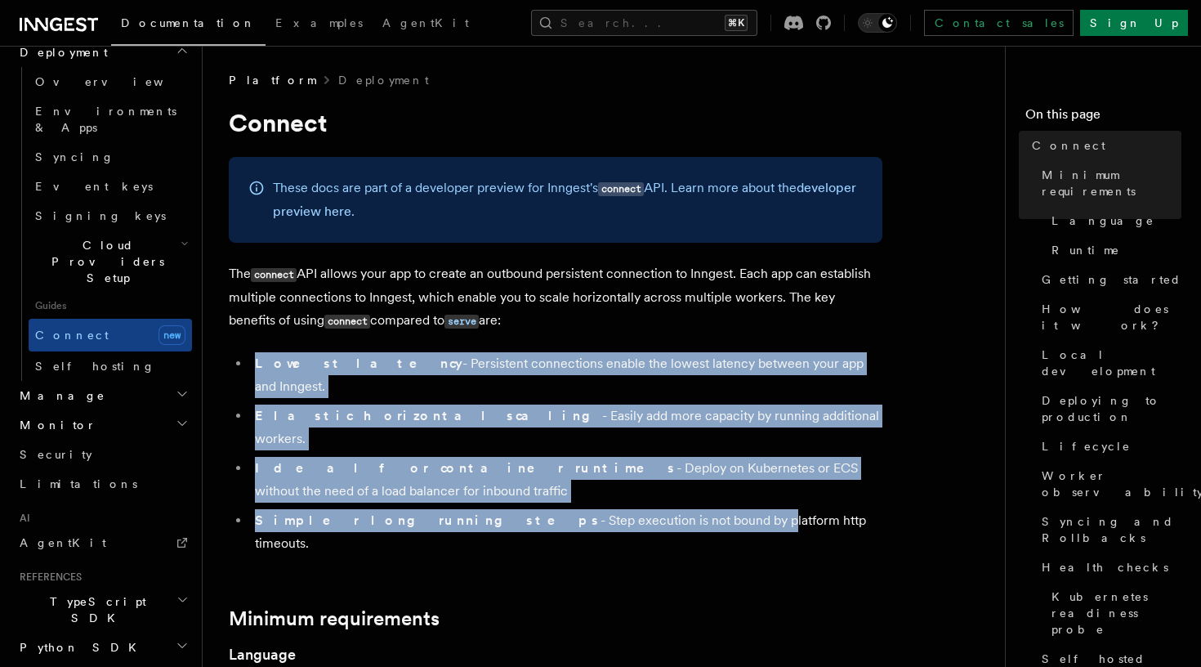
drag, startPoint x: 252, startPoint y: 366, endPoint x: 605, endPoint y: 472, distance: 368.6
click at [605, 472] on ul "Lowest latency - Persistent connections enable the lowest latency between your …" at bounding box center [556, 453] width 654 height 203
click at [605, 509] on li "Simpler long running steps - Step execution is not bound by platform http timeo…" at bounding box center [566, 532] width 632 height 46
drag, startPoint x: 605, startPoint y: 472, endPoint x: 247, endPoint y: 350, distance: 378.2
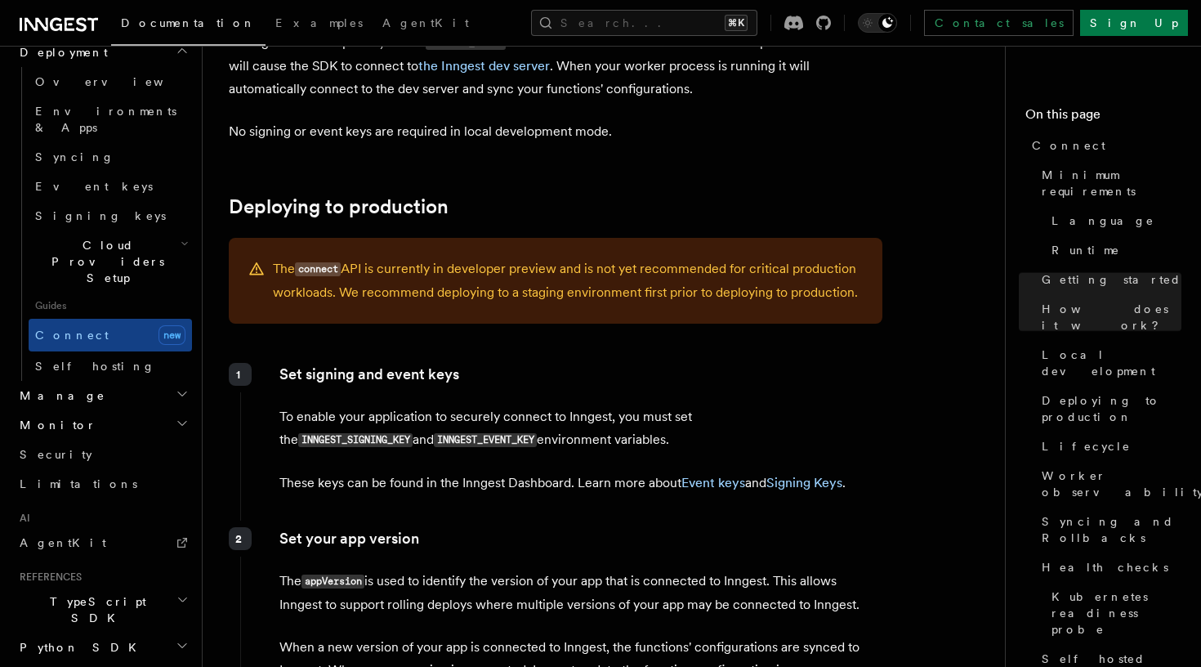
scroll to position [2281, 0]
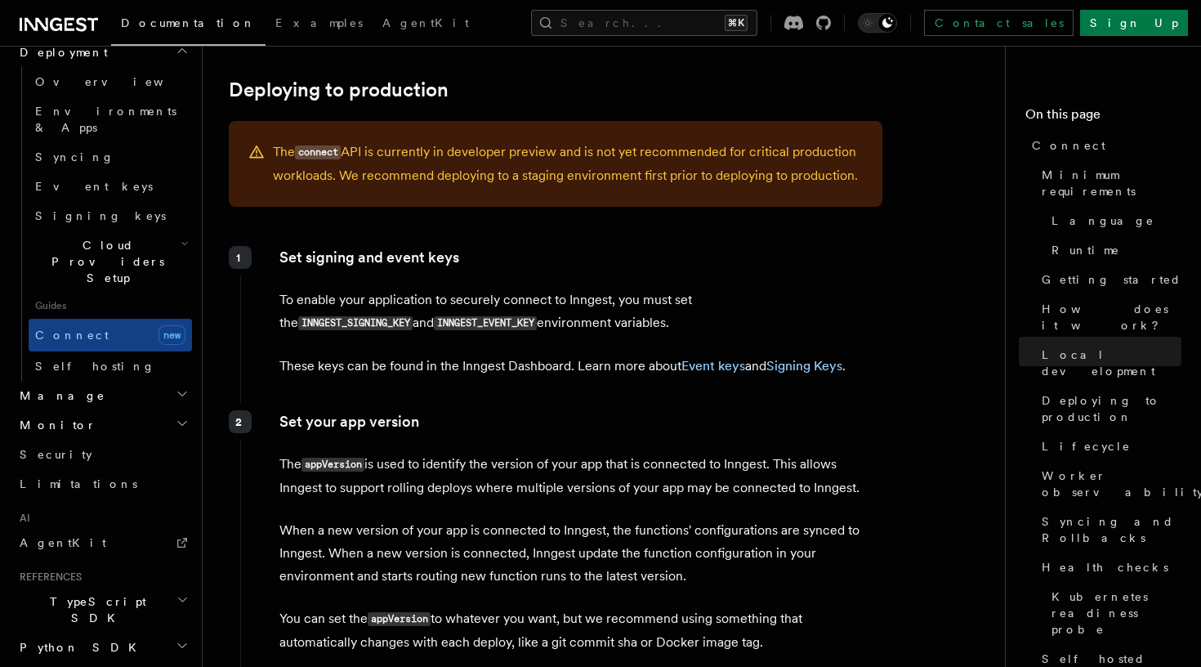
click at [64, 381] on h2 "Manage" at bounding box center [102, 395] width 179 height 29
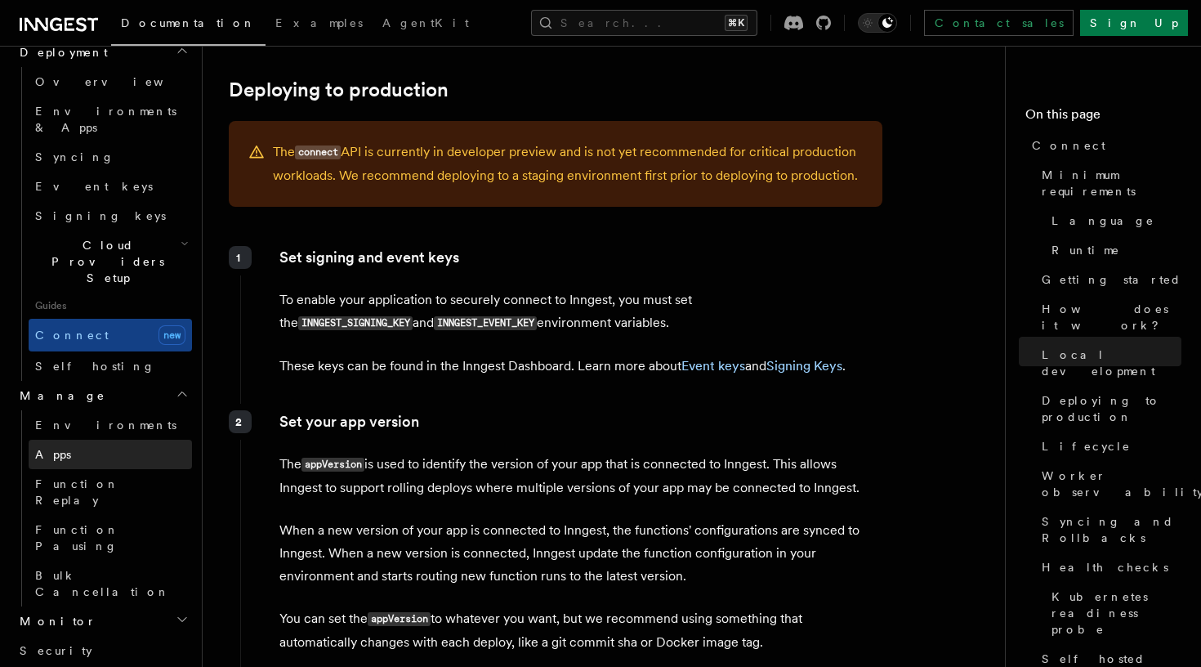
click at [71, 440] on link "Apps" at bounding box center [110, 454] width 163 height 29
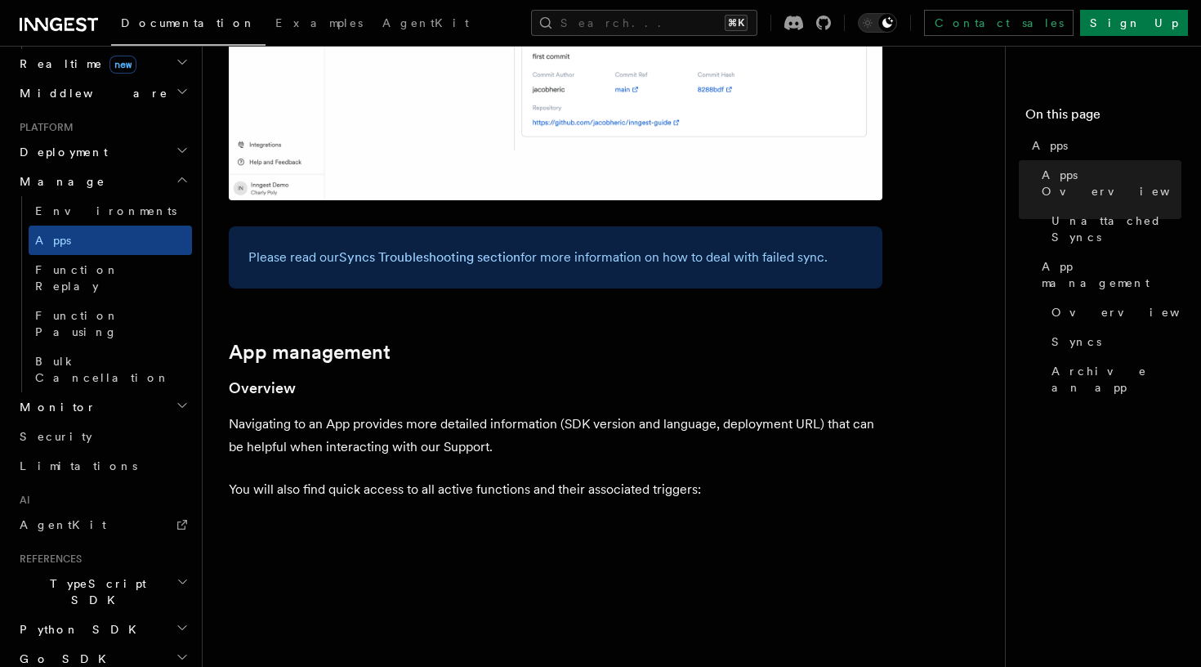
scroll to position [1497, 0]
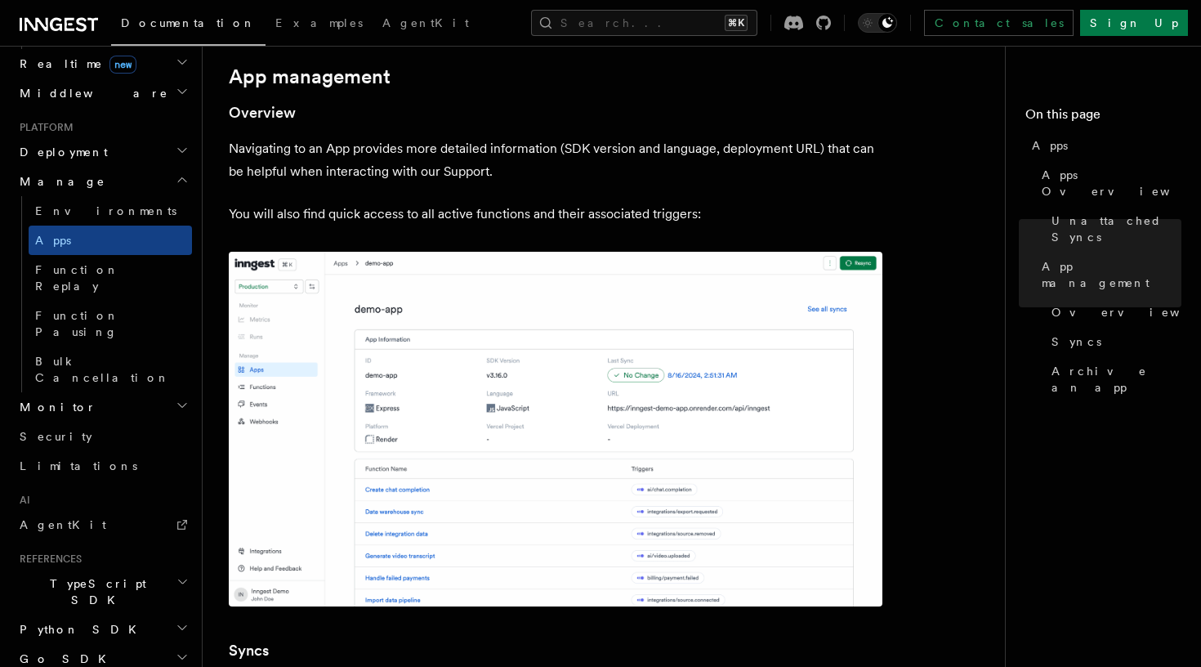
click at [110, 392] on h2 "Monitor" at bounding box center [102, 406] width 179 height 29
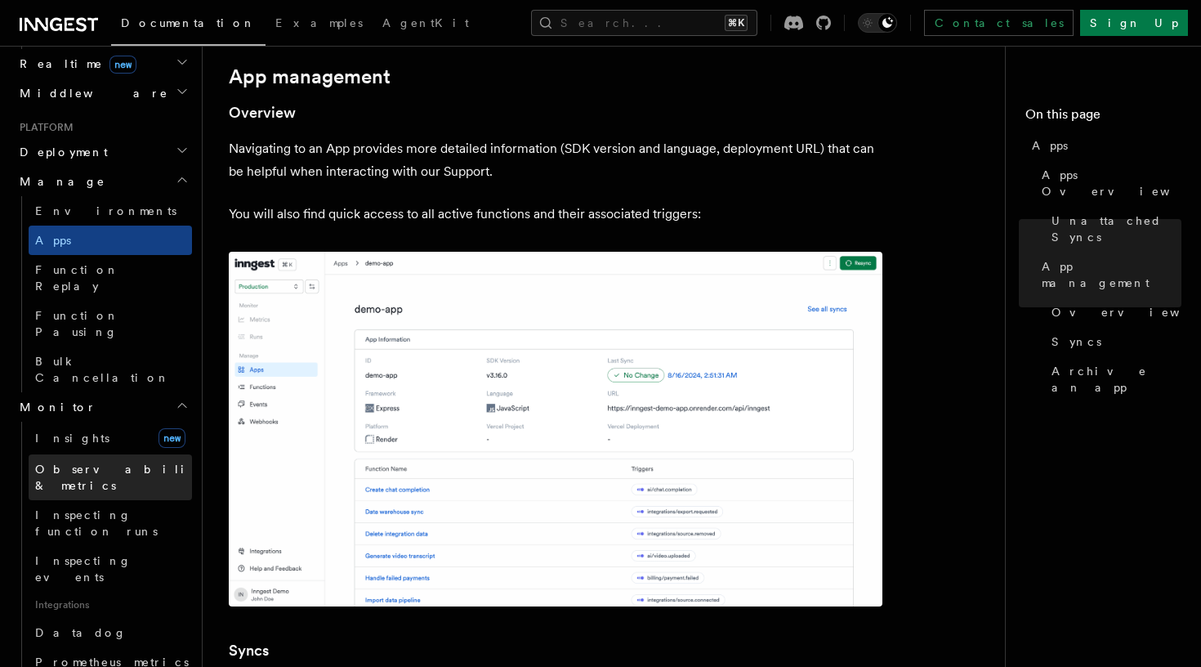
click at [113, 454] on link "Observability & metrics" at bounding box center [110, 477] width 163 height 46
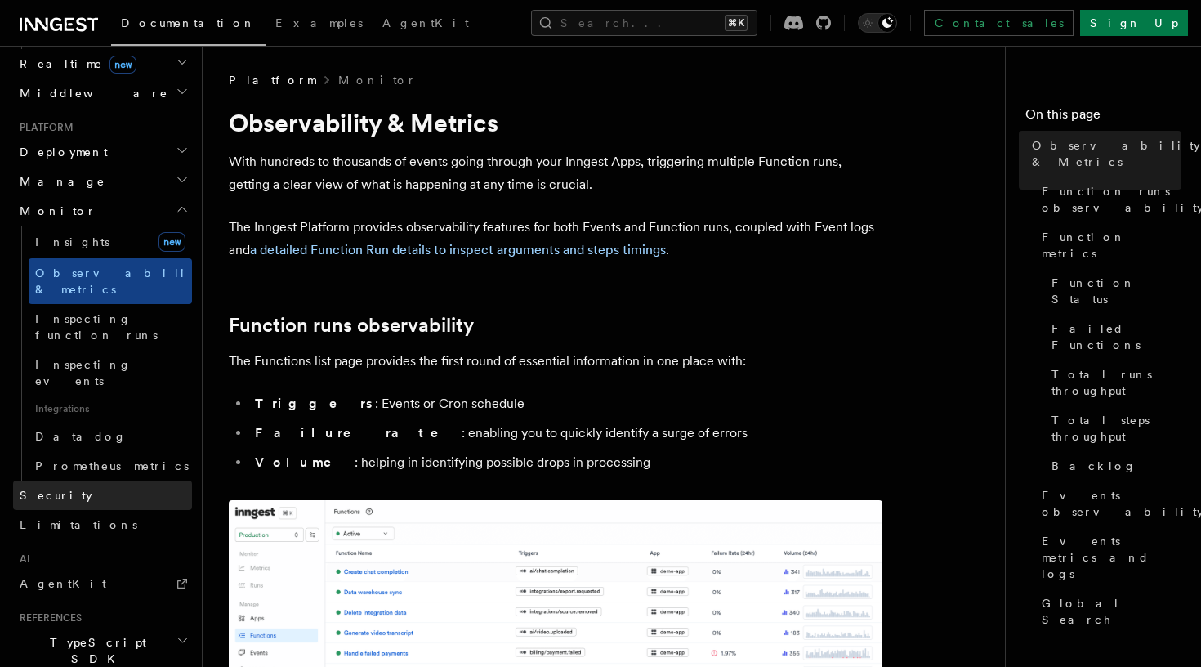
click at [87, 480] on link "Security" at bounding box center [102, 494] width 179 height 29
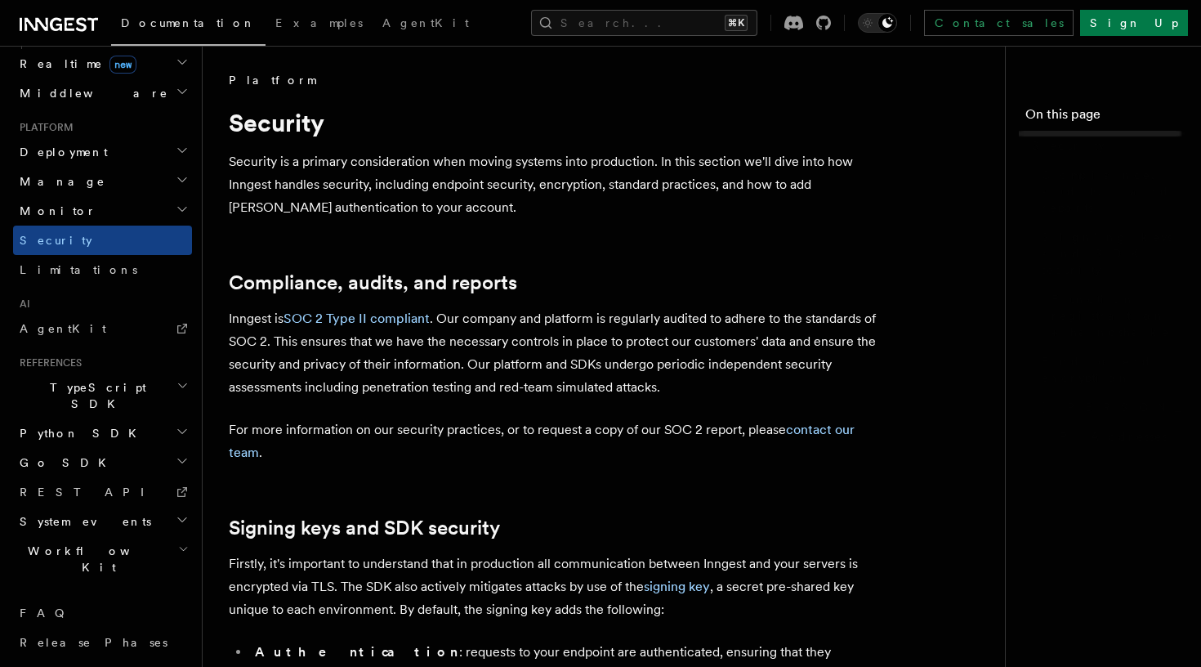
scroll to position [673, 0]
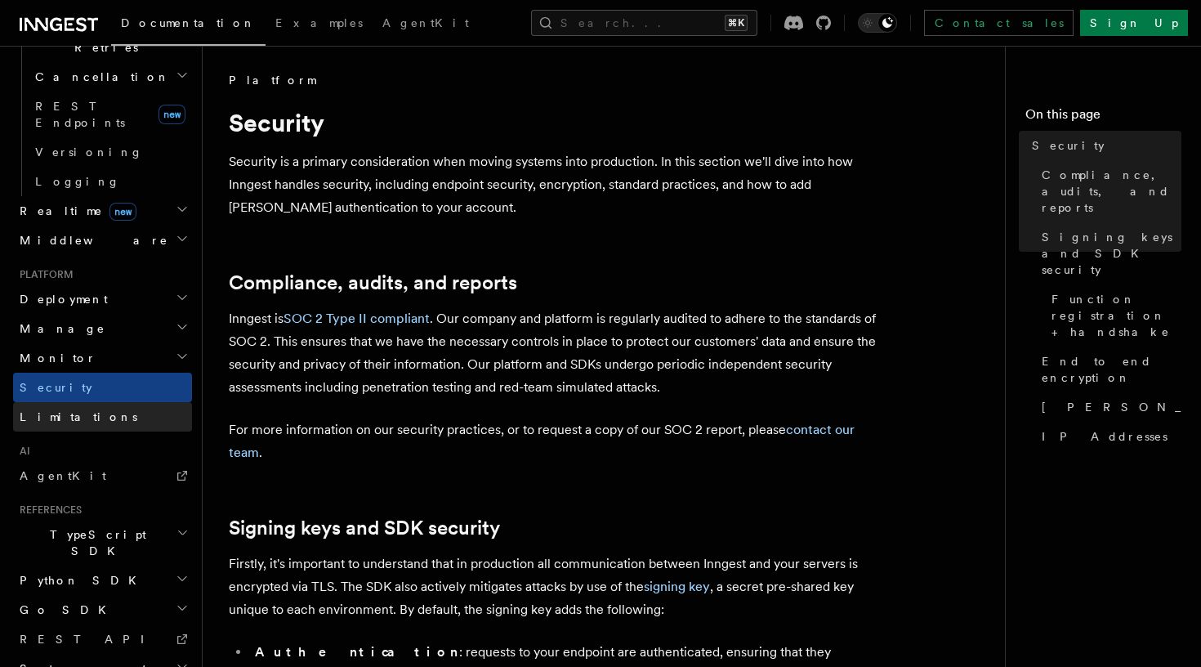
click at [81, 402] on link "Limitations" at bounding box center [102, 416] width 179 height 29
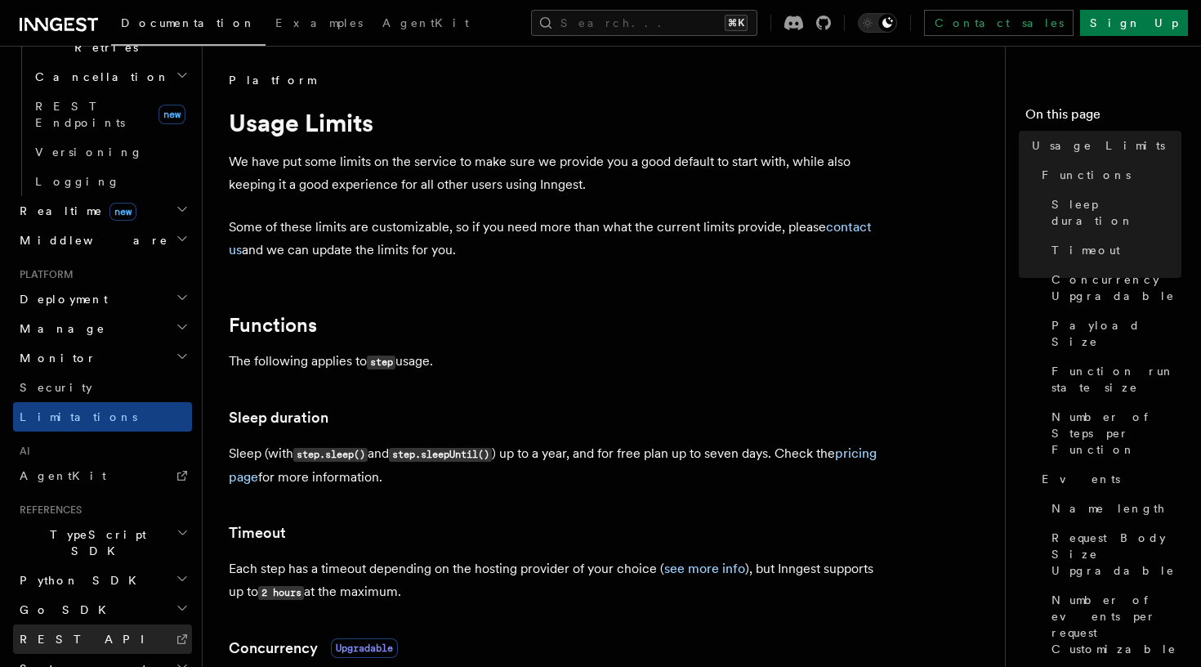
click at [63, 631] on span "REST API" at bounding box center [89, 639] width 139 height 16
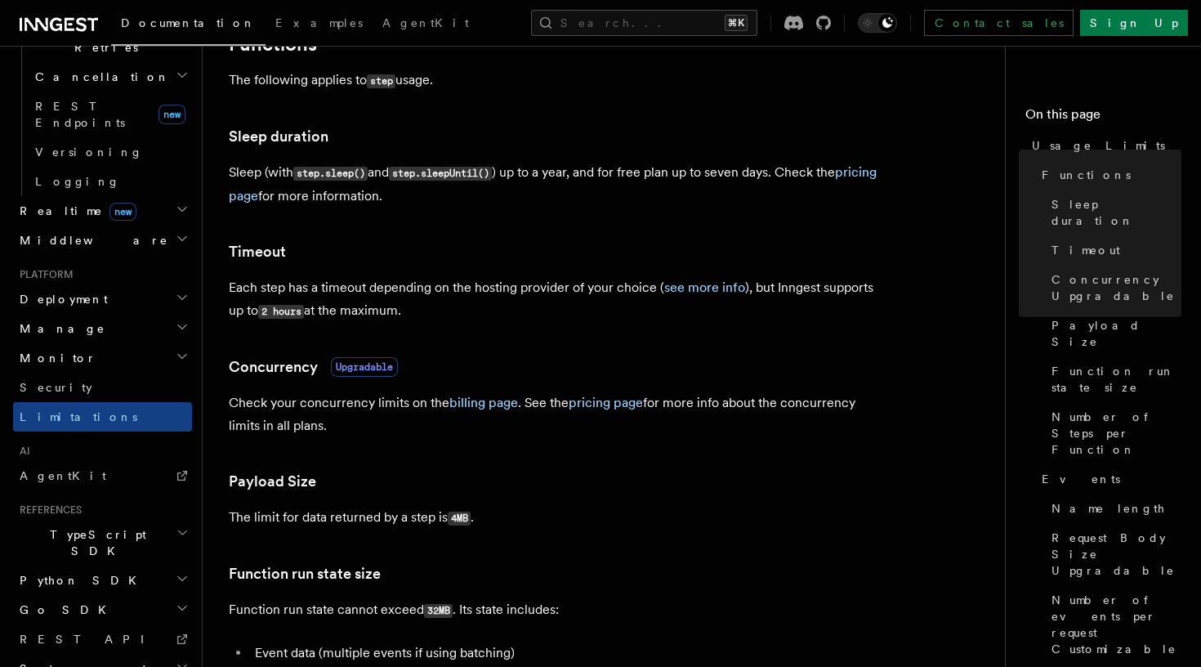
scroll to position [285, 0]
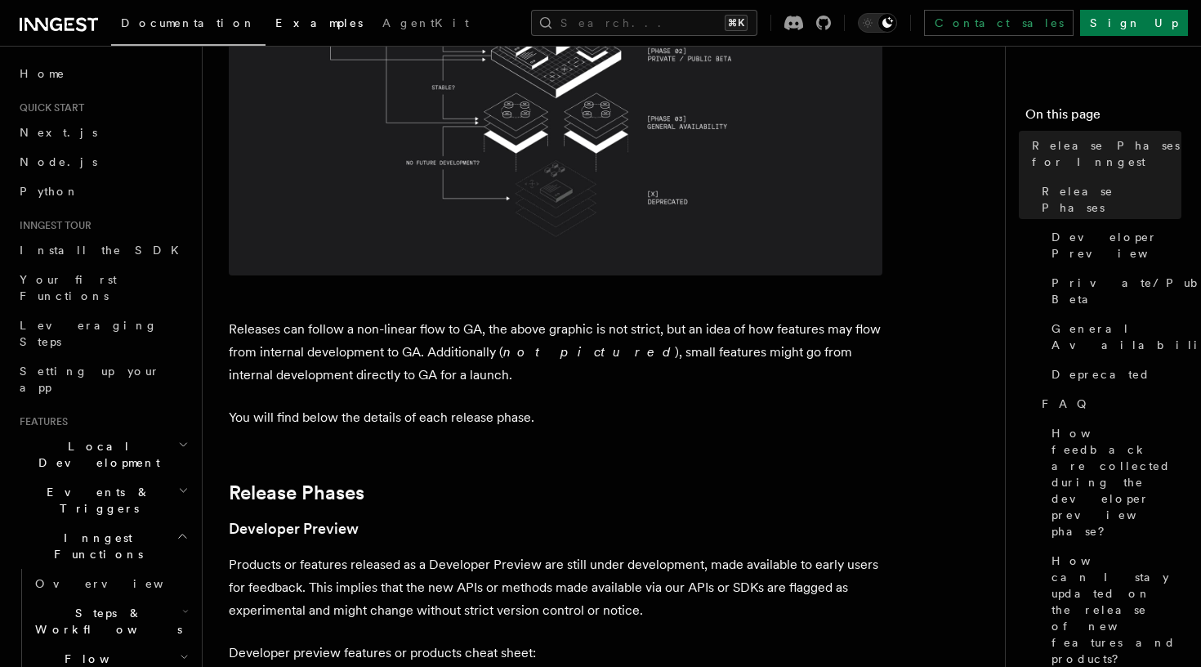
click at [275, 25] on span "Examples" at bounding box center [318, 22] width 87 height 13
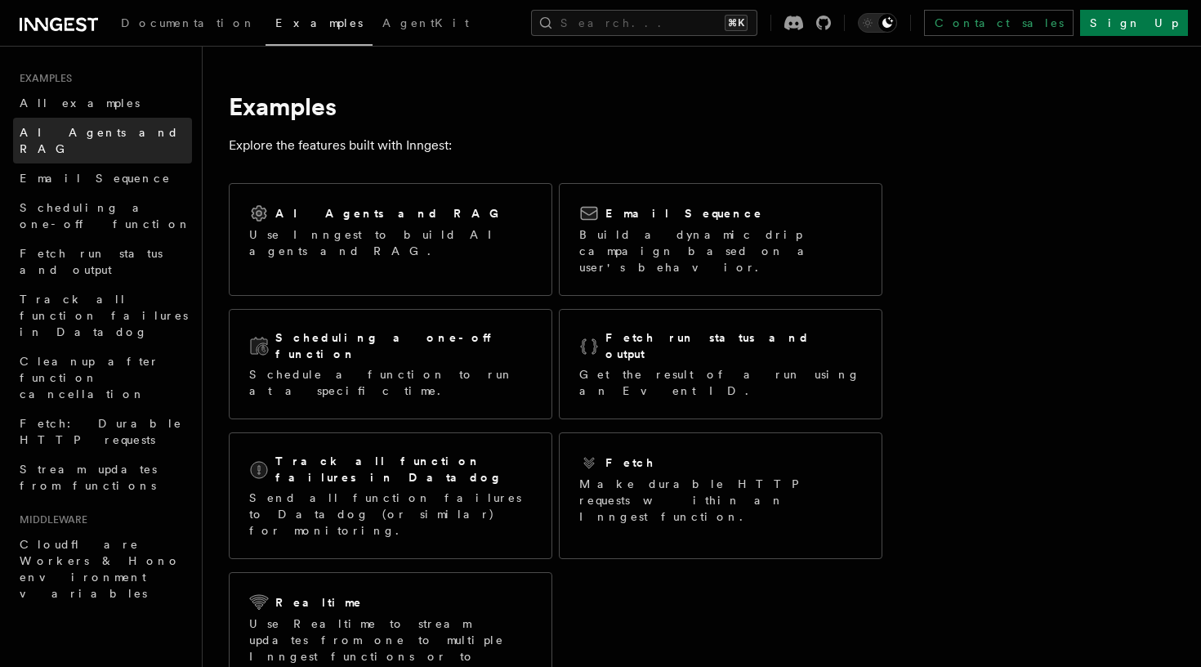
click at [87, 141] on link "AI Agents and RAG" at bounding box center [102, 141] width 179 height 46
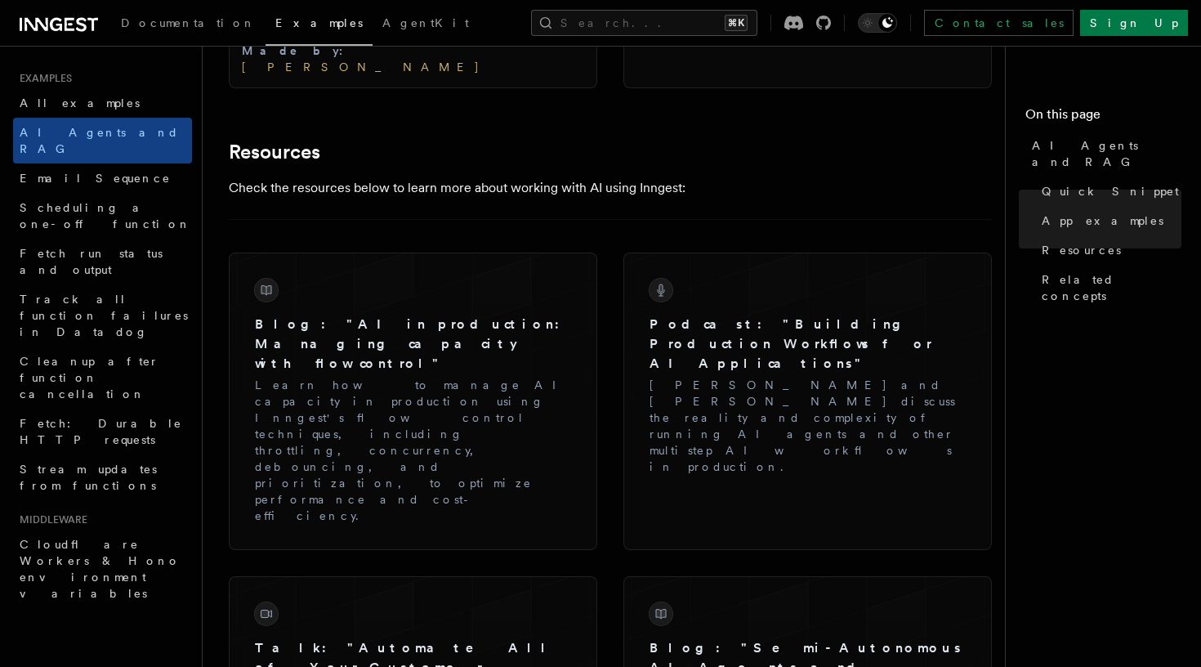
scroll to position [2377, 0]
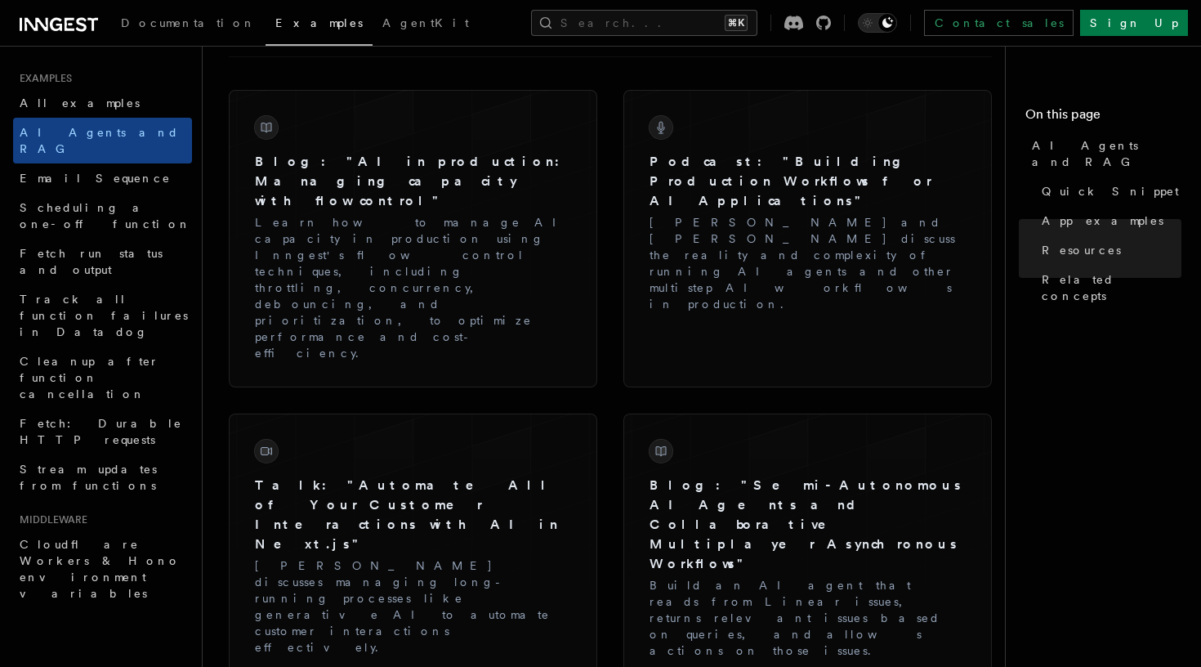
click at [786, 2] on div "Documentation Examples AgentKit Search... ⌘K Contact sales Sign Up" at bounding box center [600, 23] width 1201 height 46
